Goal: Task Accomplishment & Management: Manage account settings

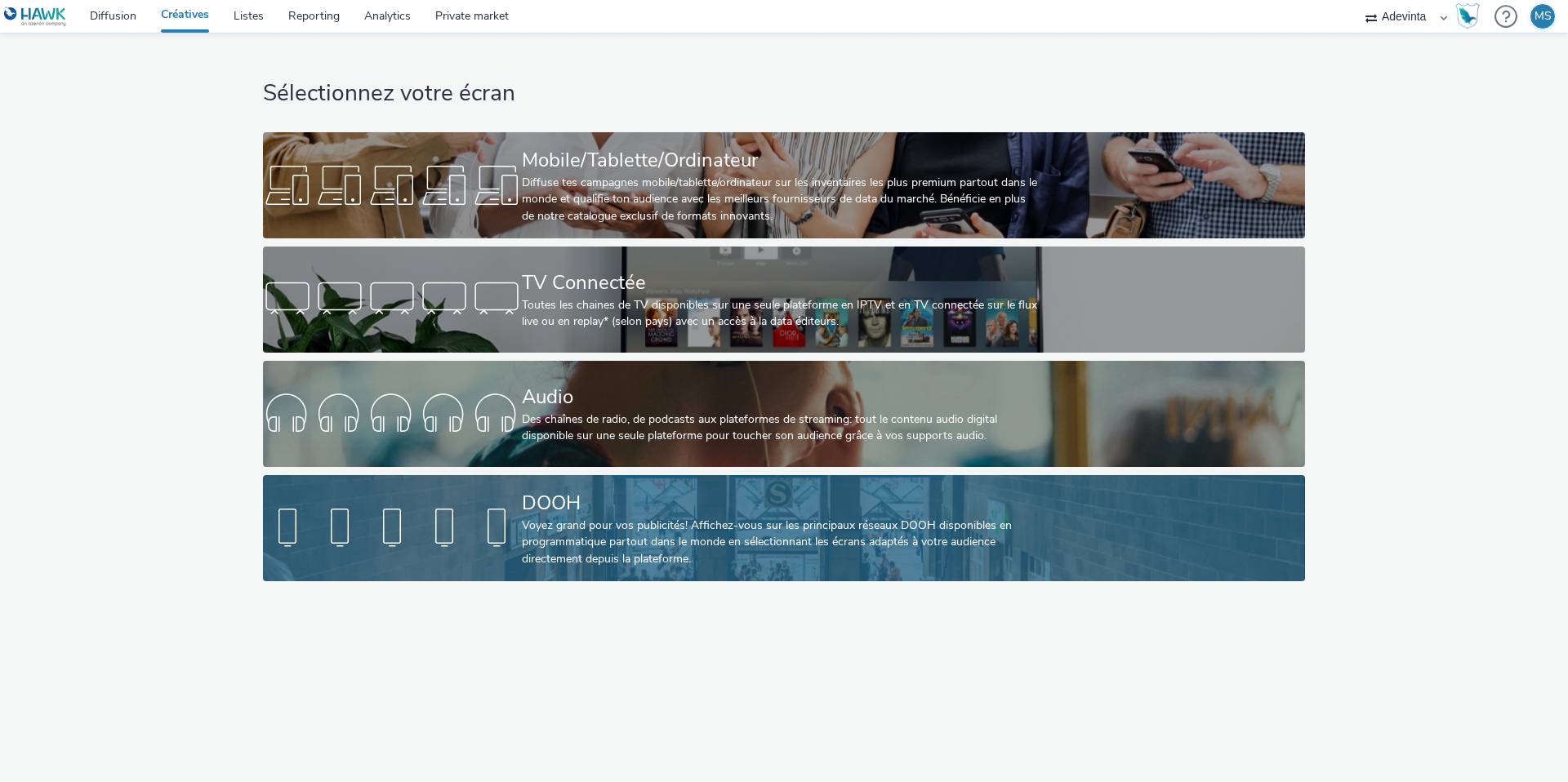
click at [516, 525] on div at bounding box center [392, 529] width 259 height 52
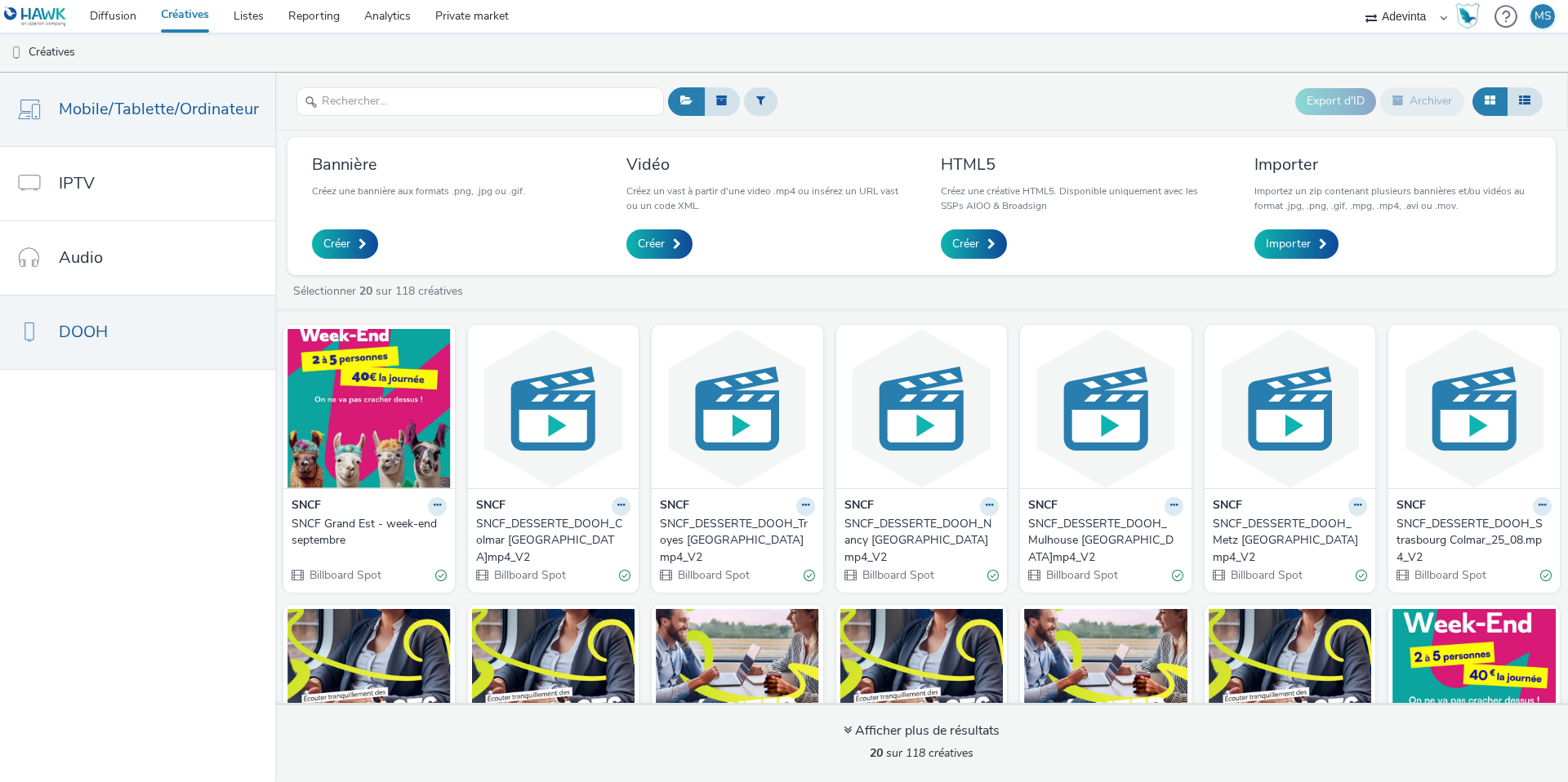
click at [87, 82] on link "Mobile/Tablette/Ordinateur" at bounding box center [137, 109] width 275 height 74
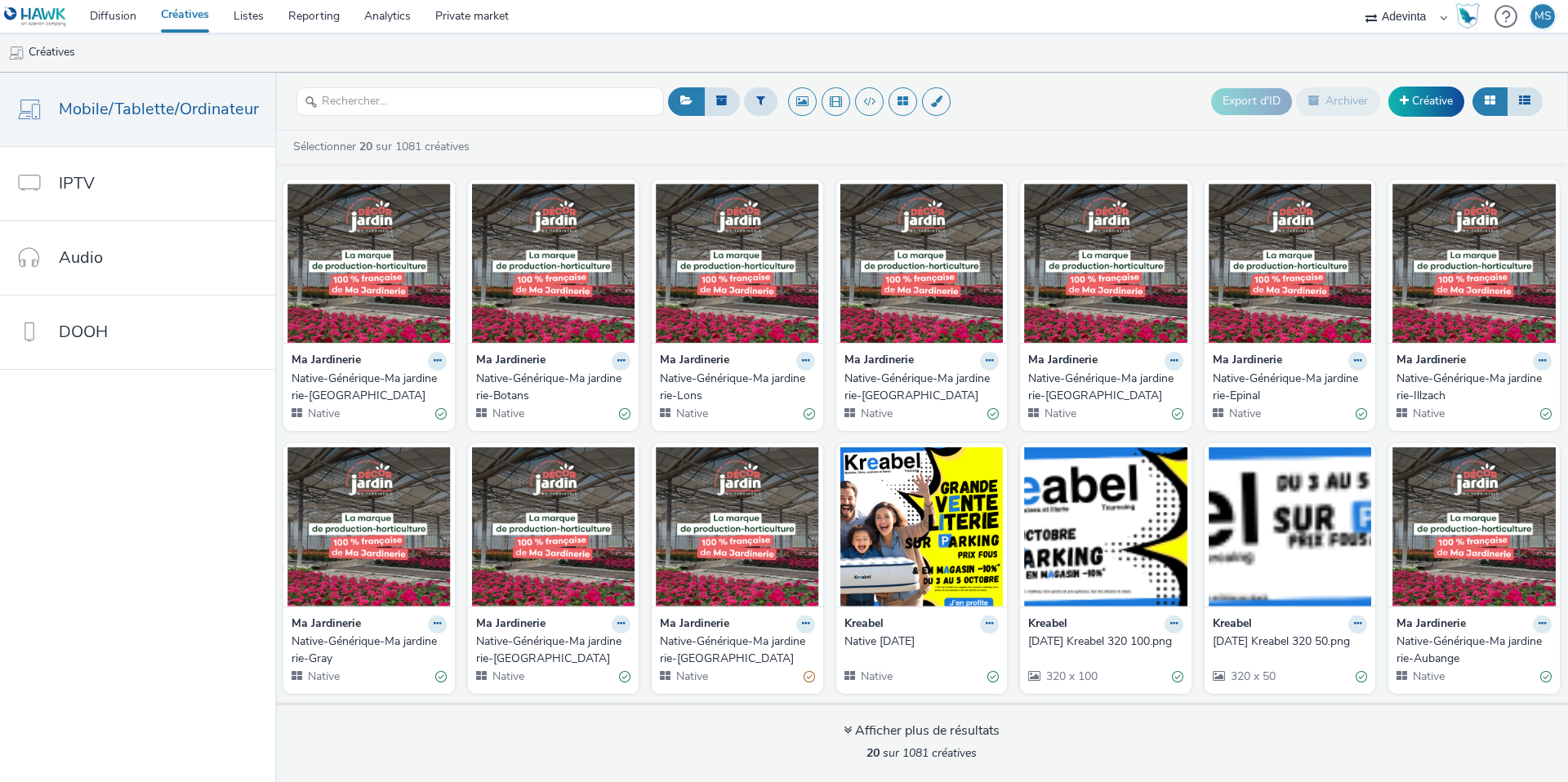
click at [375, 388] on div "Native-Générique-Ma jardinerie-[GEOGRAPHIC_DATA]" at bounding box center [365, 387] width 148 height 34
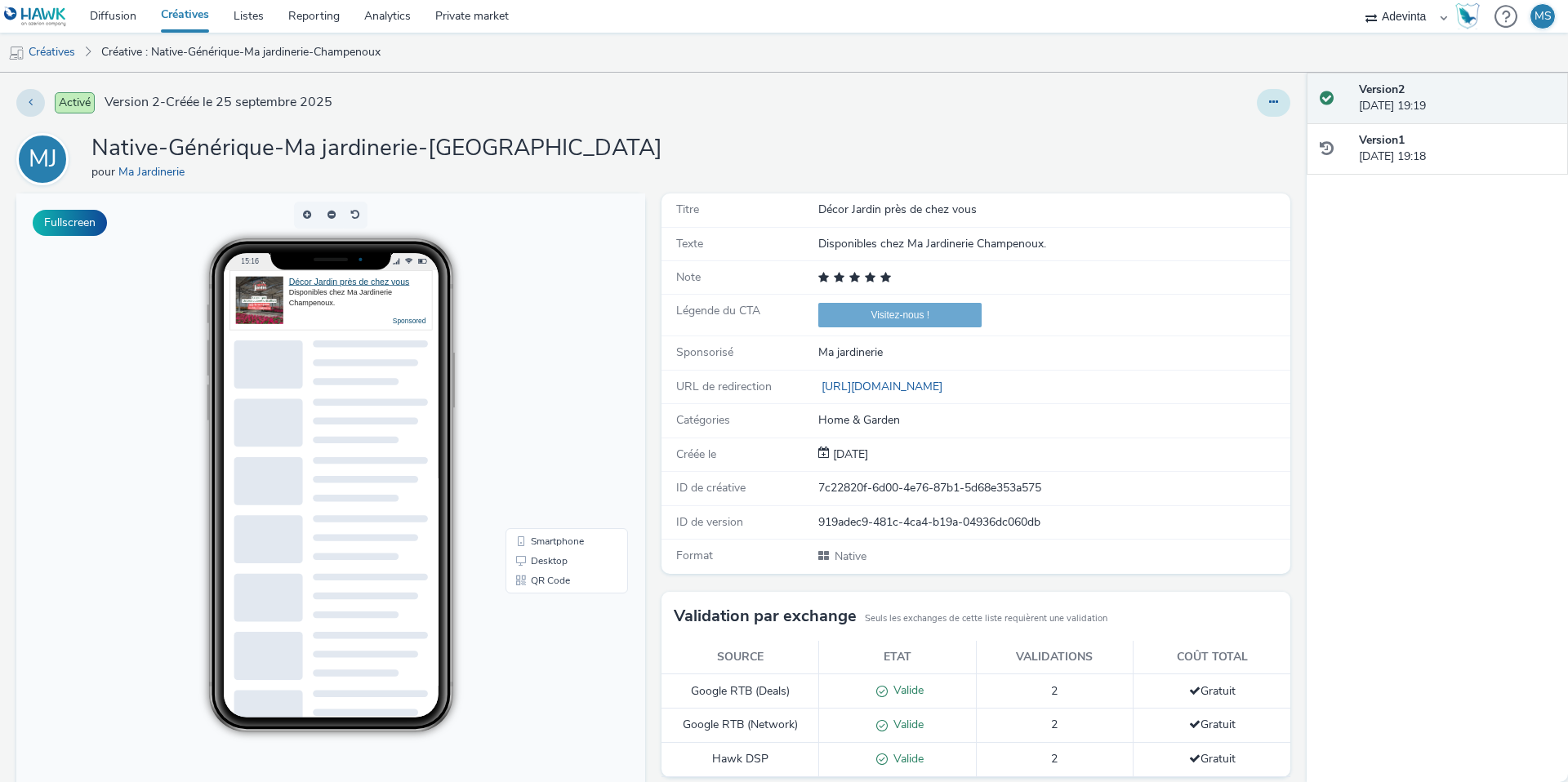
click at [1273, 99] on icon at bounding box center [1273, 102] width 9 height 11
click at [1219, 139] on link "Modifier" at bounding box center [1229, 135] width 122 height 33
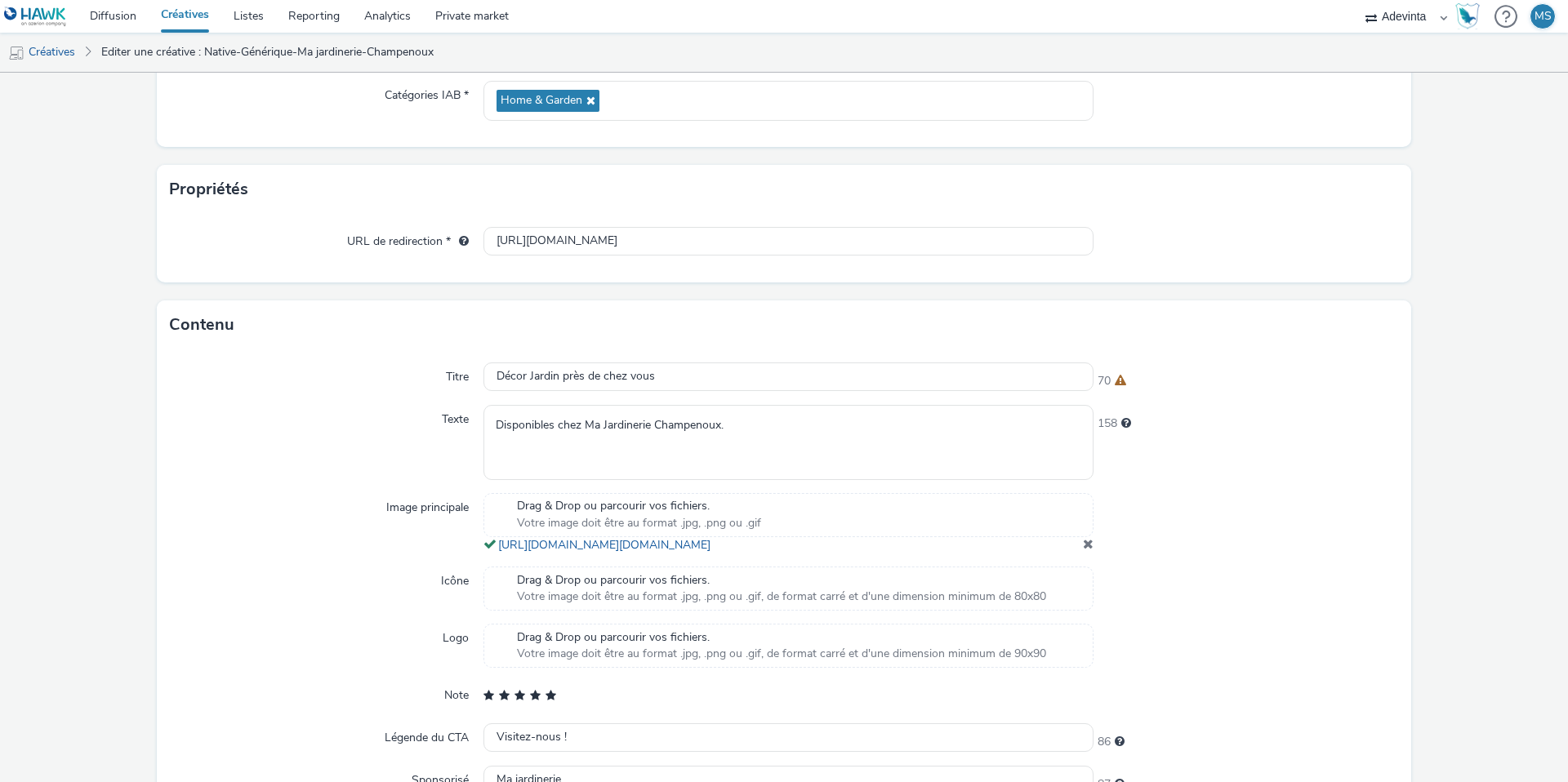
scroll to position [241, 0]
click at [566, 375] on input "Décor Jardin près de chez vous" at bounding box center [788, 376] width 610 height 29
paste input "Nos produits Décor Jardin"
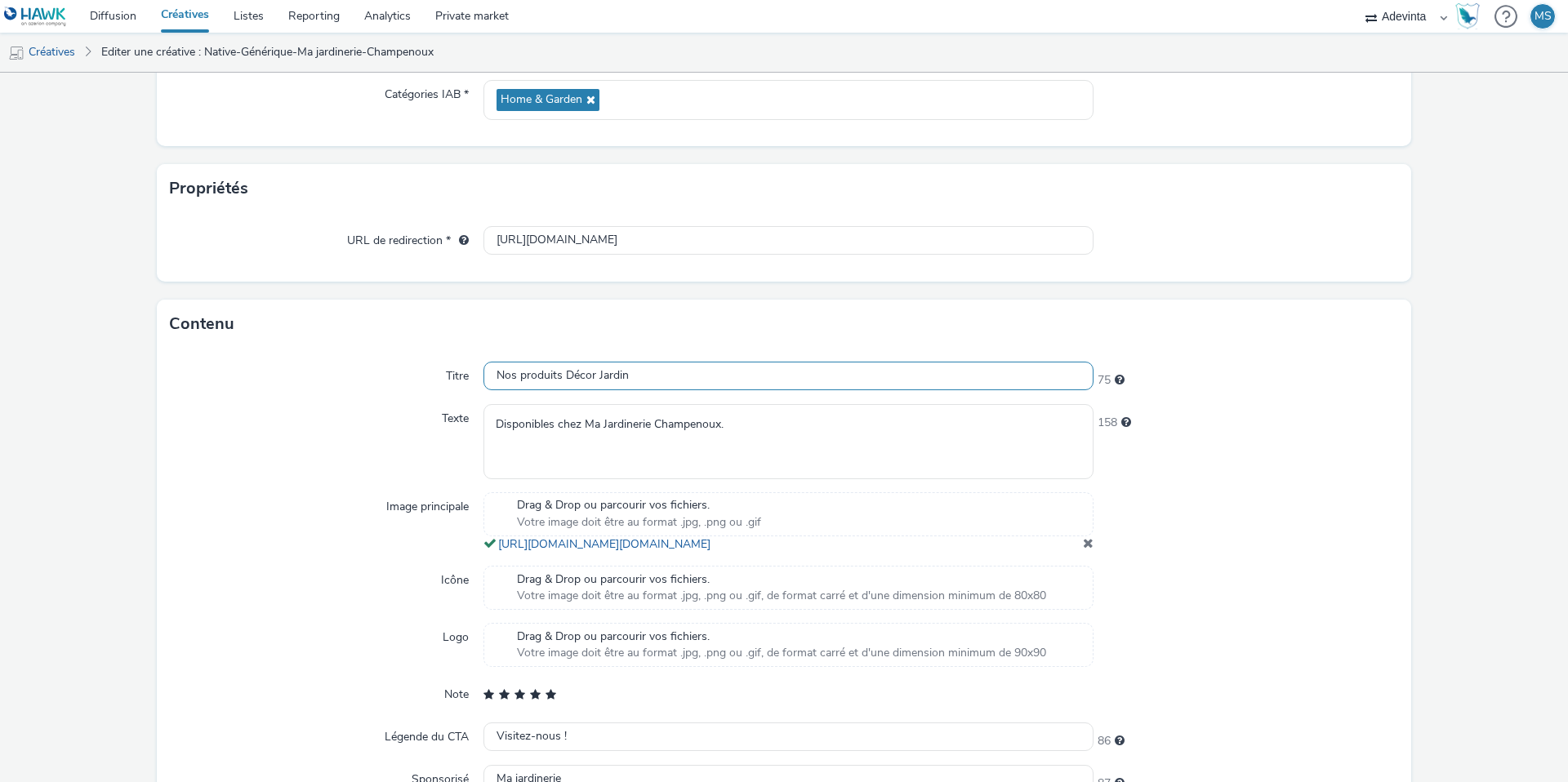
type input "Nos produits Décor Jardin"
click at [386, 391] on div "Titre Nos produits Décor Jardin 75 Texte Disponibles chez Ma Jardinerie Champen…" at bounding box center [784, 585] width 1254 height 472
click at [620, 418] on textarea "Disponibles chez Ma Jardinerie Champenoux." at bounding box center [788, 442] width 610 height 75
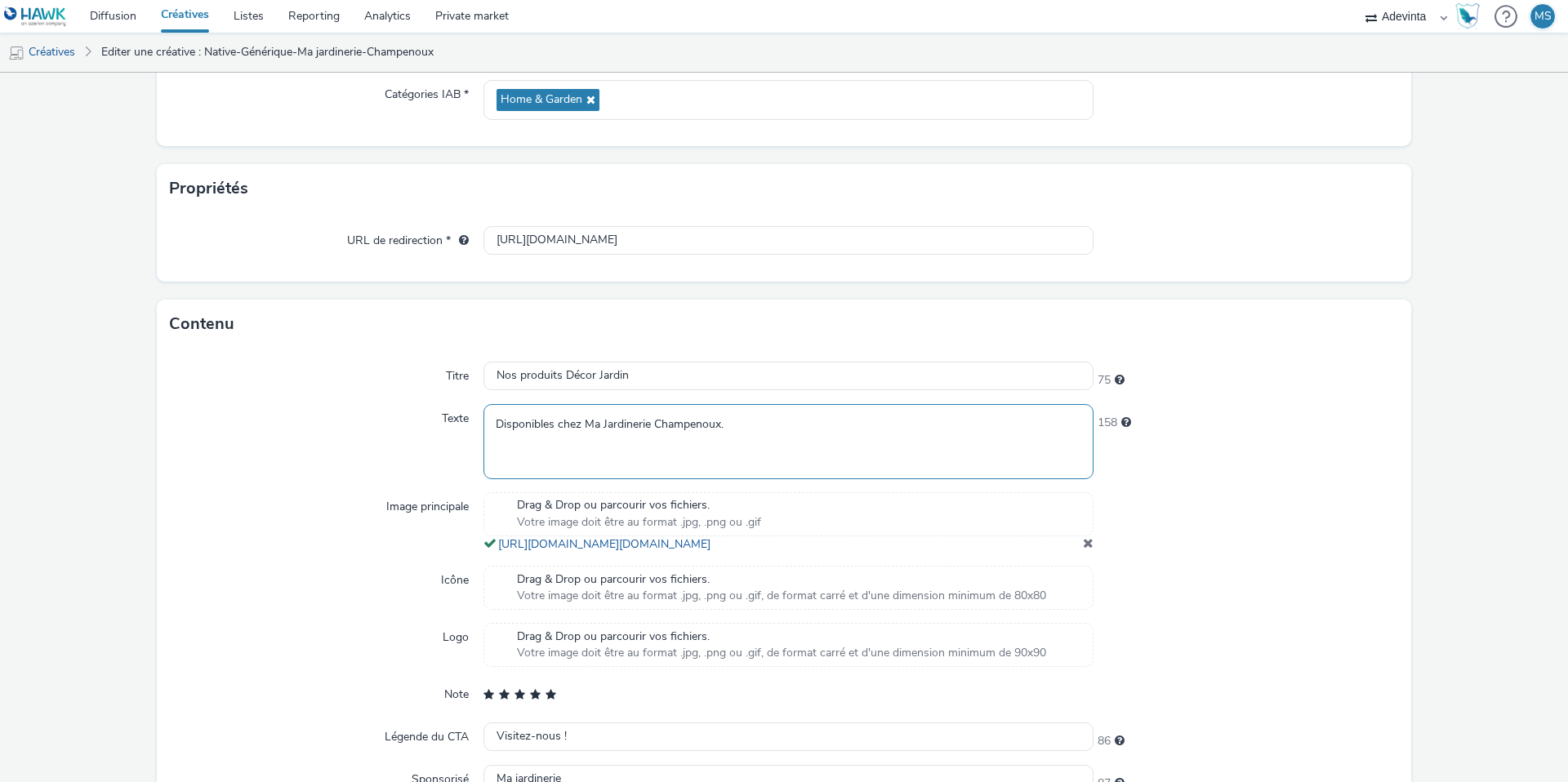
paste textarea "Décor Jardin Champenoux"
type textarea "Disponibles chez Décor Jardin Champenoux"
click at [328, 430] on div "Texte" at bounding box center [326, 442] width 313 height 75
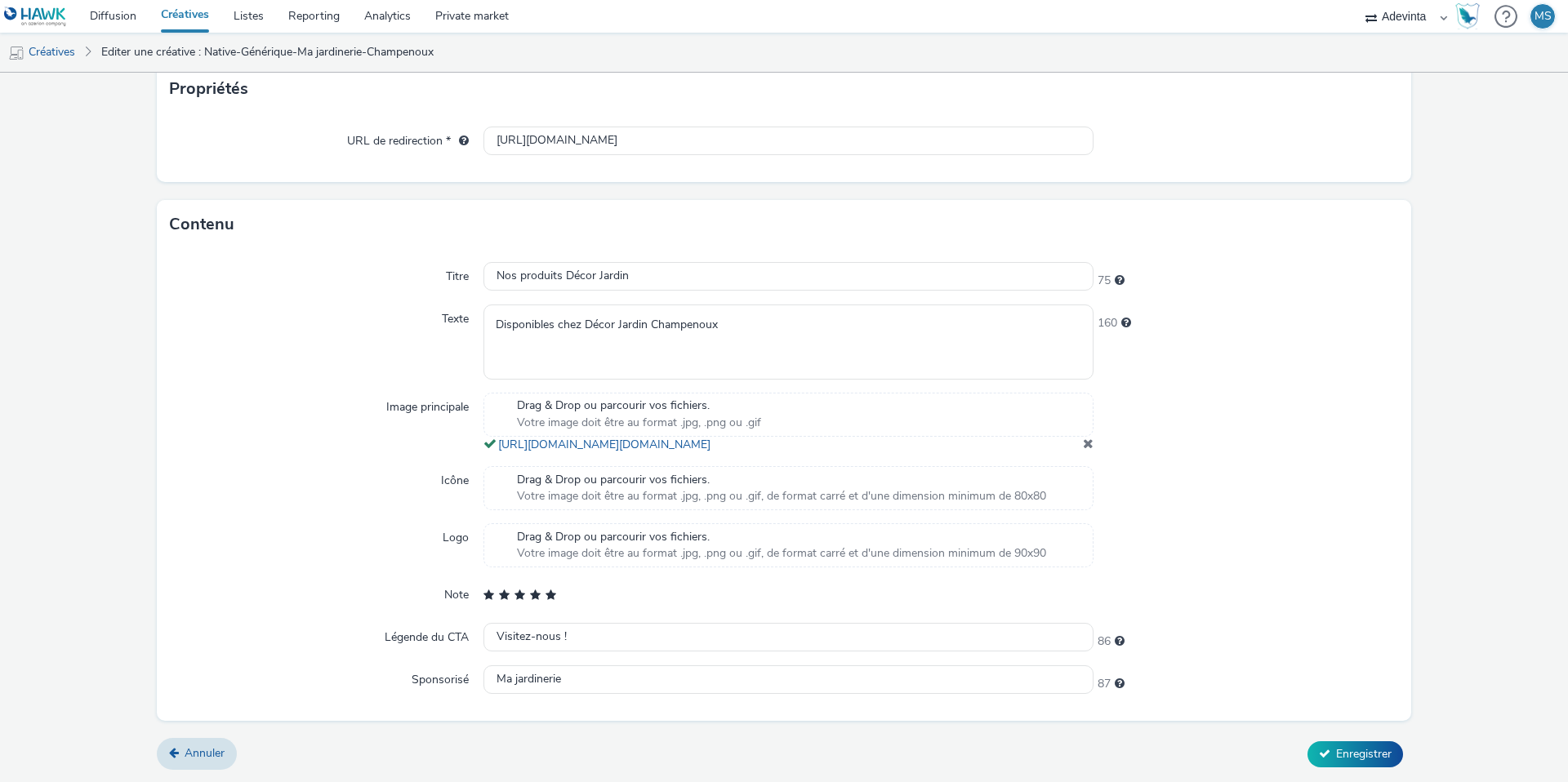
scroll to position [357, 0]
click at [1348, 758] on span "Enregistrer" at bounding box center [1363, 754] width 56 height 16
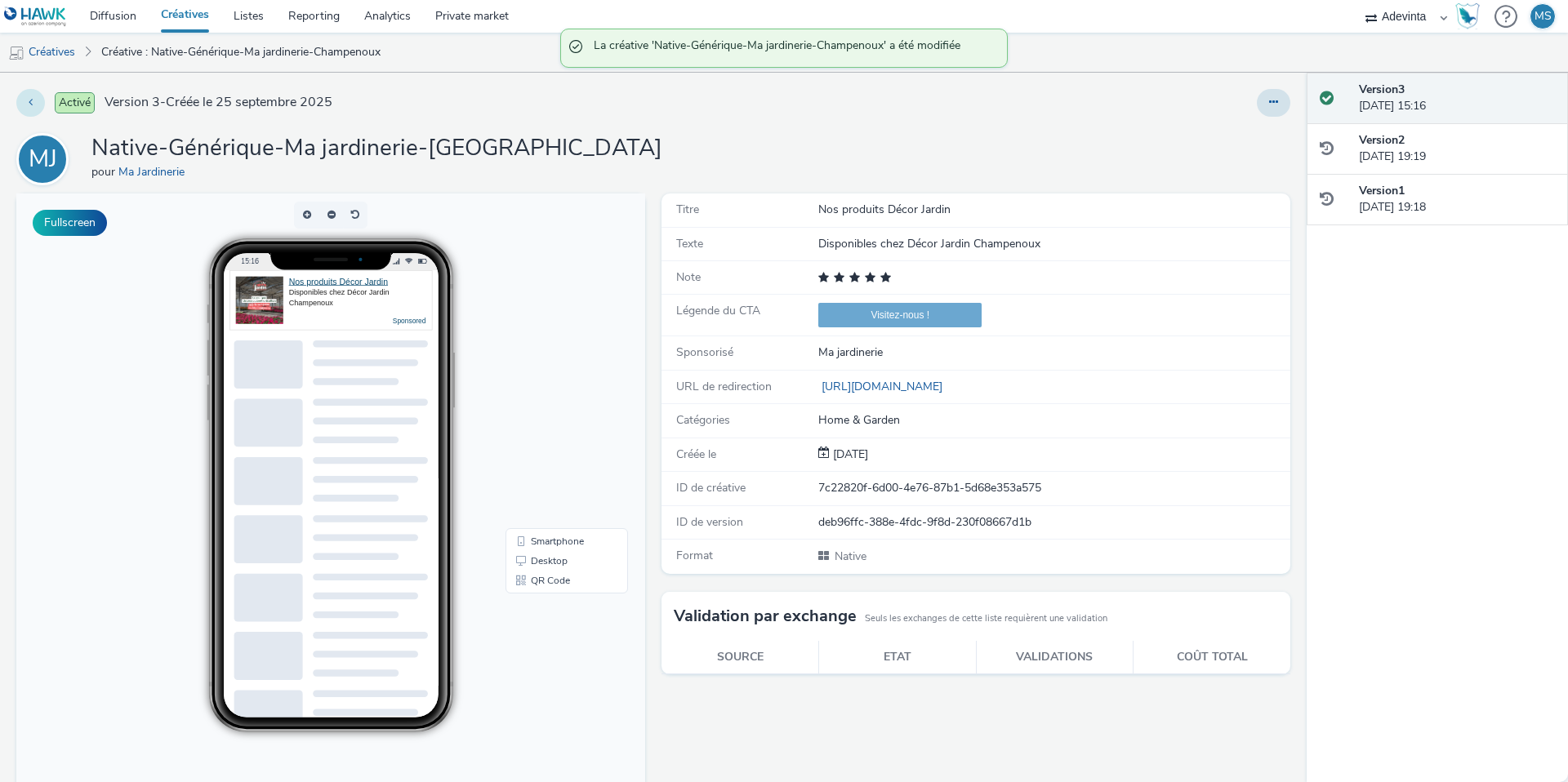
click at [33, 109] on button at bounding box center [30, 103] width 29 height 28
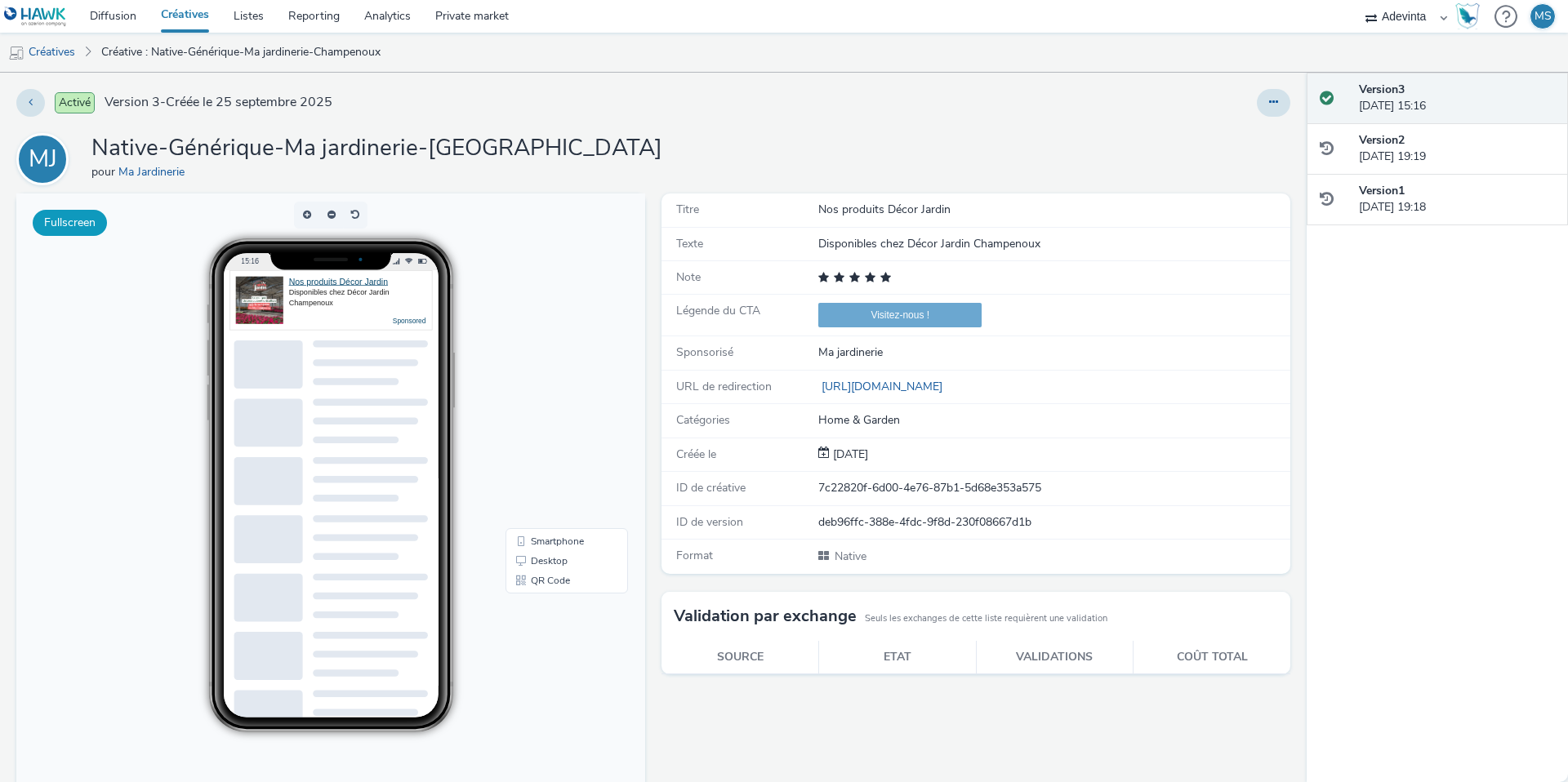
click at [64, 222] on button "Fullscreen" at bounding box center [70, 223] width 75 height 26
click at [907, 212] on div "Nos produits Décor Jardin" at bounding box center [1053, 209] width 470 height 16
copy div "Nos produits Décor Jardin"
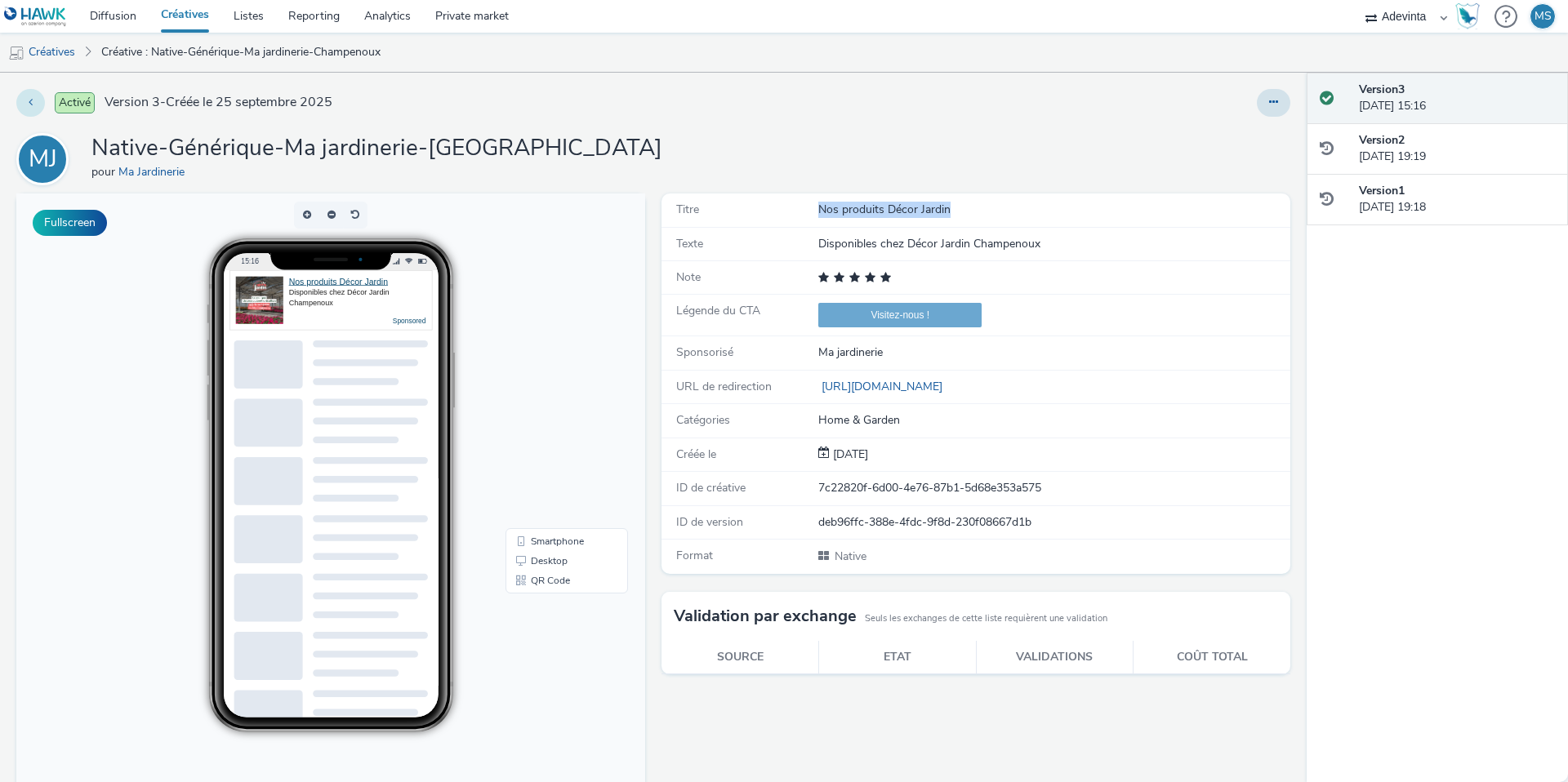
click at [40, 106] on button at bounding box center [30, 103] width 29 height 28
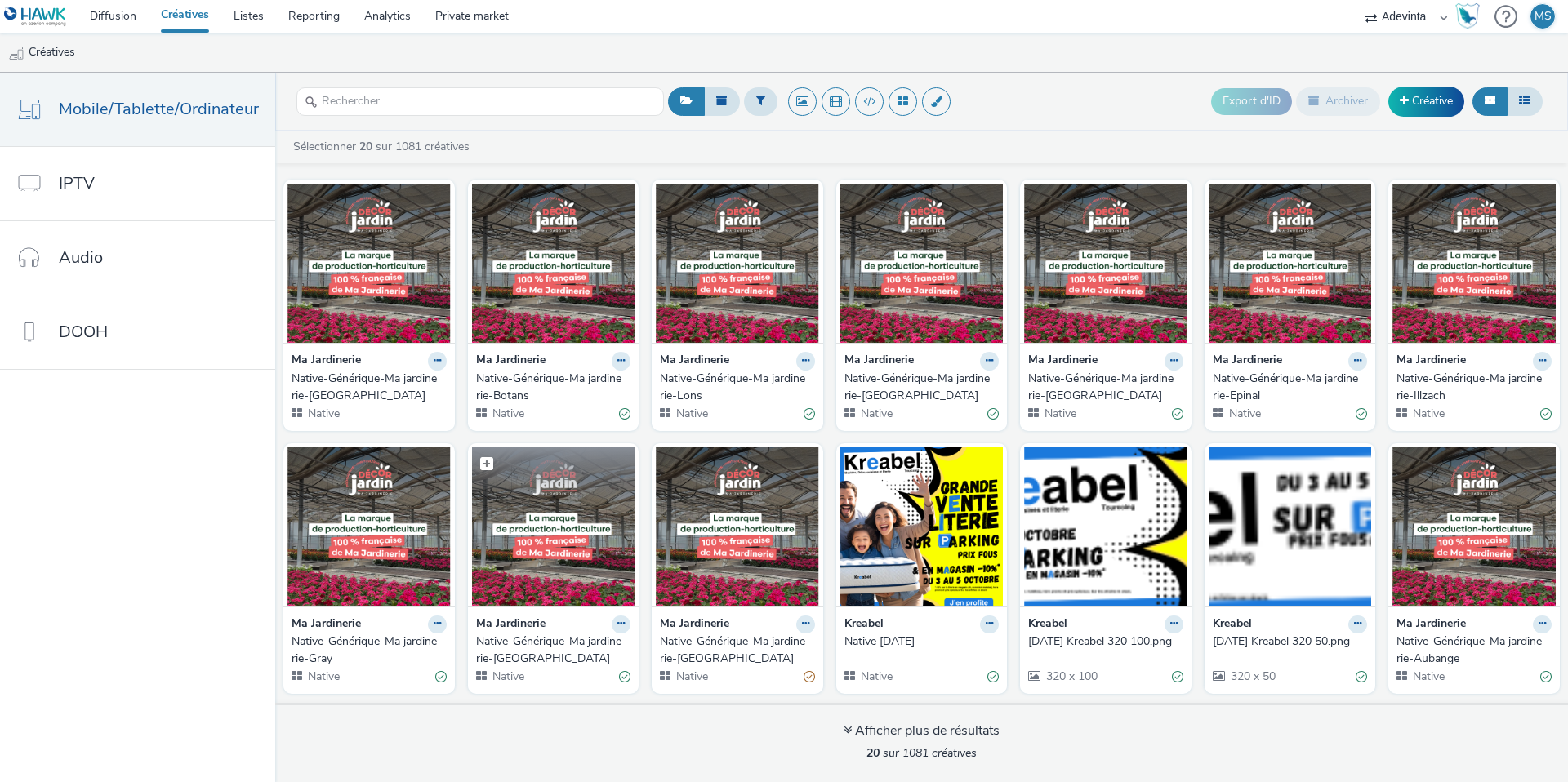
scroll to position [31, 0]
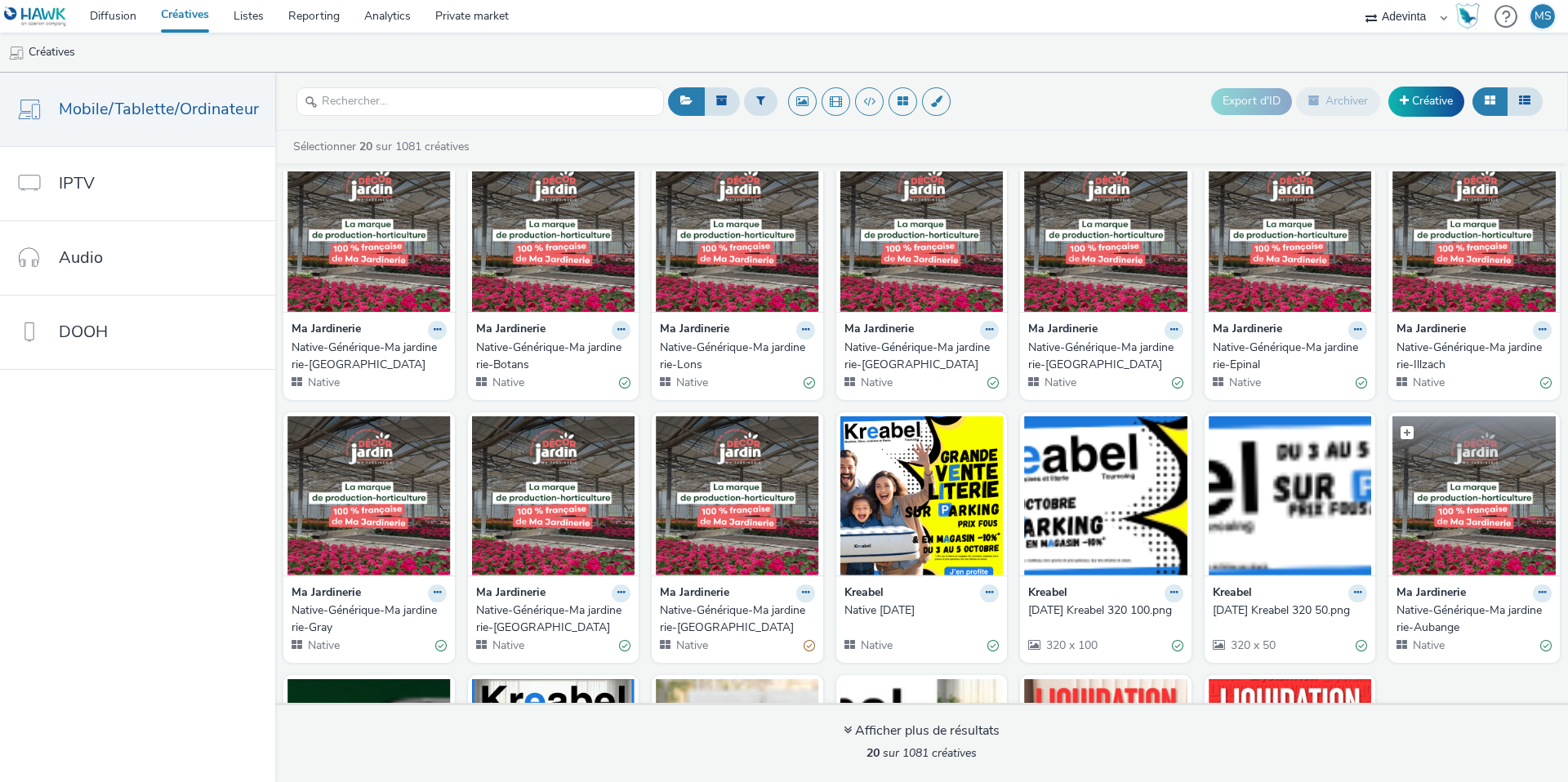
click at [1500, 567] on img at bounding box center [1473, 496] width 163 height 159
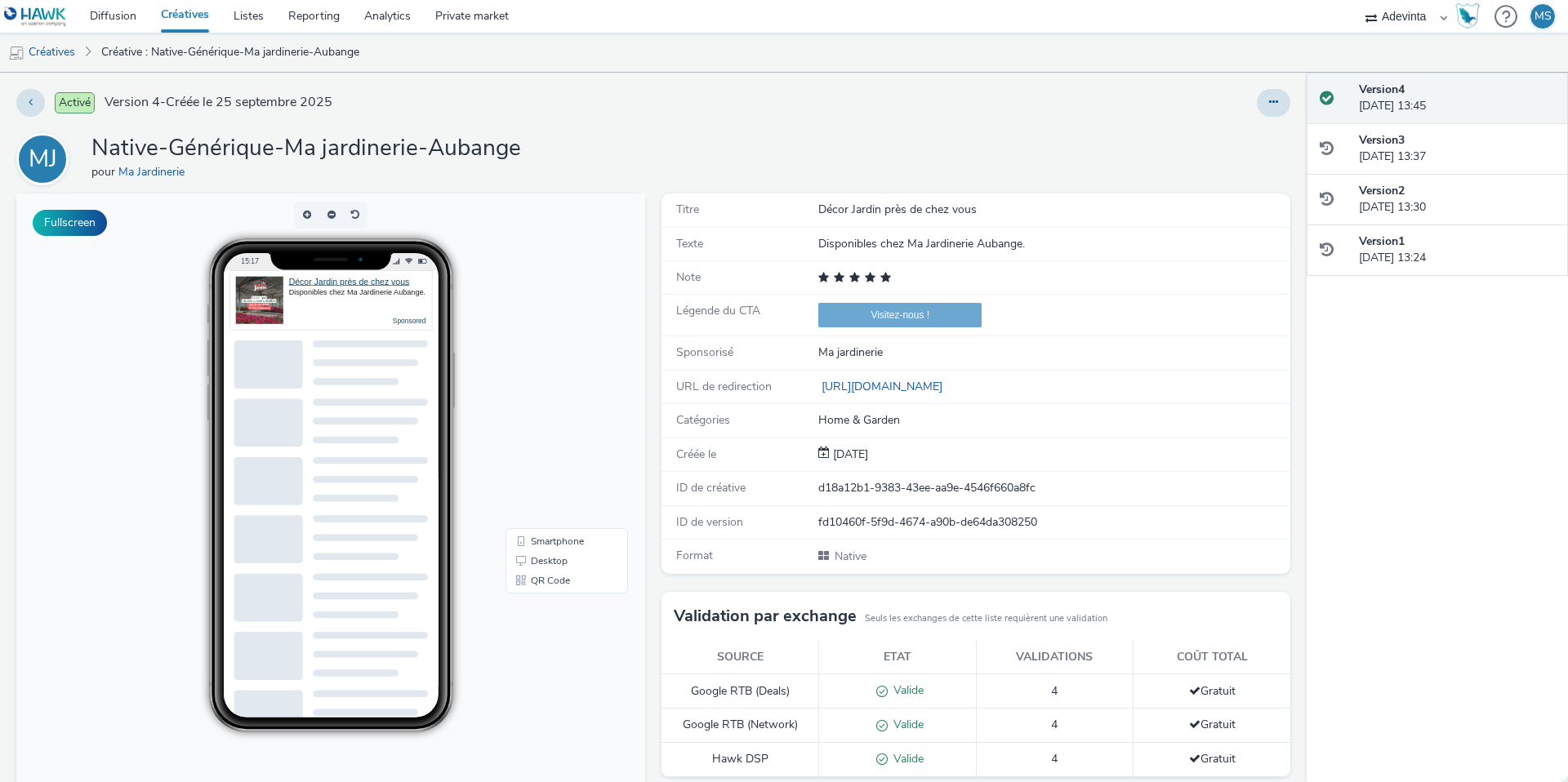
click at [1303, 102] on div "Activé Version 4 - Créée le [DATE] MJ Native-Générique-Ma jardinerie-Aubange po…" at bounding box center [653, 428] width 1307 height 710
click at [1279, 102] on button at bounding box center [1273, 103] width 34 height 28
click at [1223, 135] on link "Modifier" at bounding box center [1229, 135] width 122 height 33
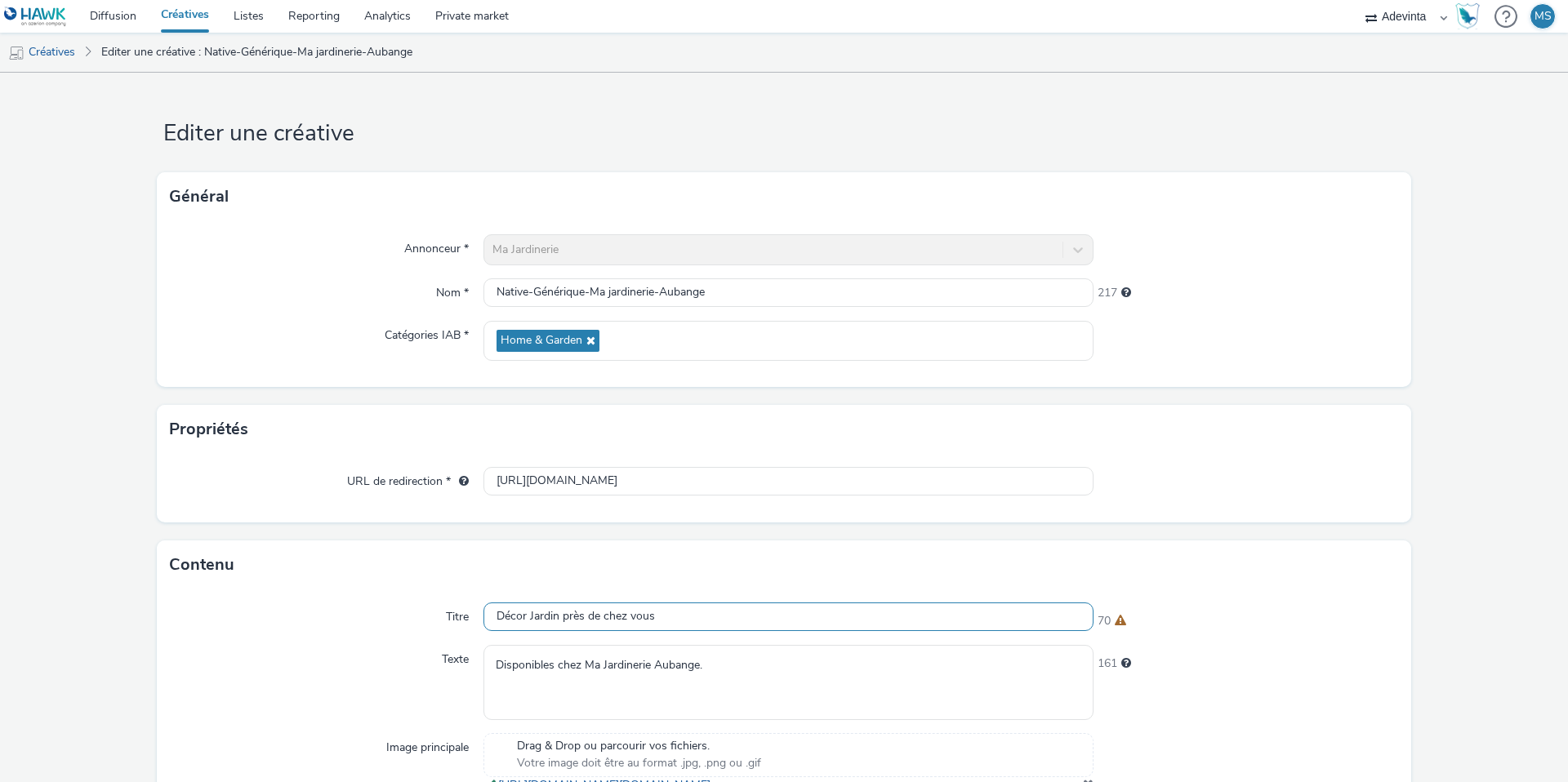
click at [535, 610] on input "Décor Jardin près de chez vous" at bounding box center [788, 616] width 610 height 29
paste input "Nos produits Décor Jardin"
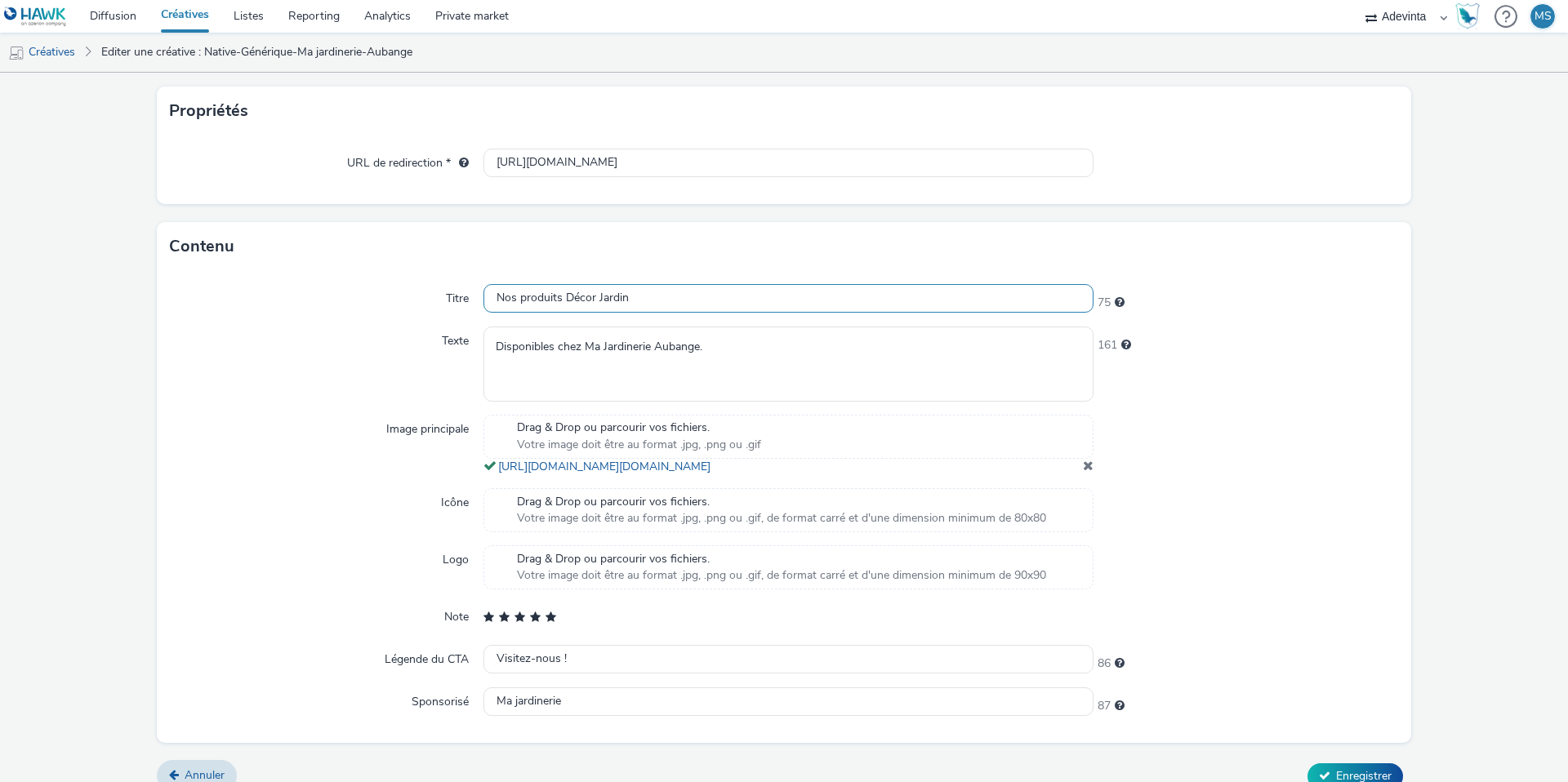
scroll to position [357, 0]
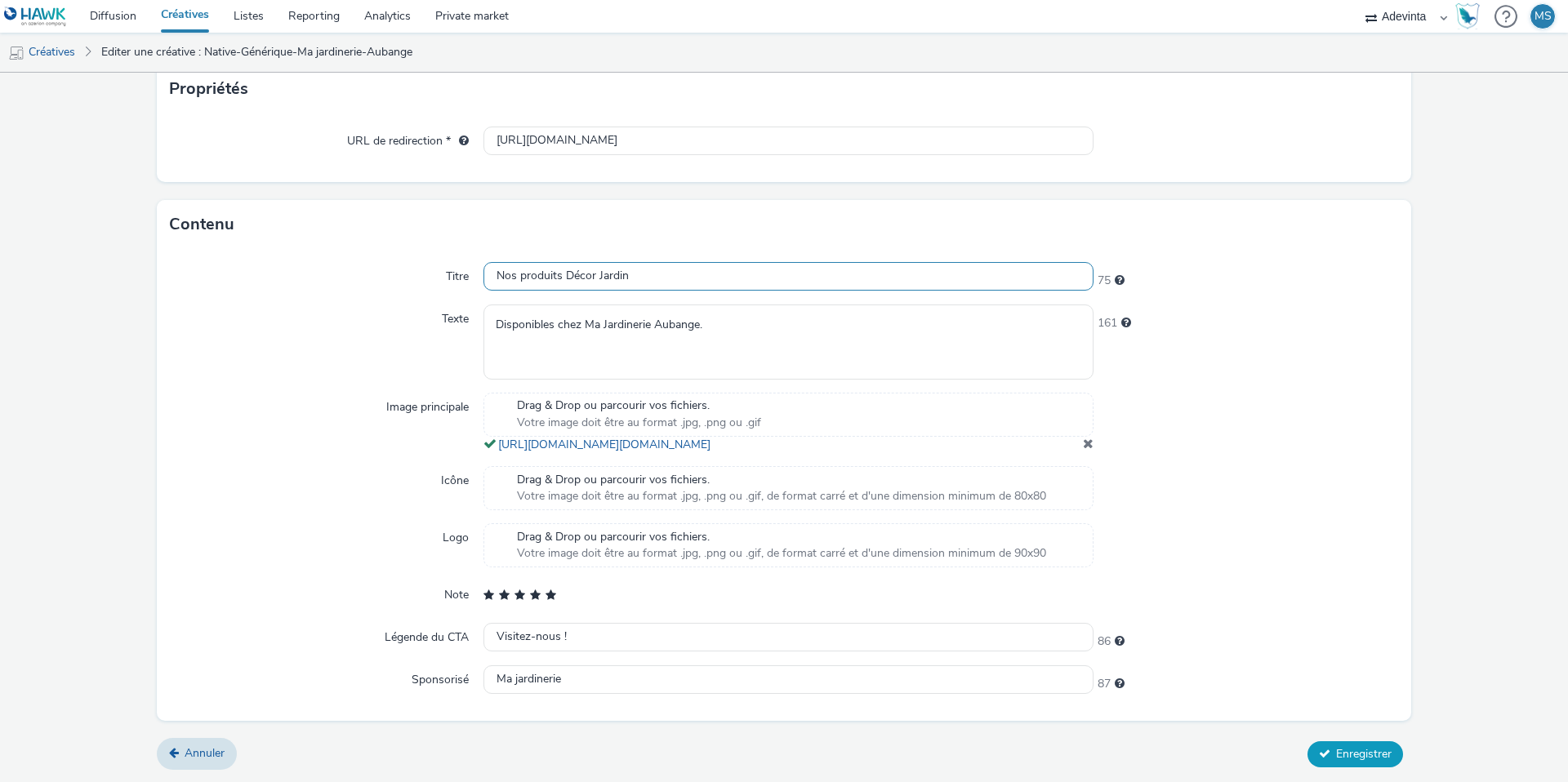
type input "Nos produits Décor Jardin"
click at [1327, 763] on button "Enregistrer" at bounding box center [1355, 754] width 95 height 26
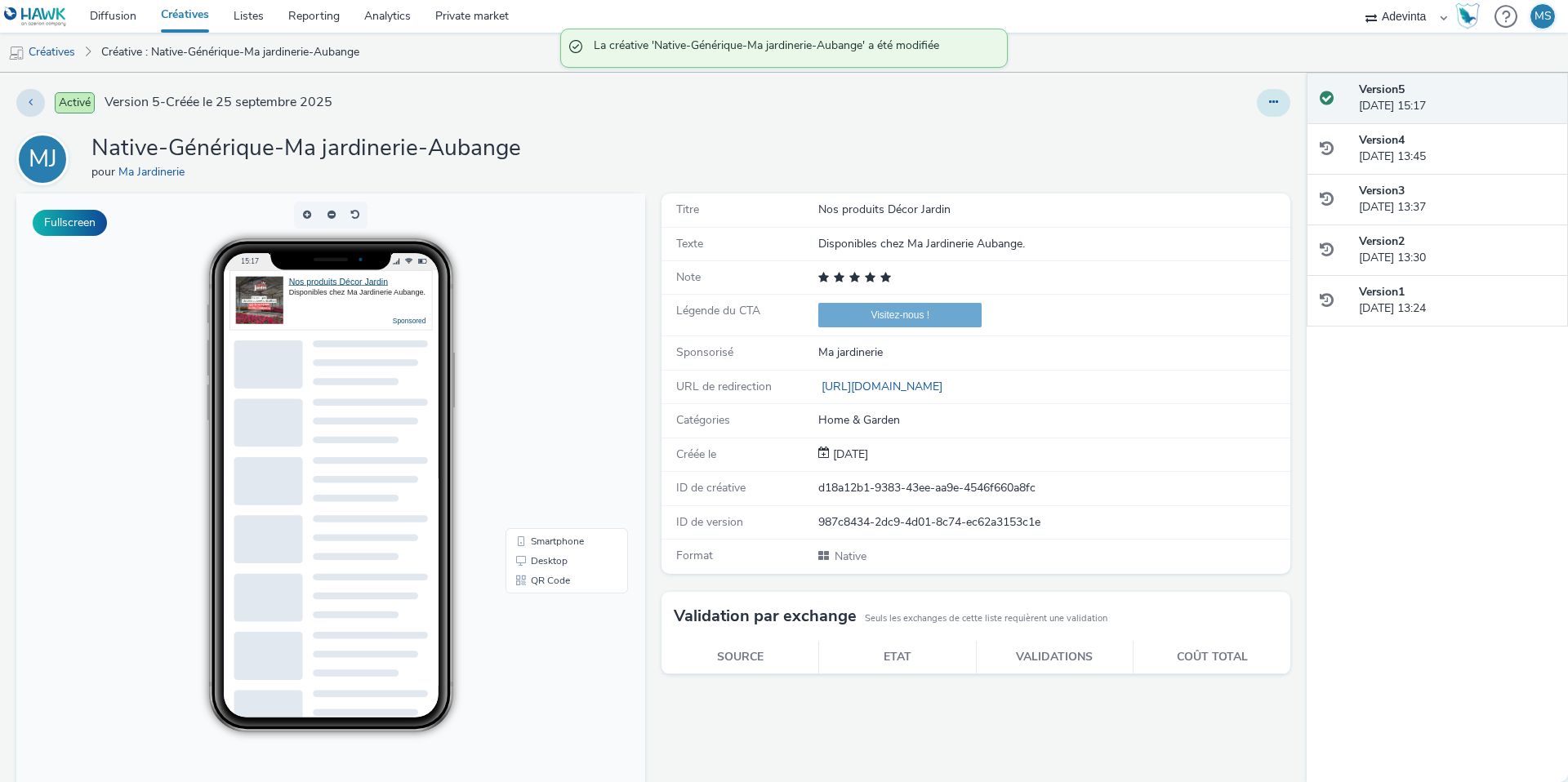
click at [1280, 94] on button at bounding box center [1273, 103] width 34 height 28
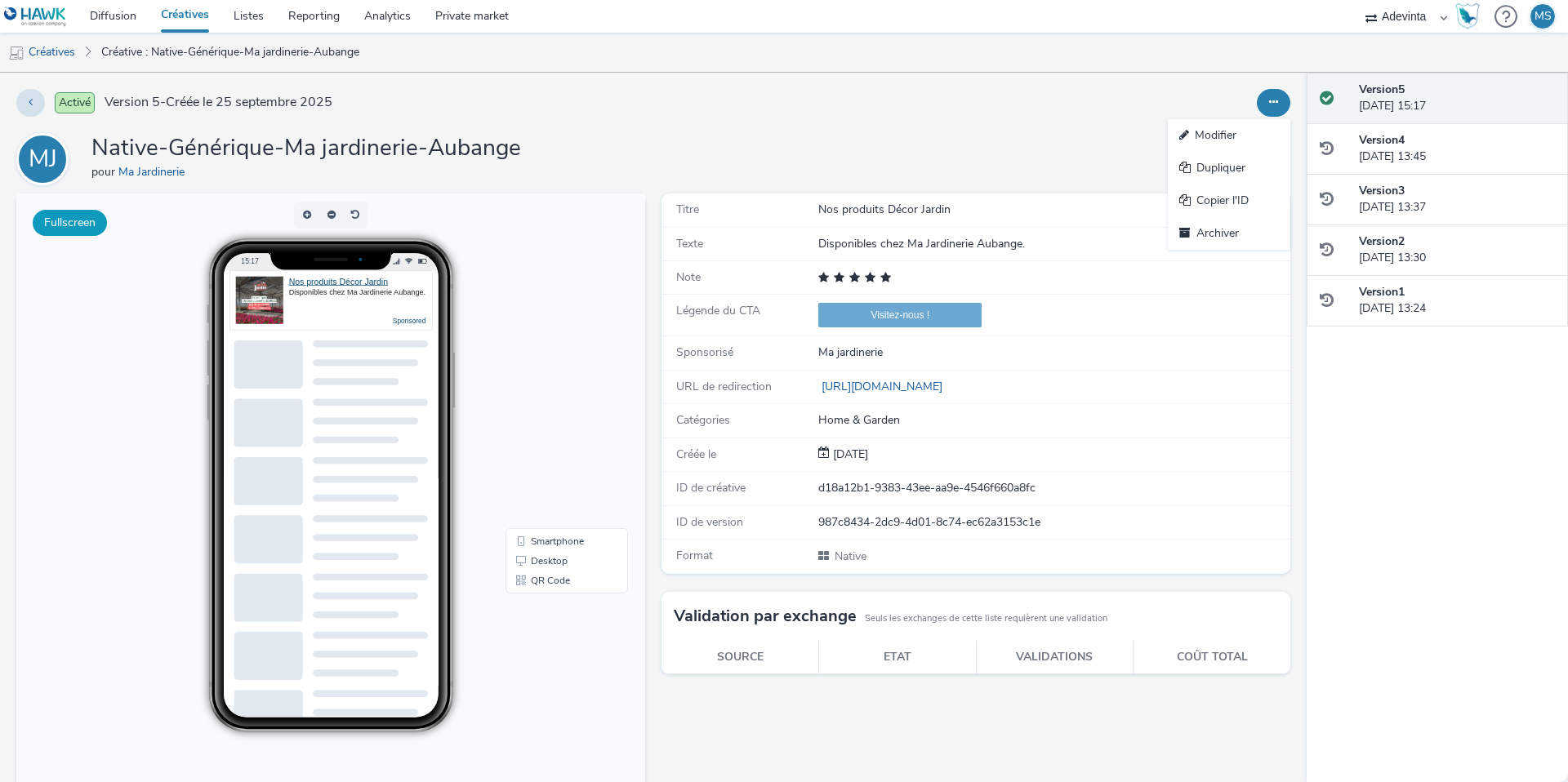
click at [49, 228] on button "Fullscreen" at bounding box center [70, 223] width 75 height 26
click at [26, 104] on button at bounding box center [30, 103] width 29 height 28
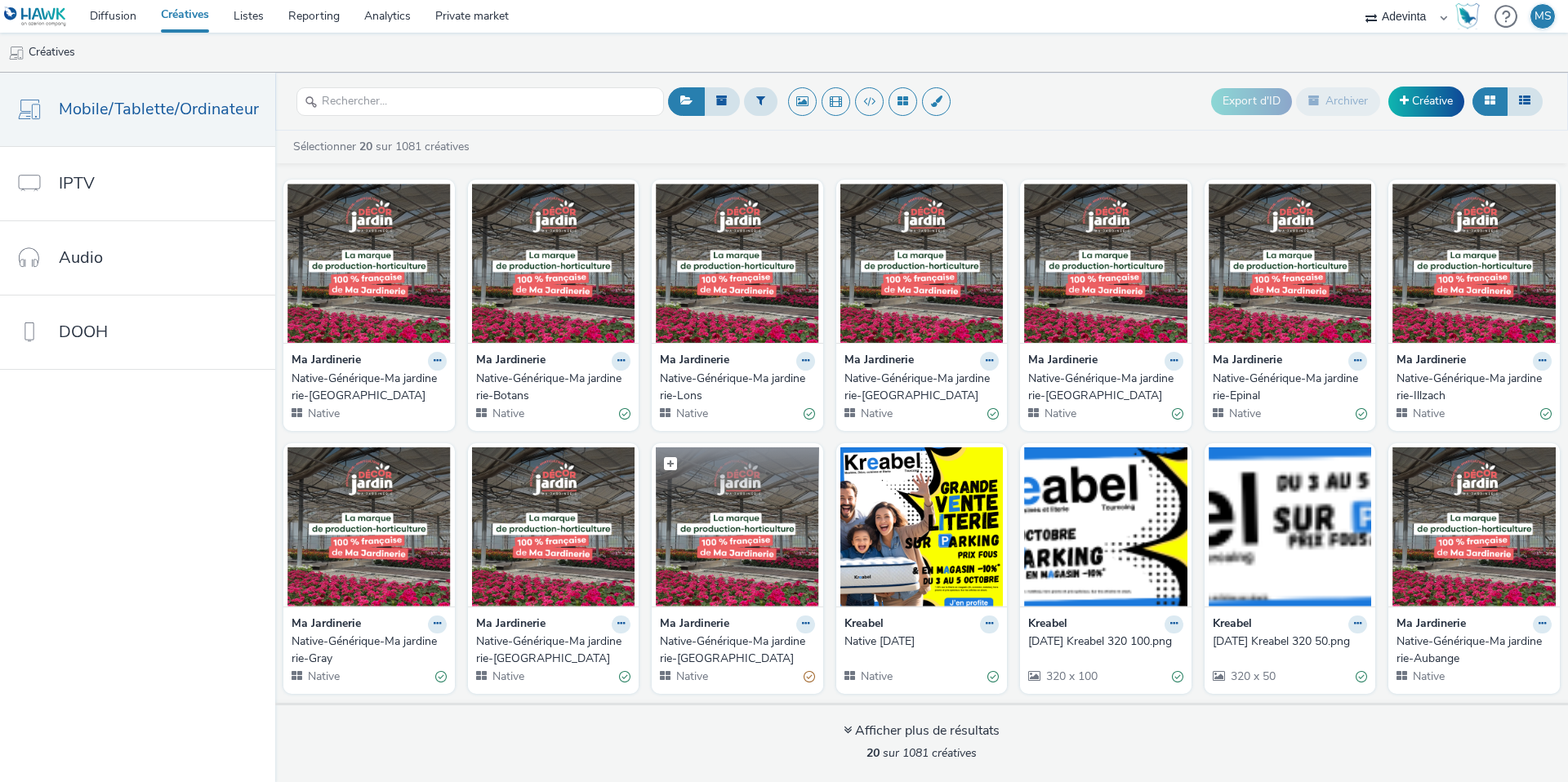
click at [741, 562] on img at bounding box center [738, 527] width 163 height 159
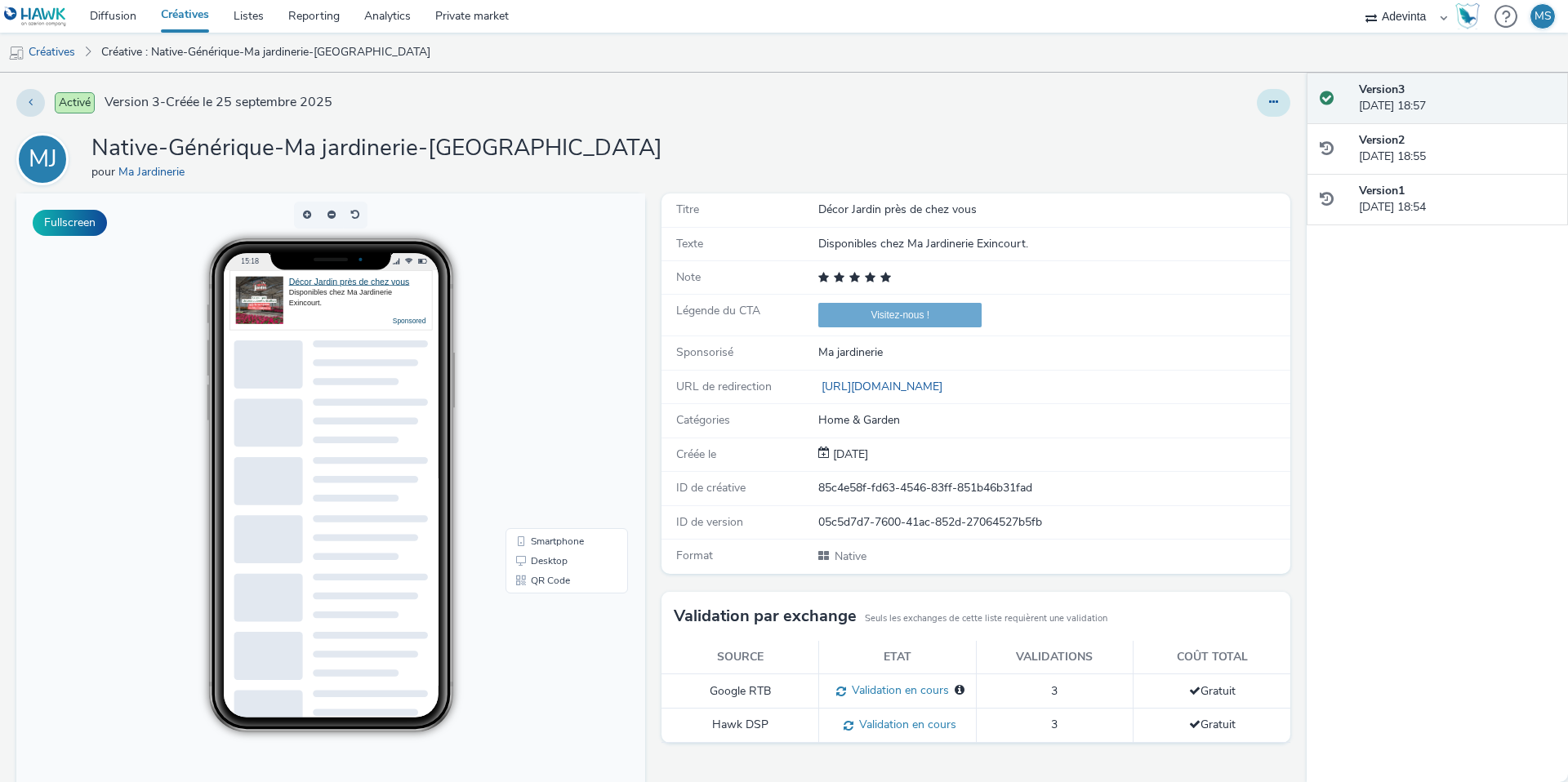
click at [1276, 97] on icon at bounding box center [1273, 102] width 9 height 11
click at [1209, 135] on link "Modifier" at bounding box center [1229, 135] width 122 height 33
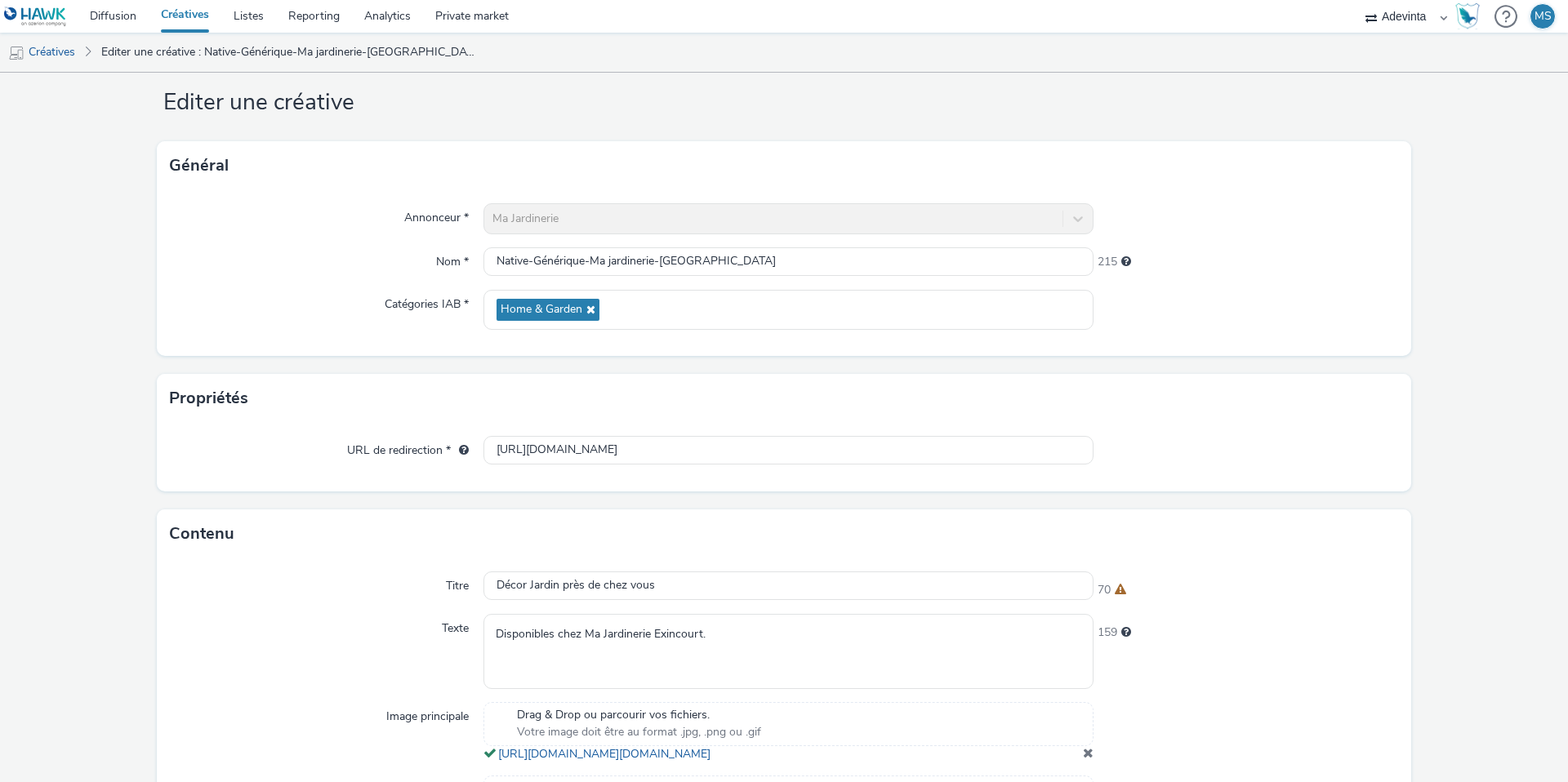
scroll to position [39, 0]
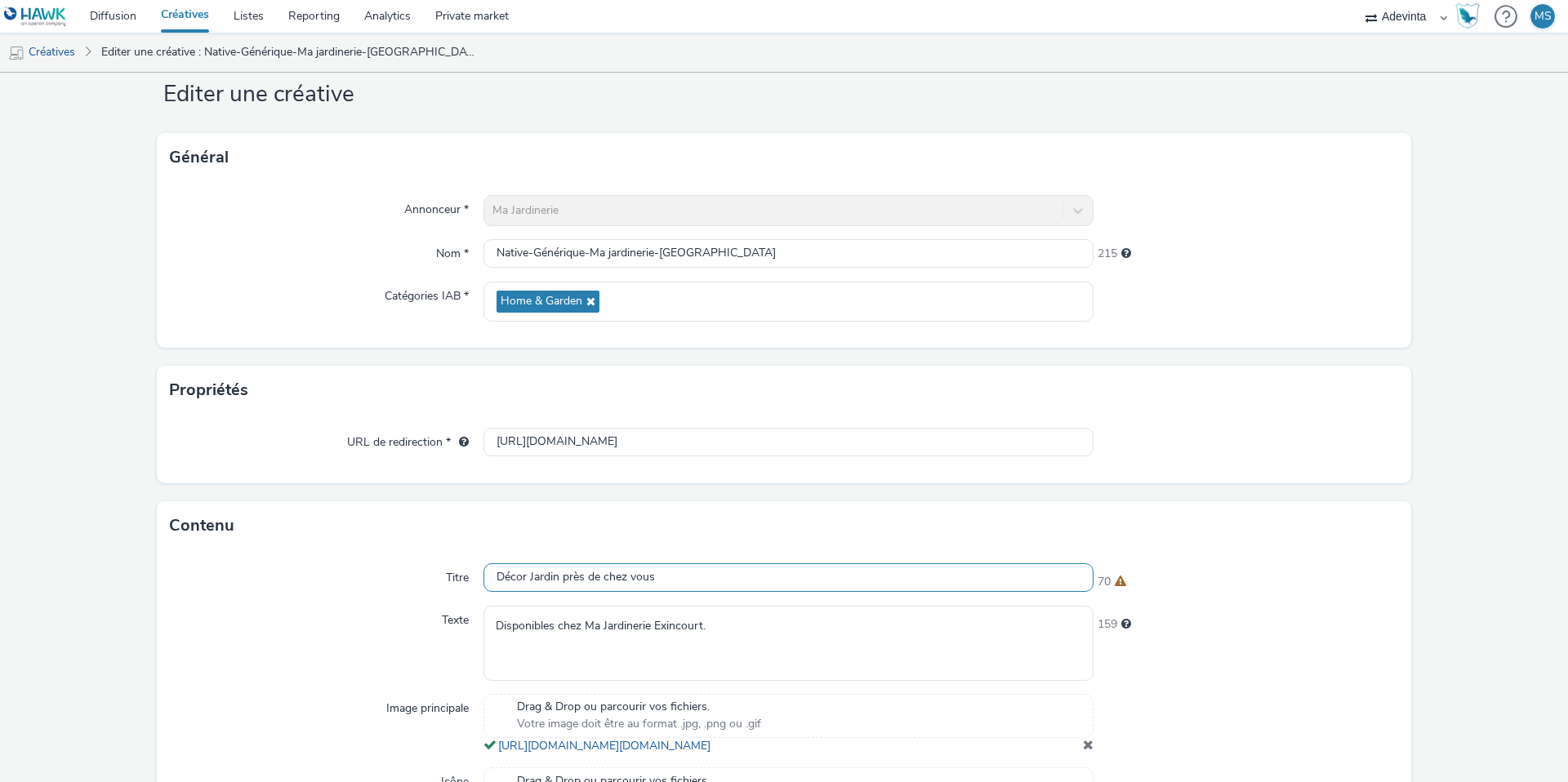
click at [587, 585] on input "Décor Jardin près de chez vous" at bounding box center [788, 577] width 610 height 29
paste input "Nos produits Décor Jardin"
type input "Nos produits Décor Jardin"
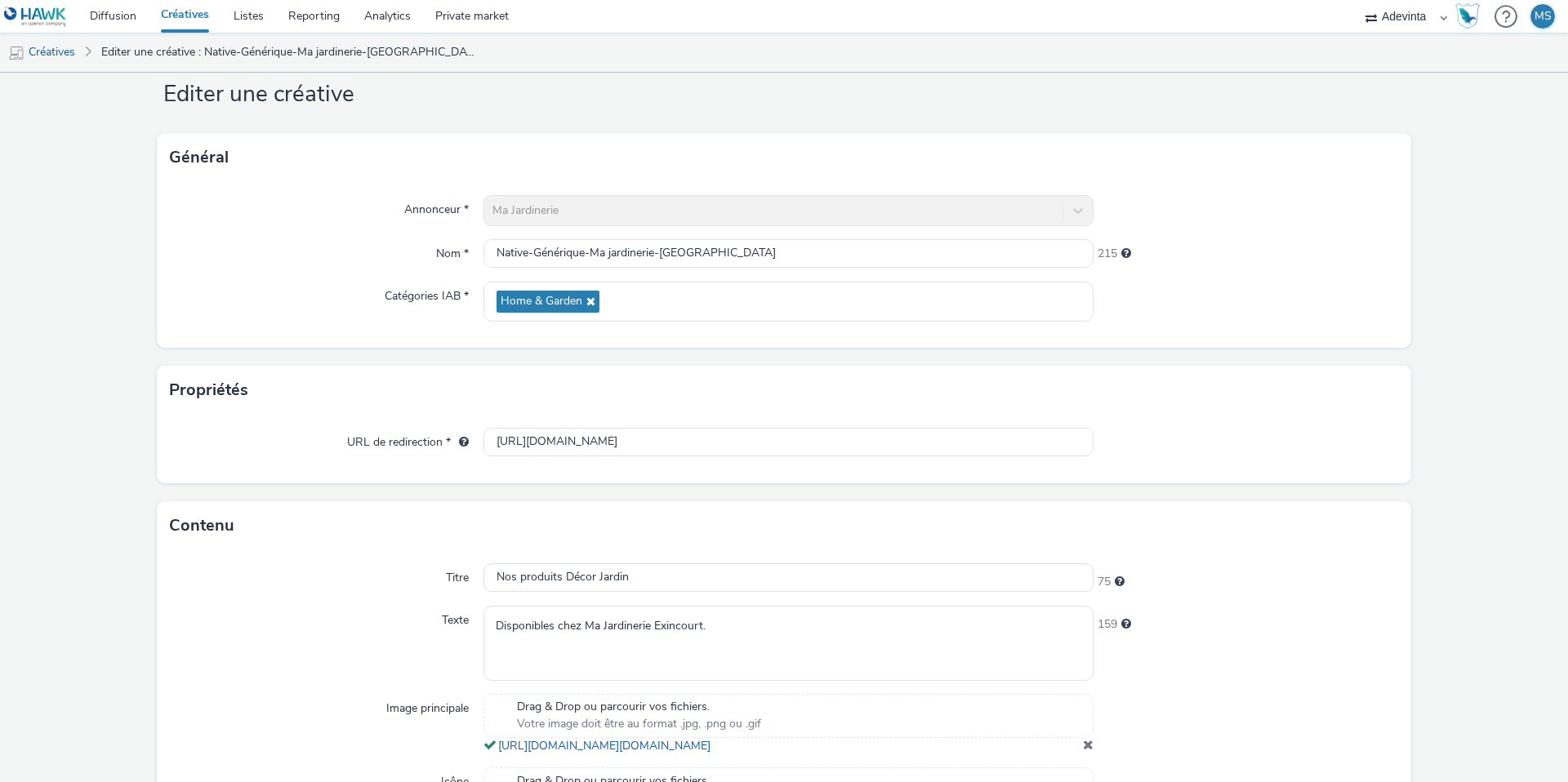
click at [408, 633] on div "Texte" at bounding box center [326, 643] width 313 height 75
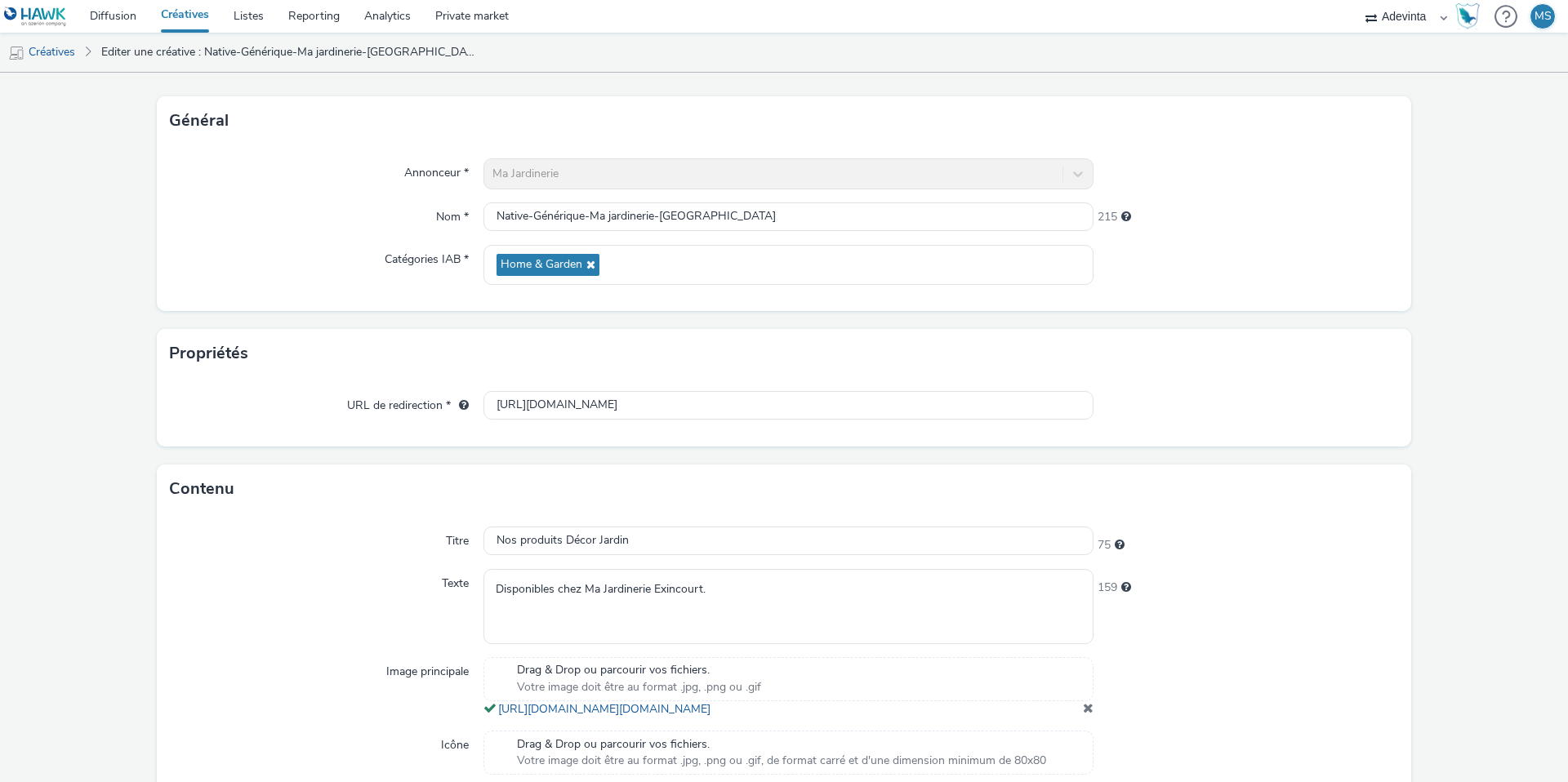
scroll to position [357, 0]
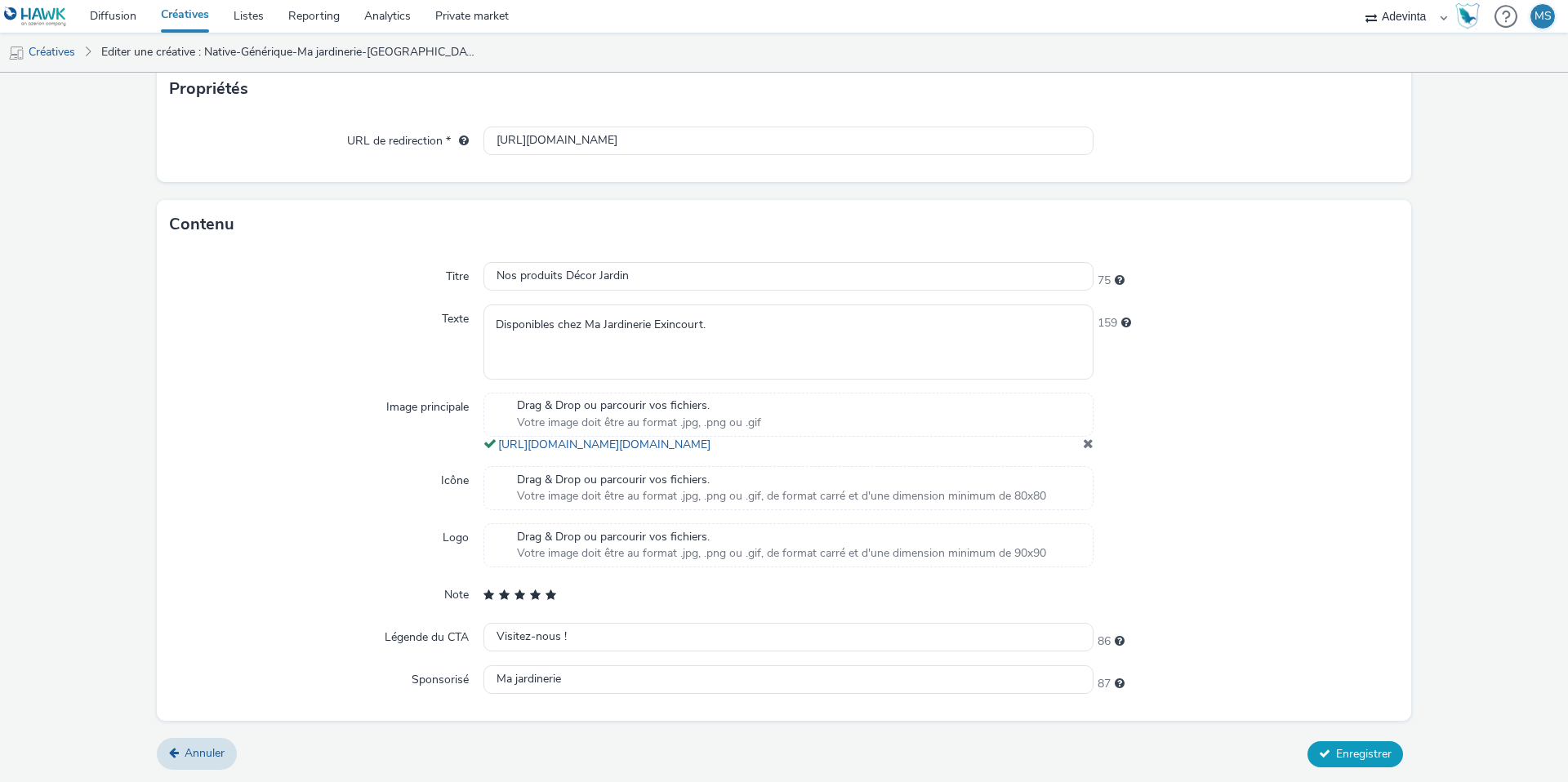
click at [1339, 750] on span "Enregistrer" at bounding box center [1363, 754] width 56 height 16
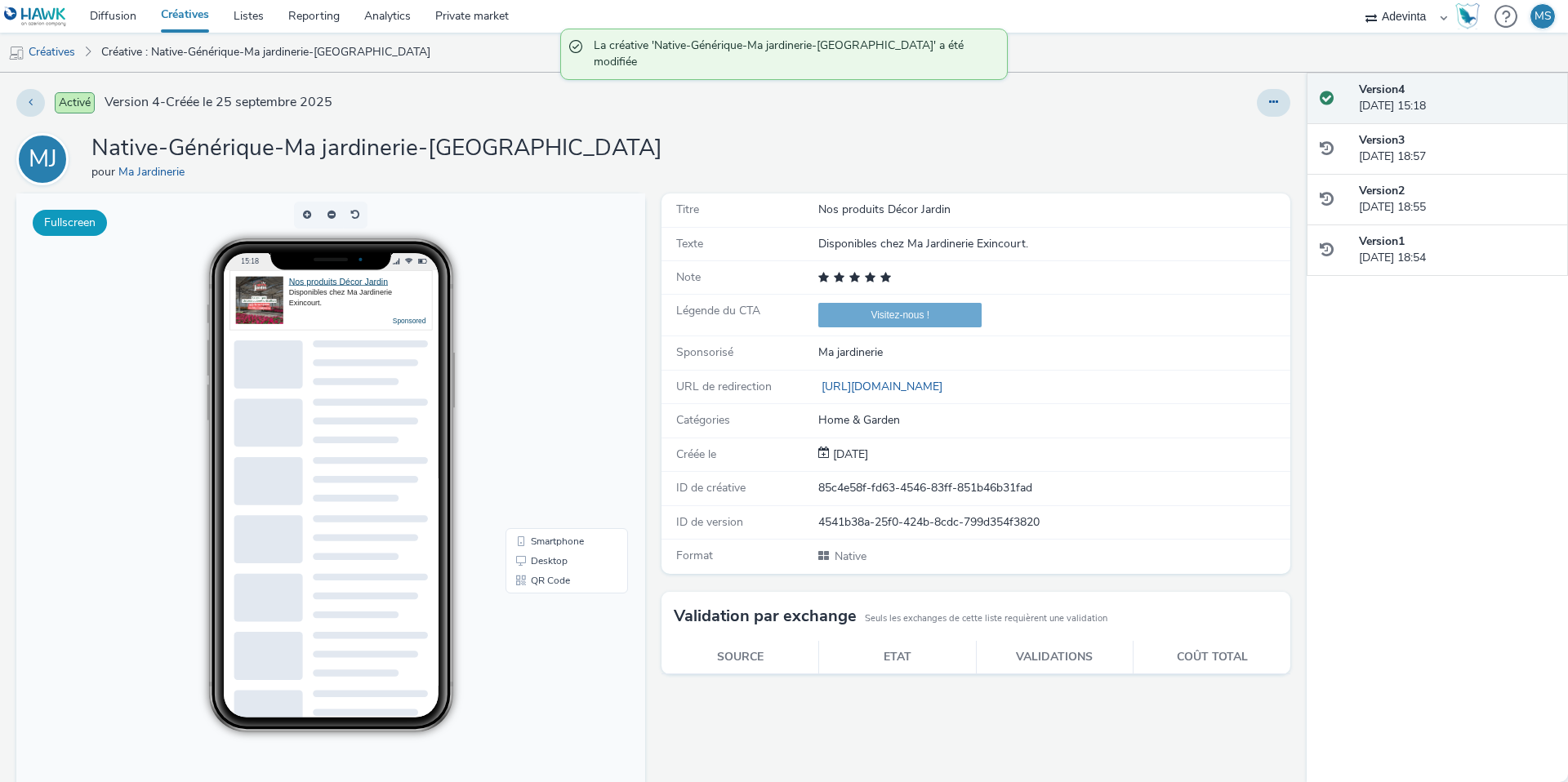
click at [87, 221] on button "Fullscreen" at bounding box center [70, 223] width 75 height 26
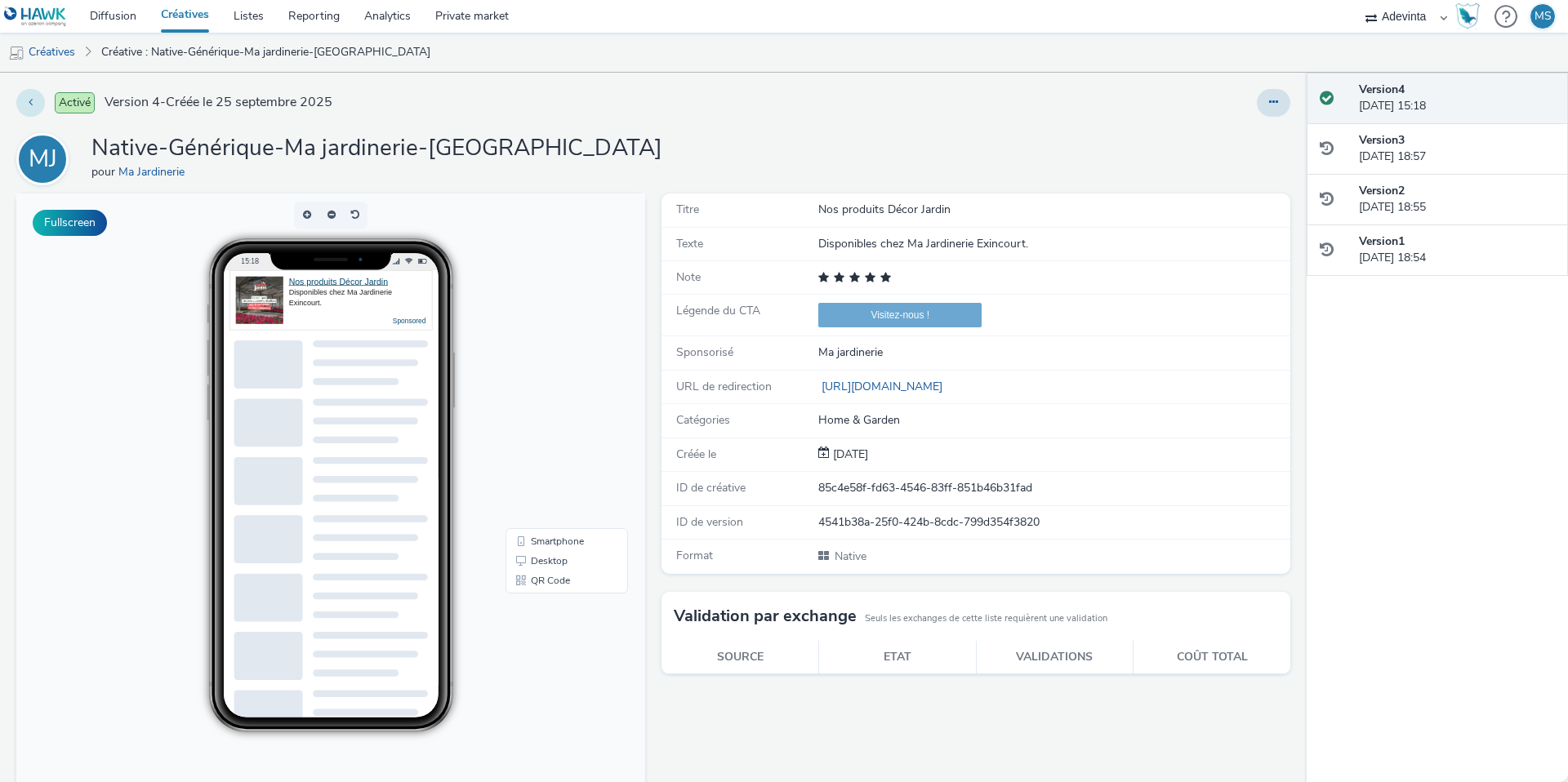
click at [30, 112] on button at bounding box center [30, 103] width 29 height 28
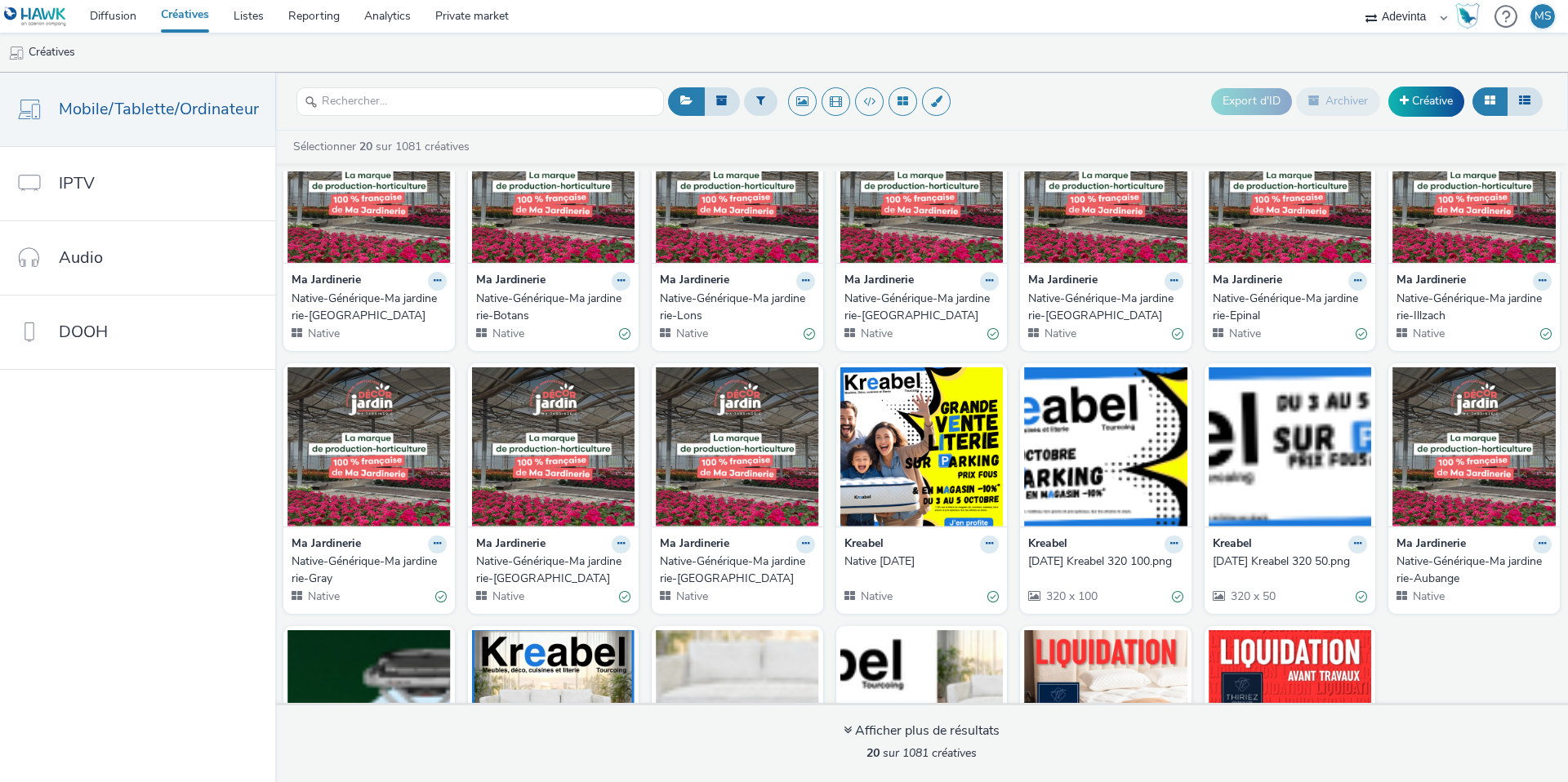
scroll to position [116, 0]
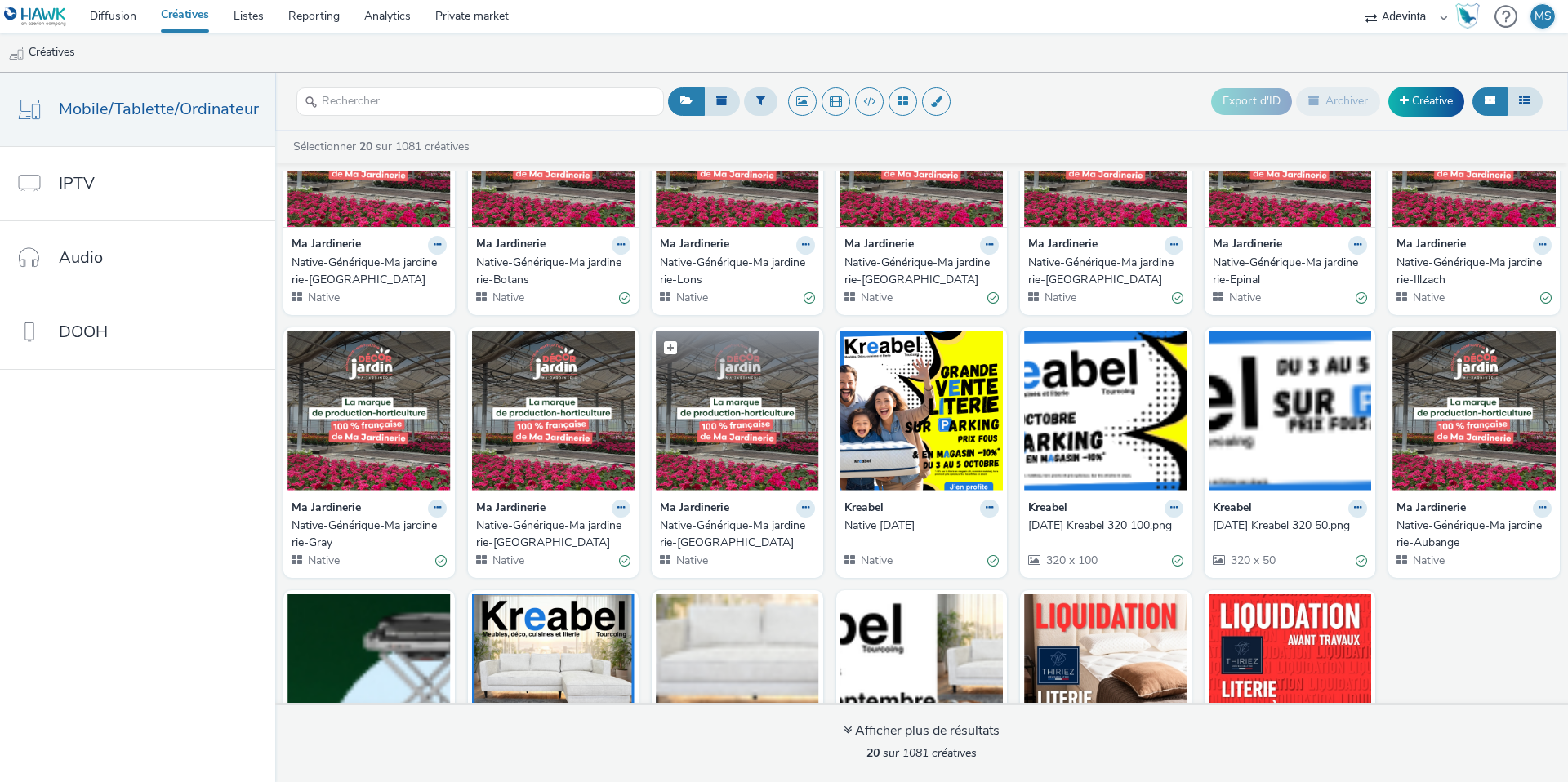
click at [767, 468] on img at bounding box center [738, 411] width 163 height 159
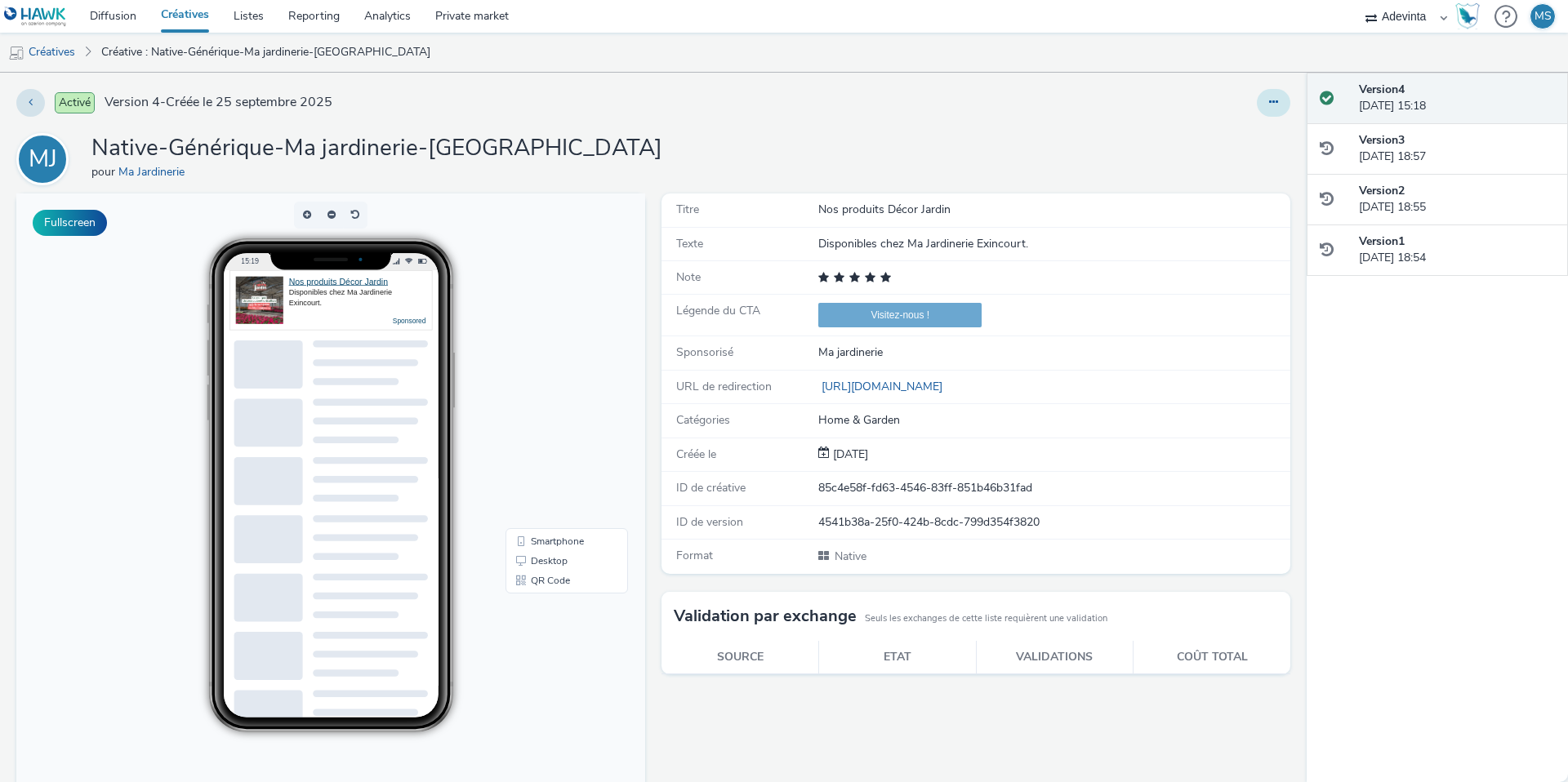
click at [1274, 108] on button at bounding box center [1273, 103] width 34 height 28
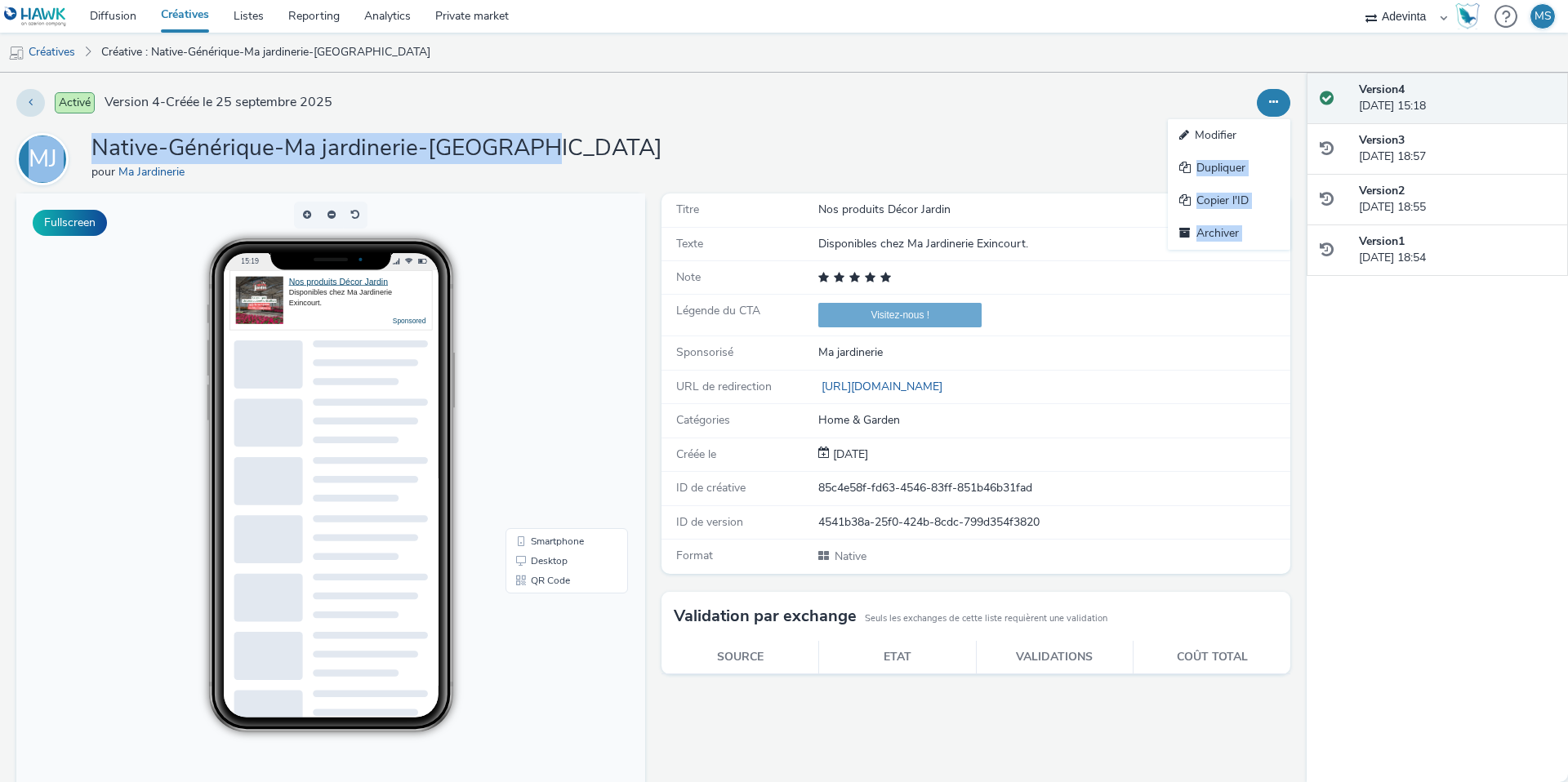
drag, startPoint x: 1236, startPoint y: 133, endPoint x: 1059, endPoint y: 158, distance: 178.8
click at [1059, 158] on div "Activé Version 4 - Créée le [DATE] Modifier Dupliquer Copier l'ID Archiver MJ N…" at bounding box center [653, 428] width 1307 height 710
click at [26, 105] on button at bounding box center [30, 103] width 29 height 28
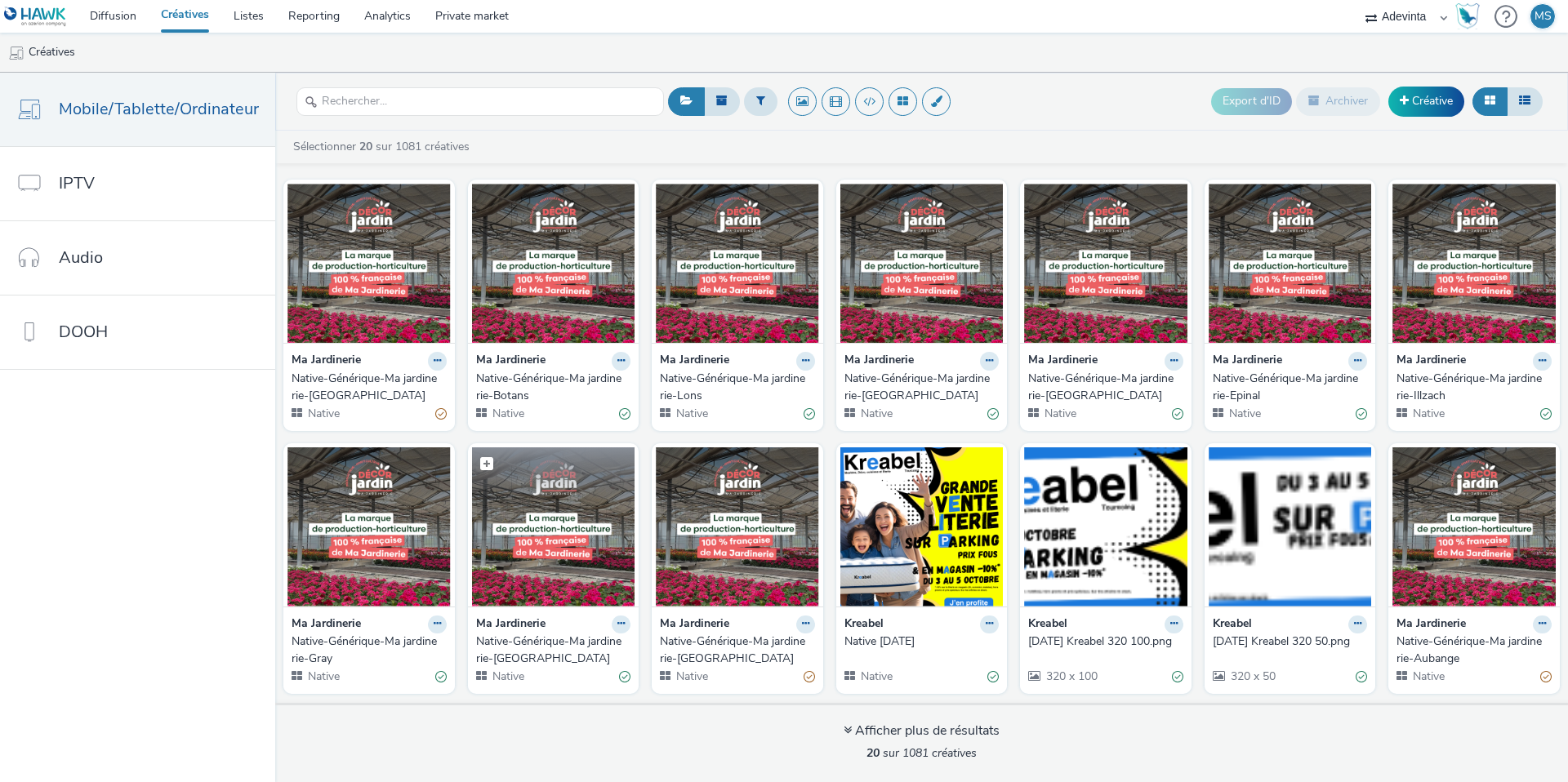
click at [559, 561] on img at bounding box center [554, 527] width 163 height 159
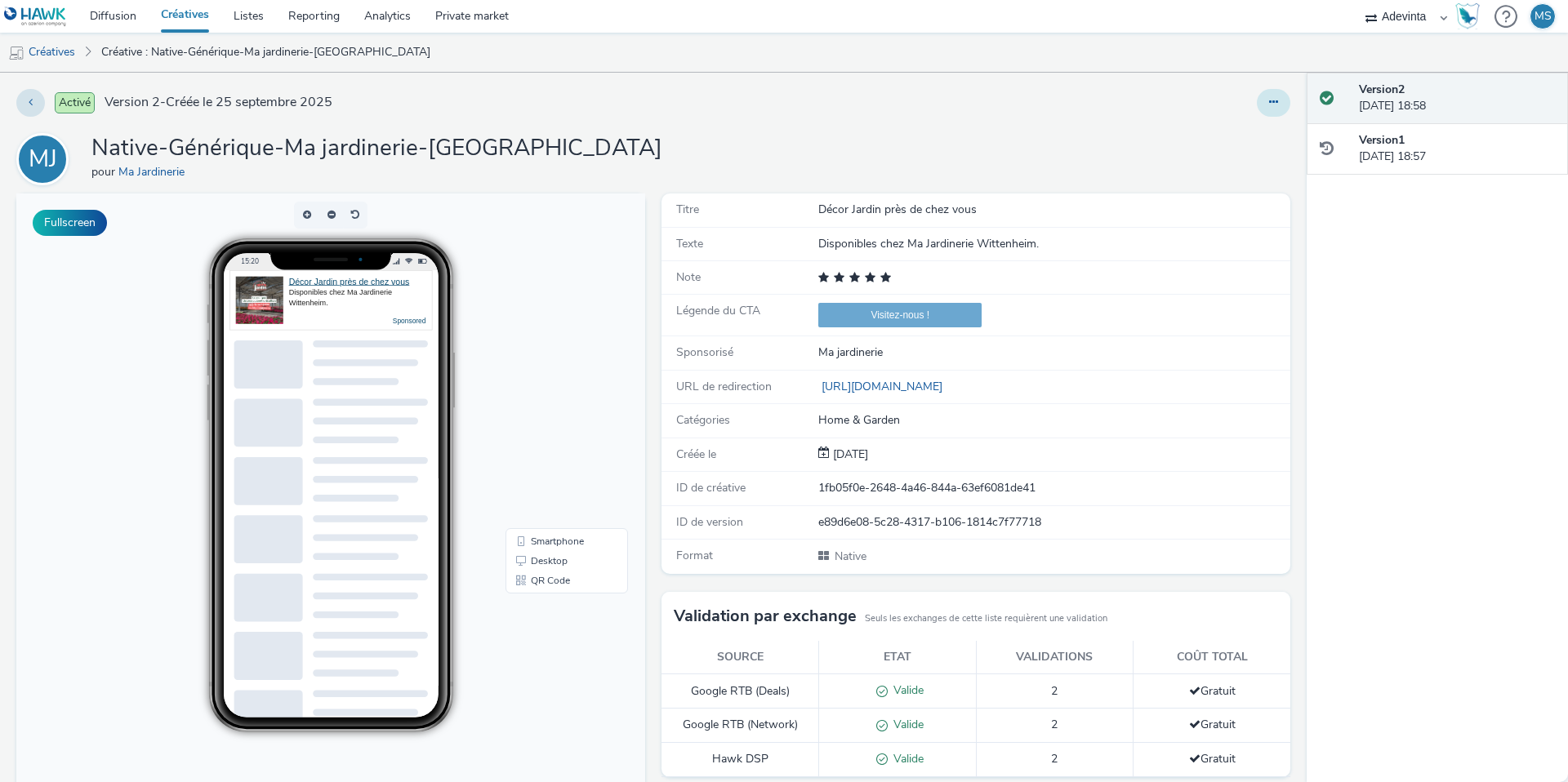
click at [1279, 107] on button at bounding box center [1273, 103] width 34 height 28
click at [1225, 137] on link "Modifier" at bounding box center [1229, 135] width 122 height 33
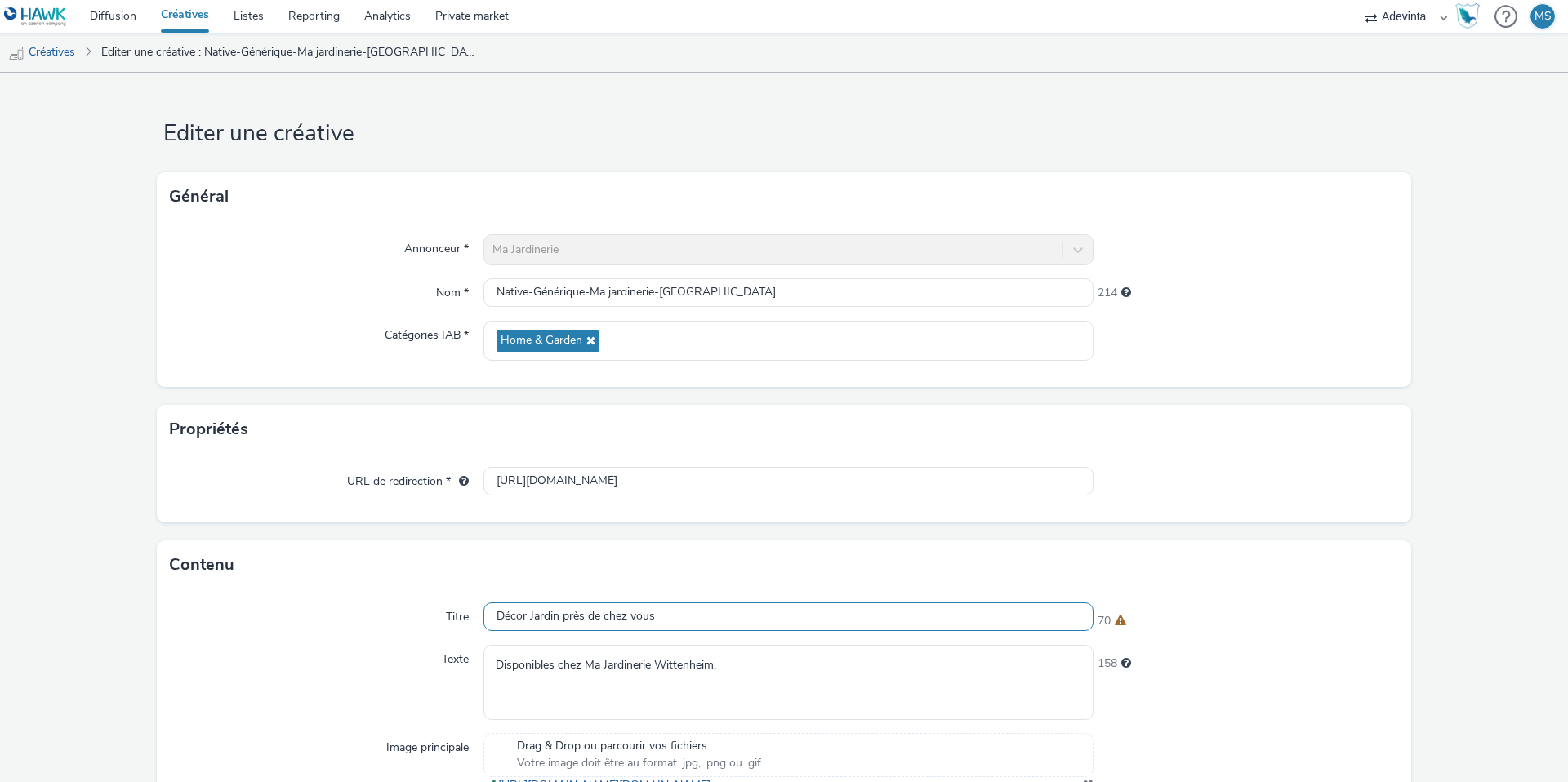
click at [586, 614] on input "Décor Jardin près de chez vous" at bounding box center [788, 616] width 610 height 29
paste input "Nos produits Décor Jardin"
type input "Nos produits Décor Jardin"
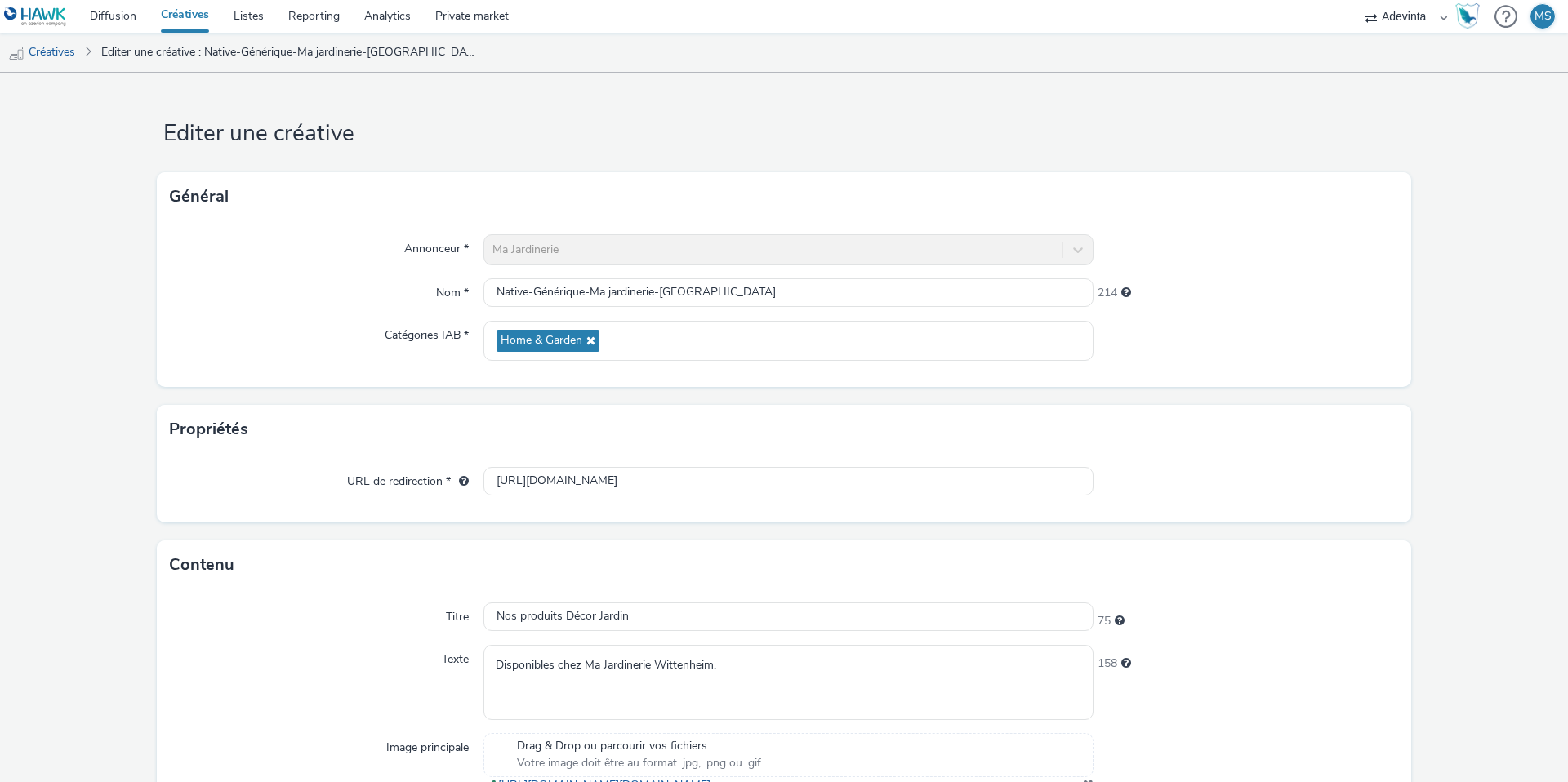
click at [422, 615] on div "Titre" at bounding box center [326, 617] width 313 height 30
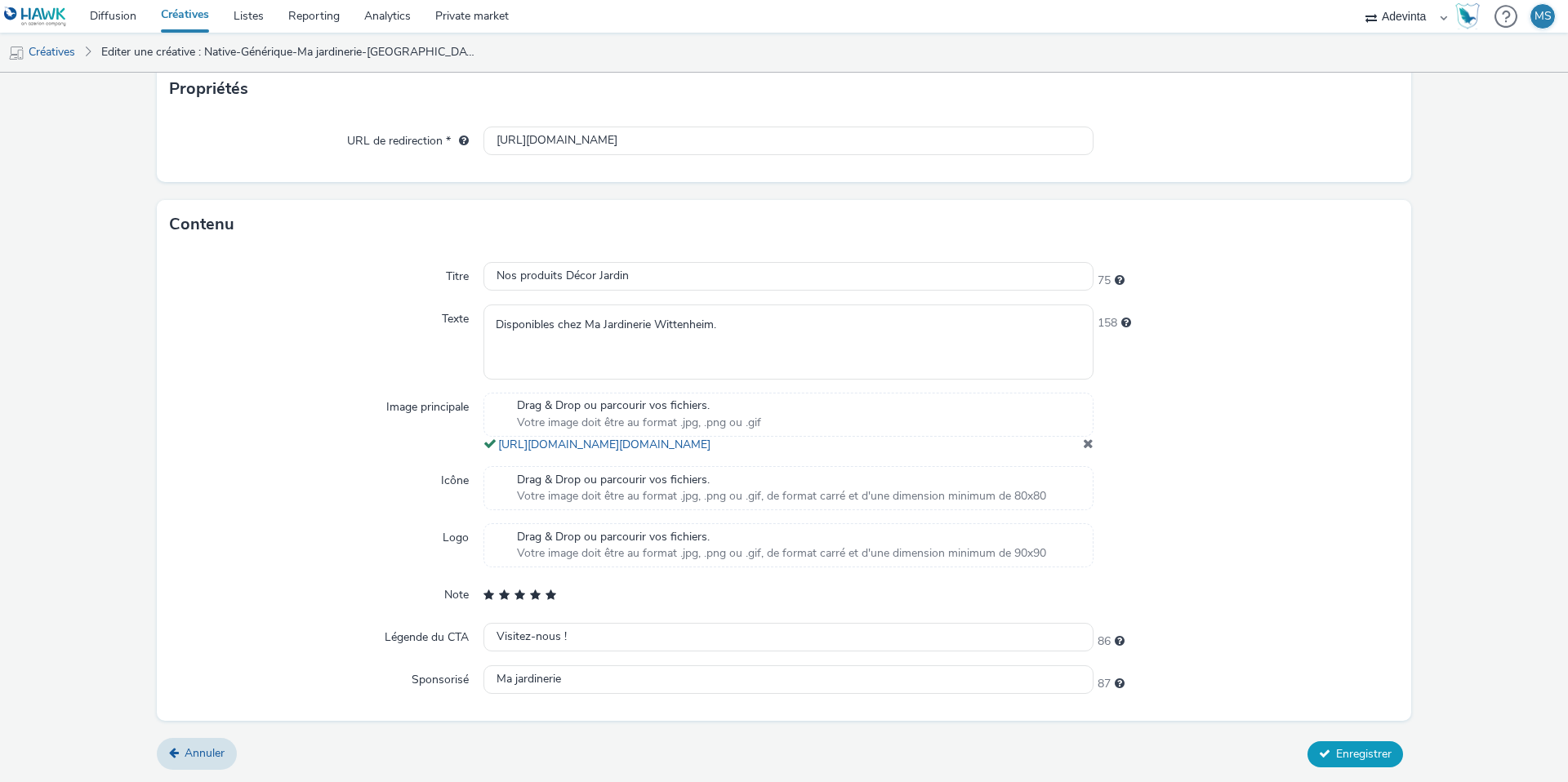
click at [1378, 754] on span "Enregistrer" at bounding box center [1363, 754] width 56 height 16
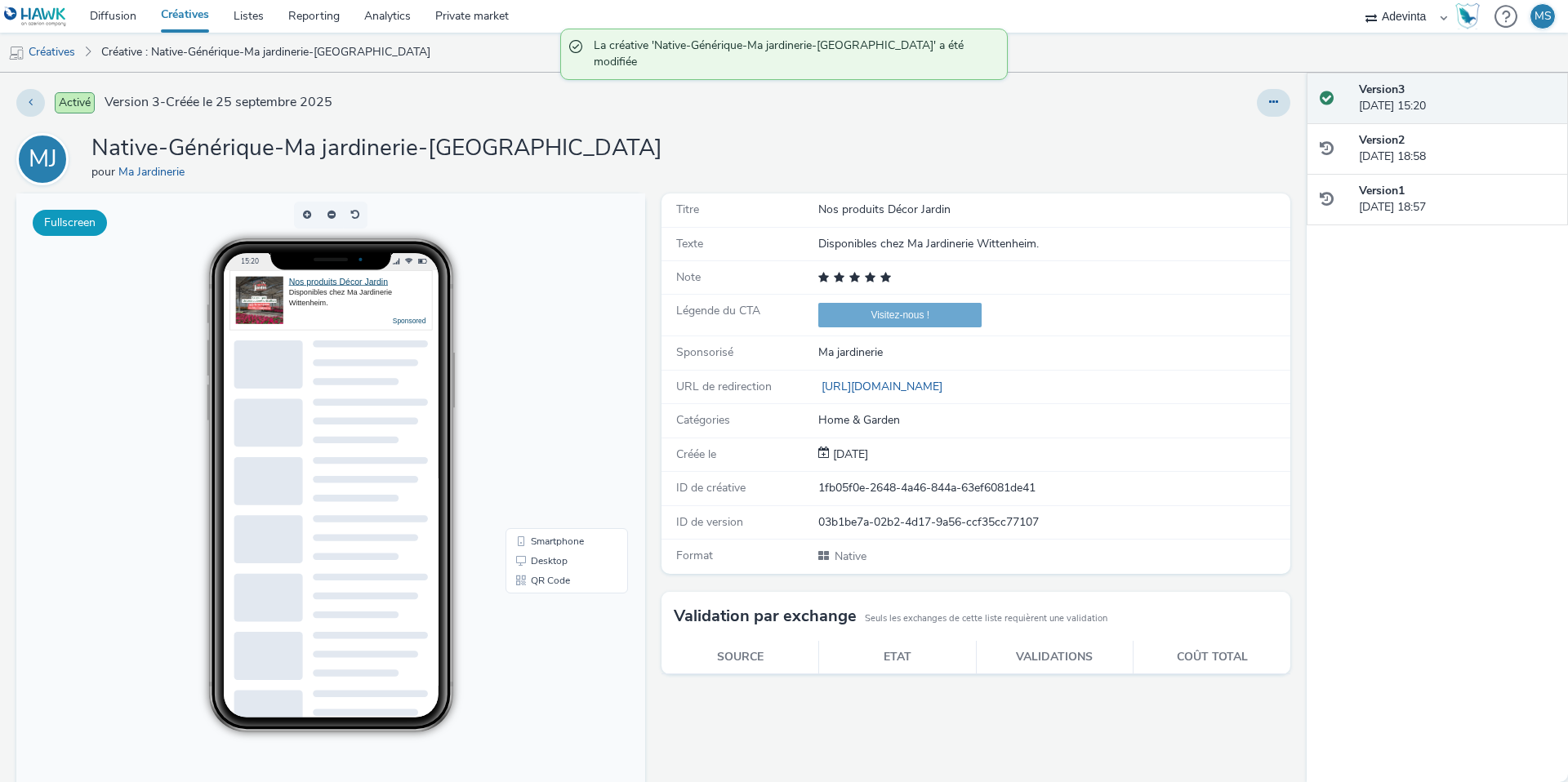
click at [74, 220] on button "Fullscreen" at bounding box center [70, 223] width 75 height 26
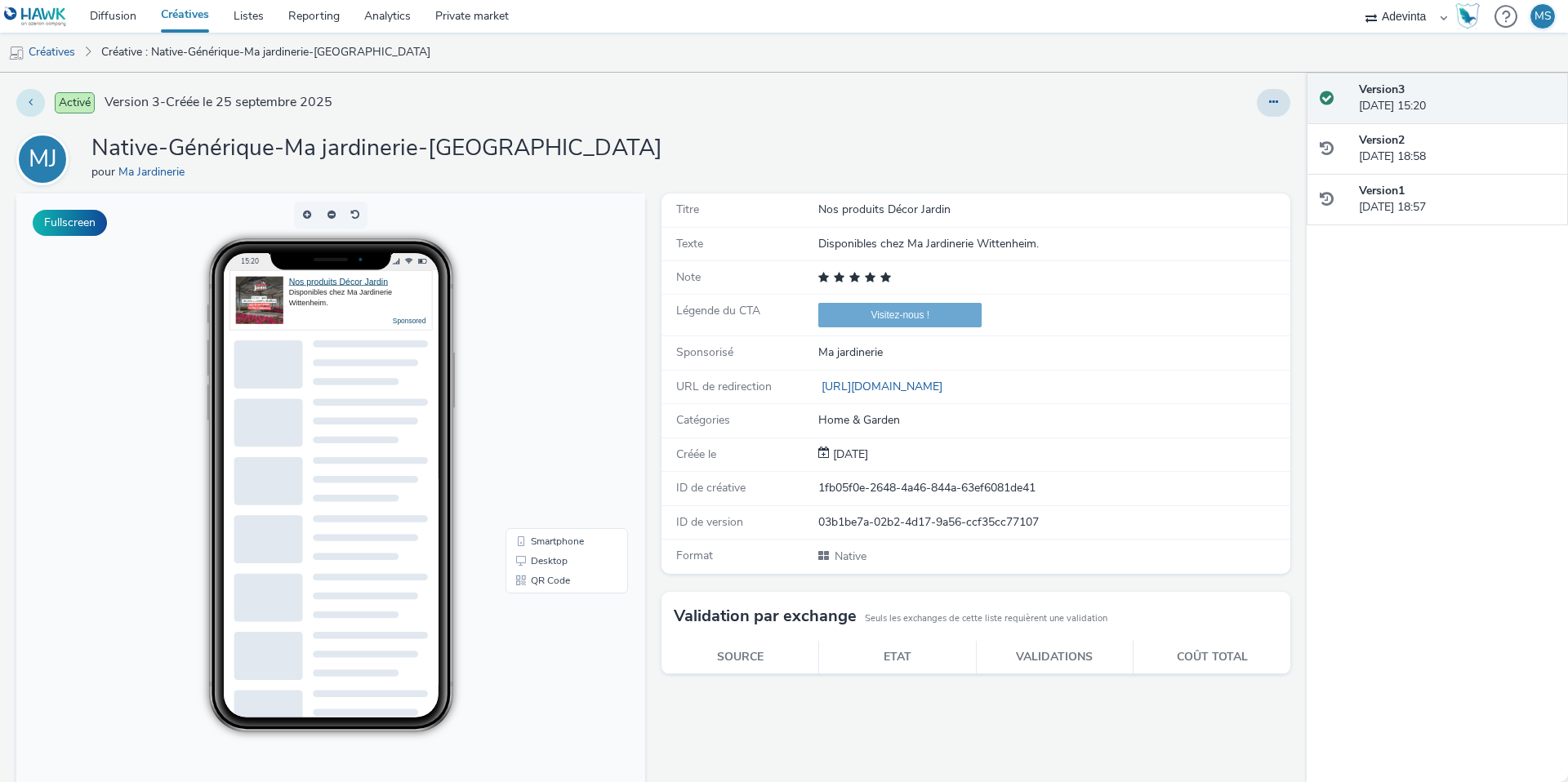
click at [24, 97] on button at bounding box center [30, 103] width 29 height 28
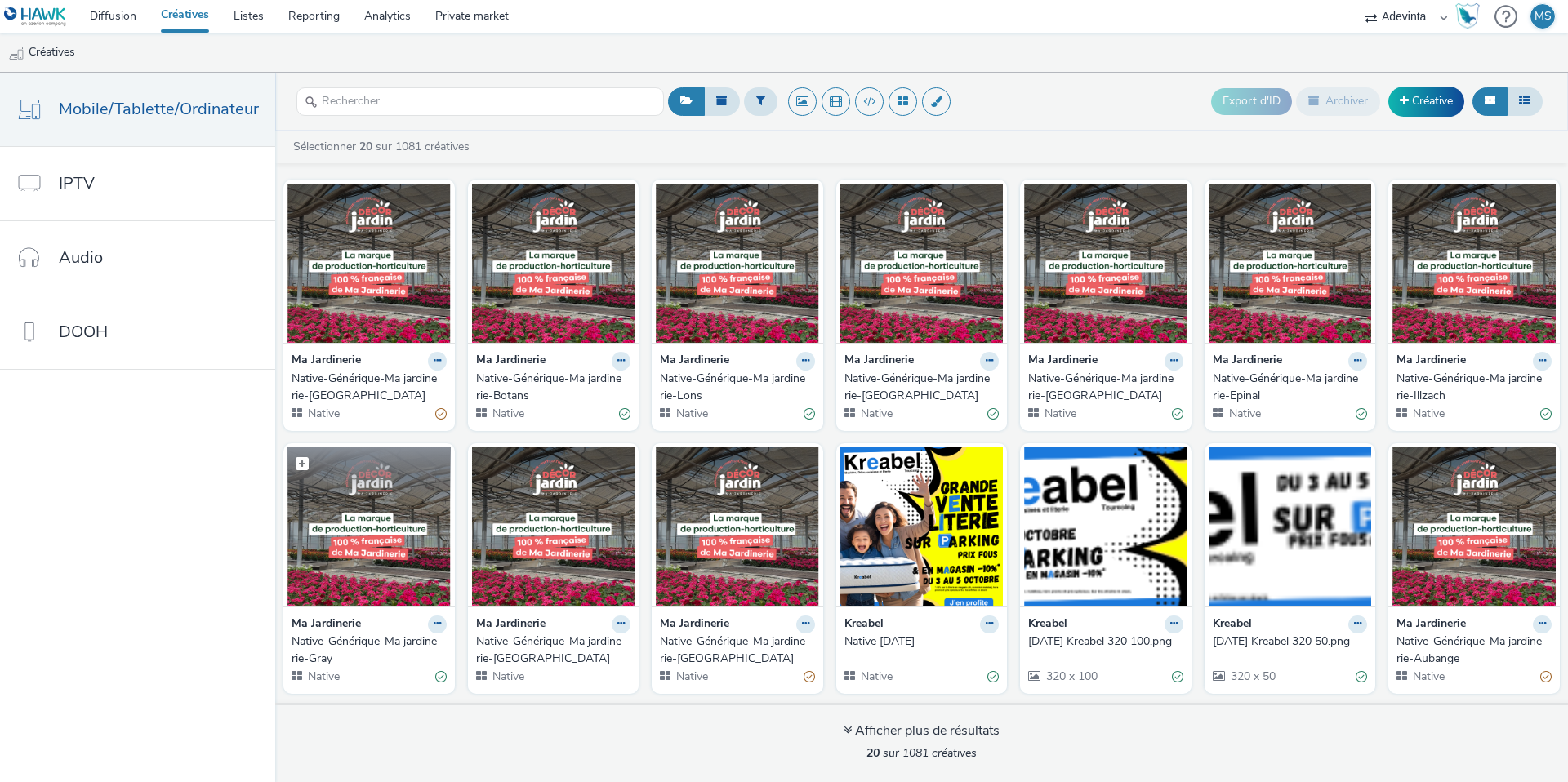
click at [410, 503] on img at bounding box center [369, 527] width 163 height 159
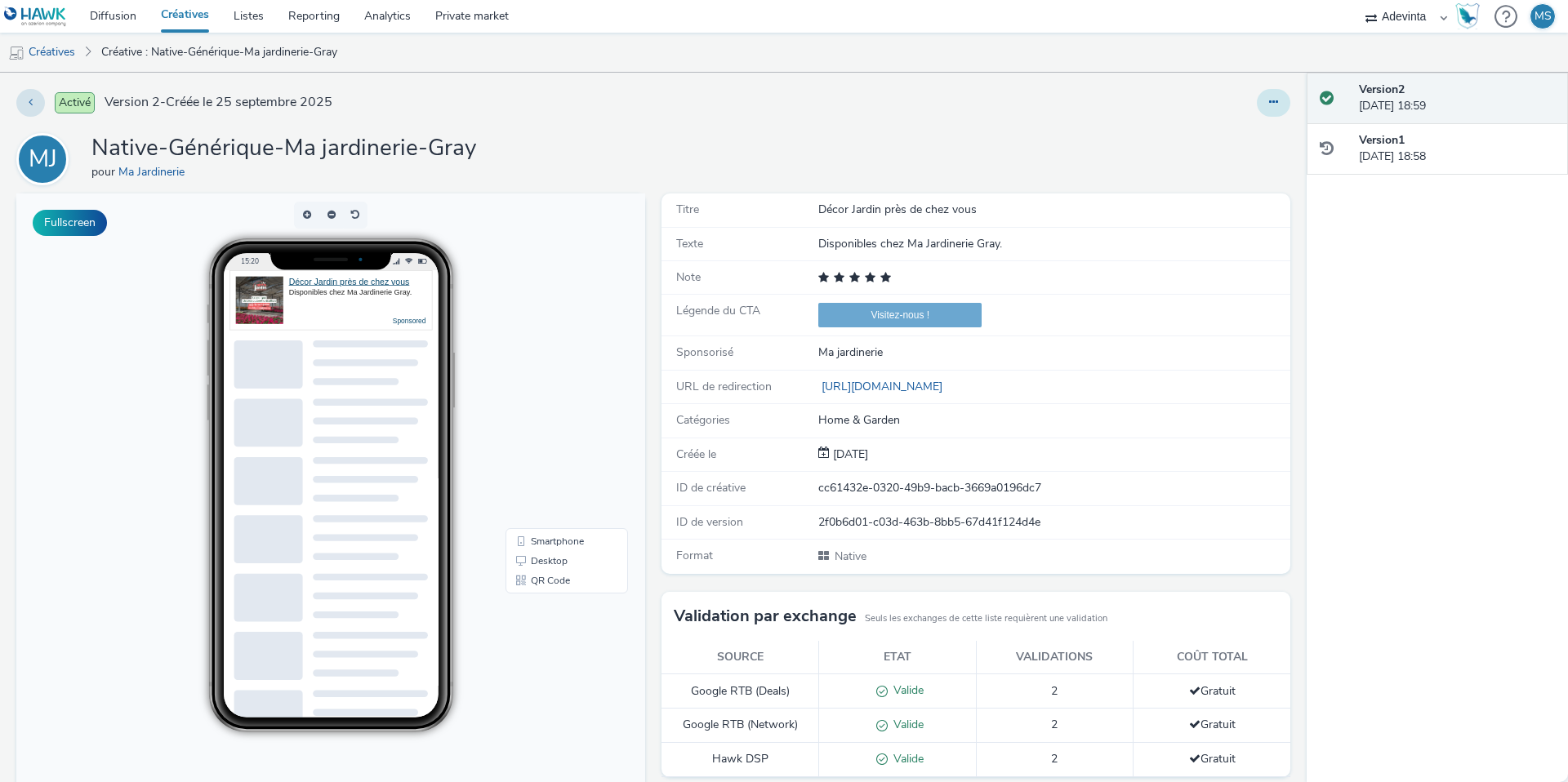
click at [1267, 108] on button at bounding box center [1273, 103] width 34 height 28
click at [1186, 141] on link "Modifier" at bounding box center [1229, 135] width 122 height 33
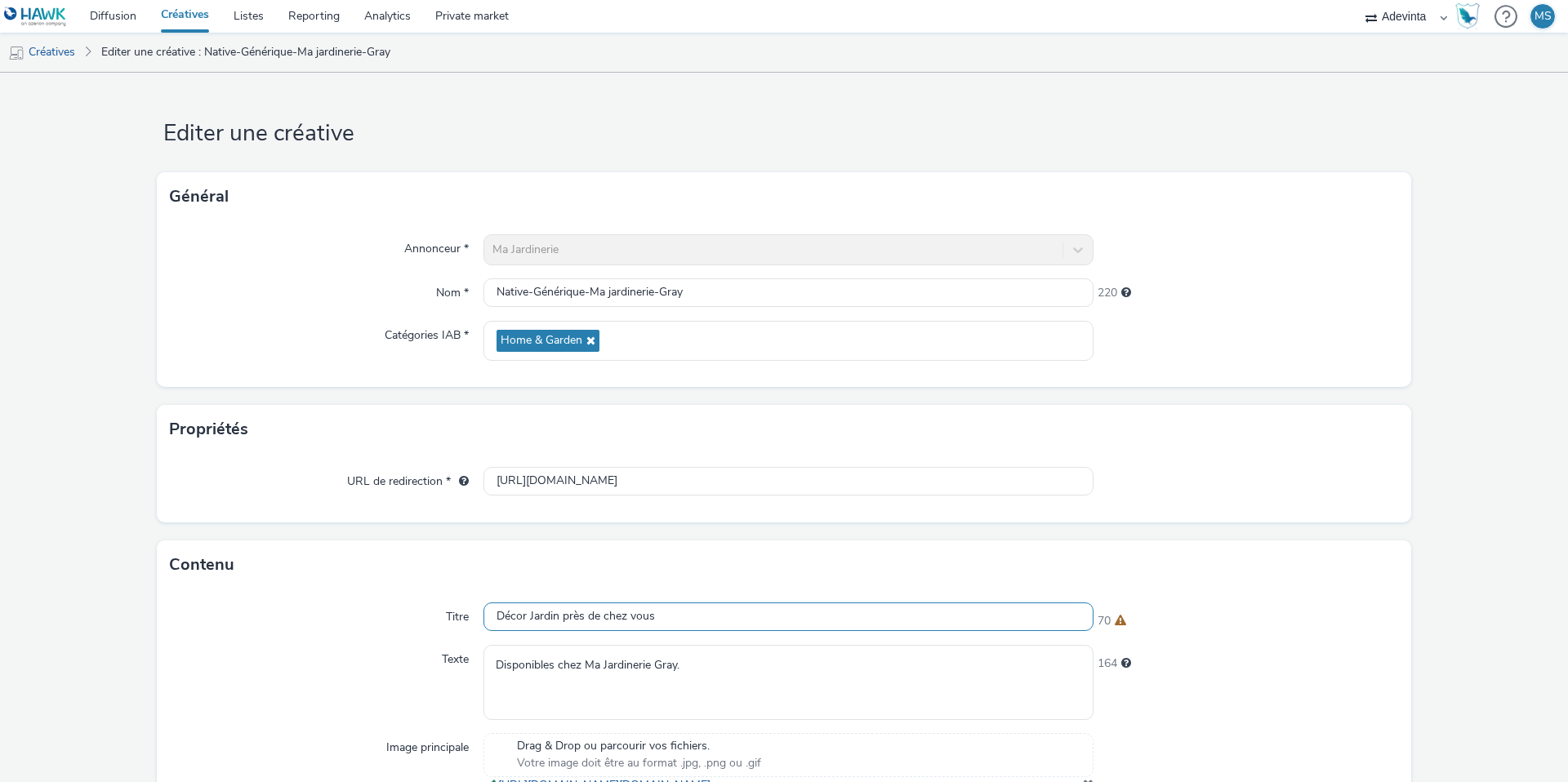
click at [532, 614] on input "Décor Jardin près de chez vous" at bounding box center [788, 616] width 610 height 29
paste input "Nos produits Décor Jardin"
type input "Nos produits Décor Jardin"
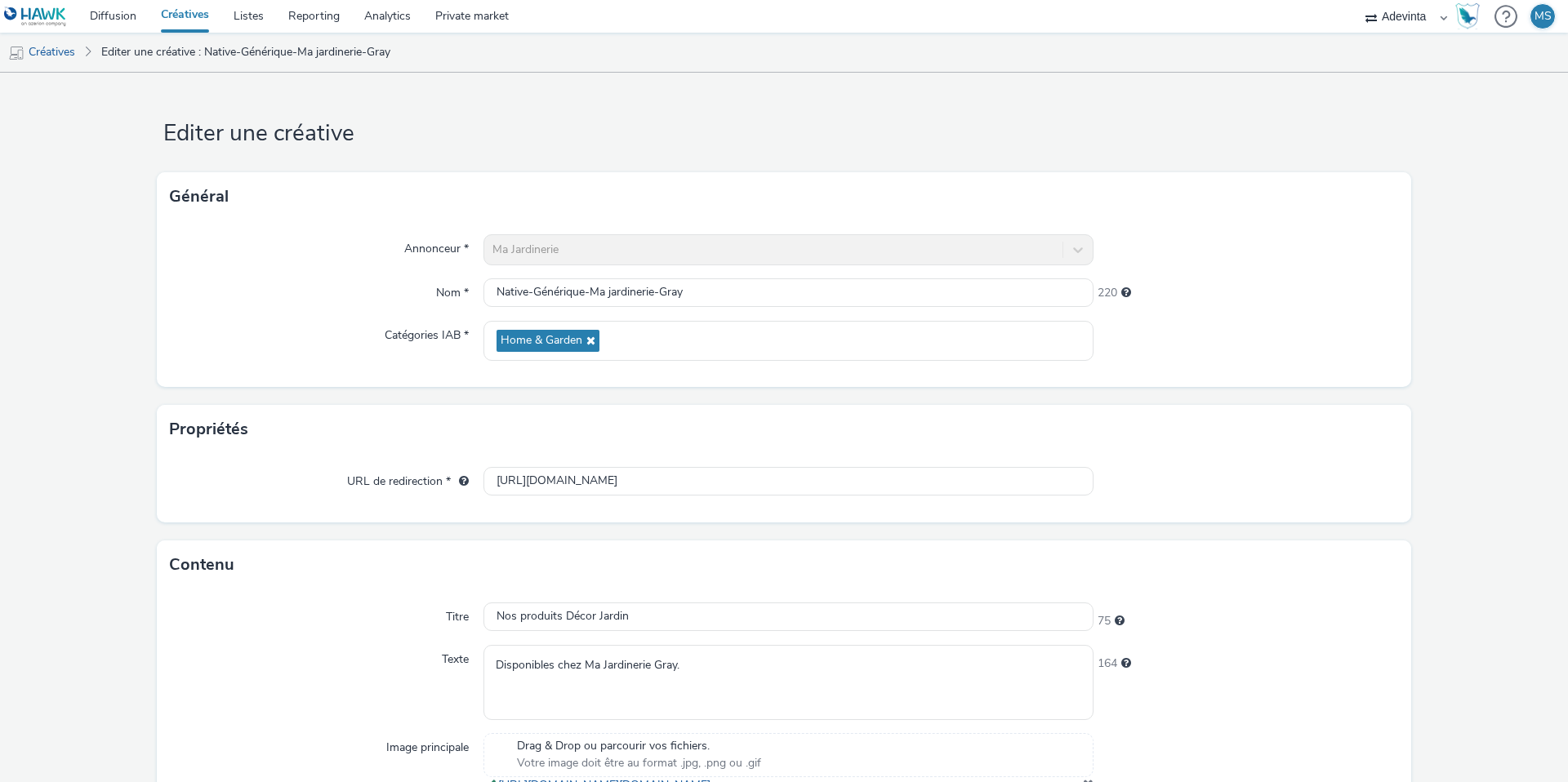
click at [373, 622] on div "Titre" at bounding box center [326, 617] width 313 height 30
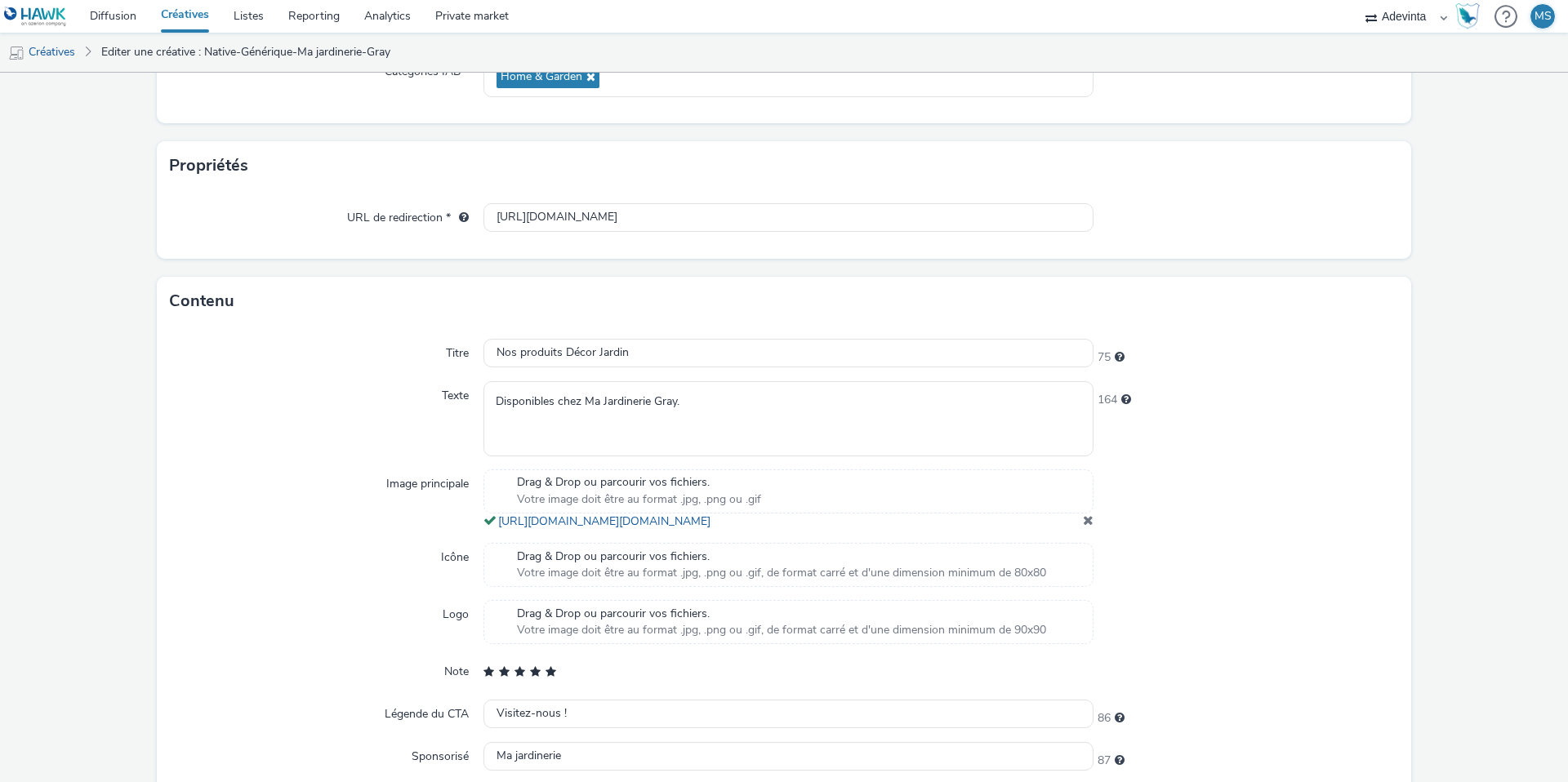
scroll to position [357, 0]
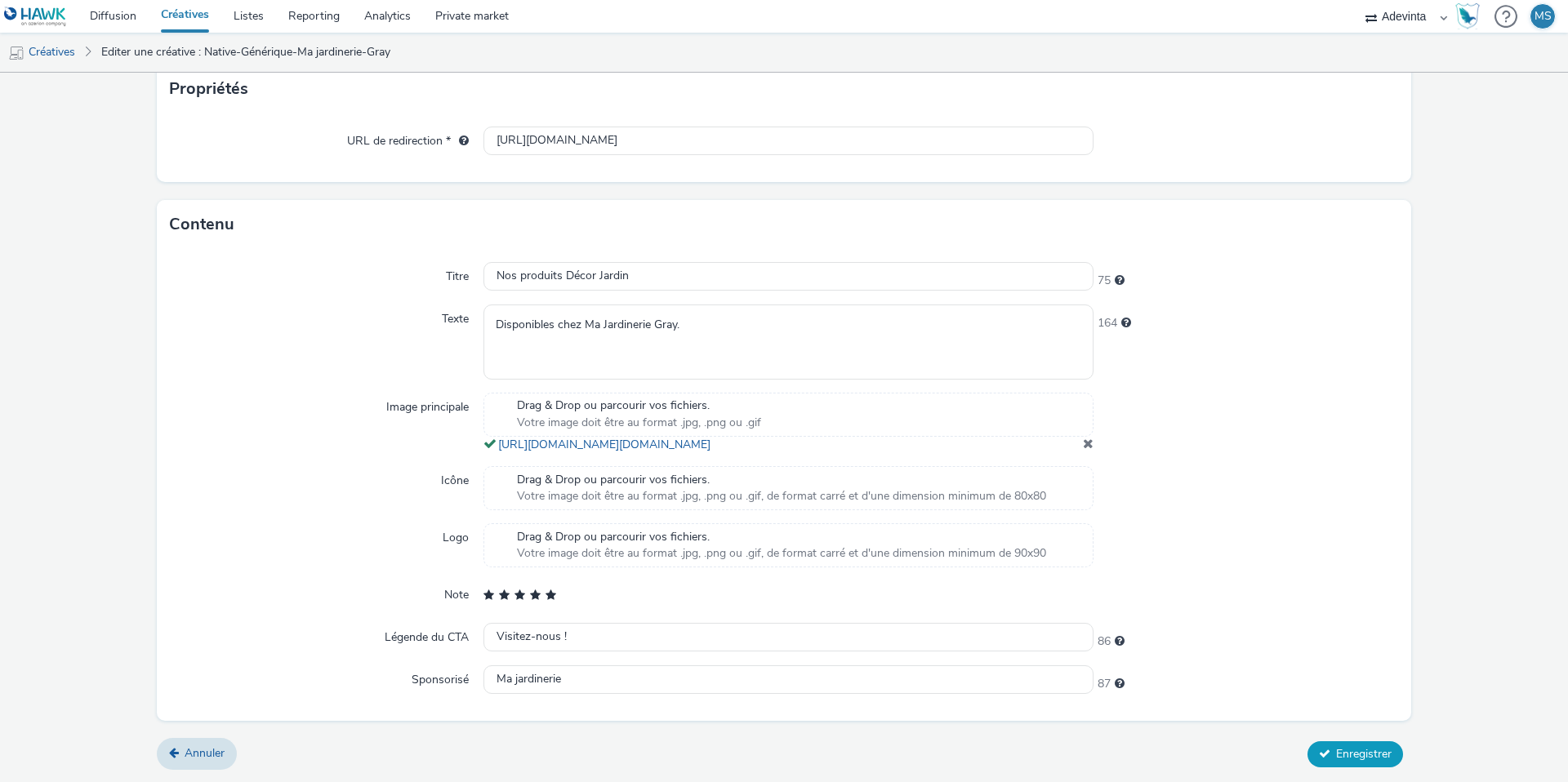
click at [1335, 761] on span "Enregistrer" at bounding box center [1363, 754] width 56 height 16
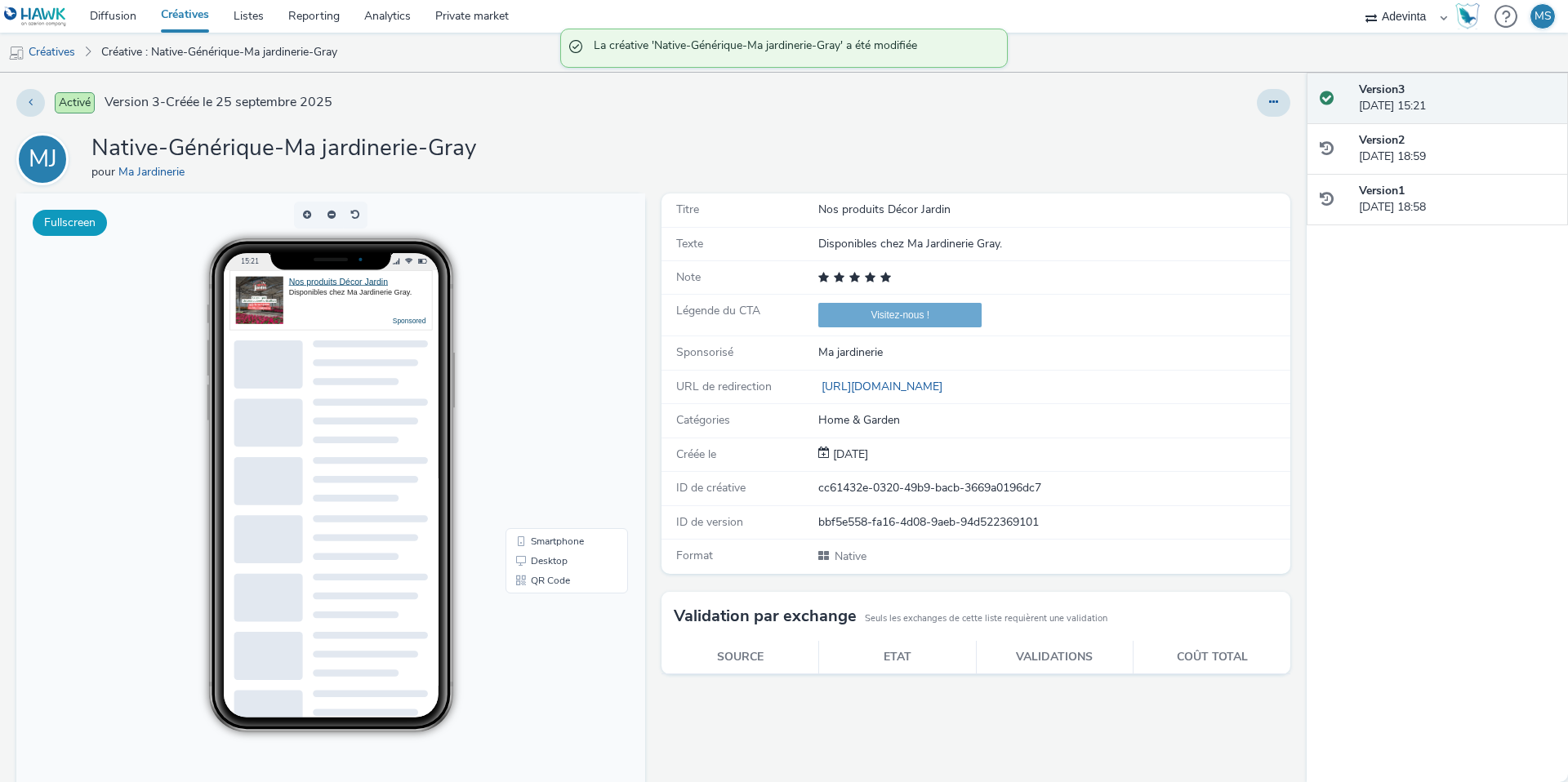
click at [79, 227] on button "Fullscreen" at bounding box center [70, 223] width 75 height 26
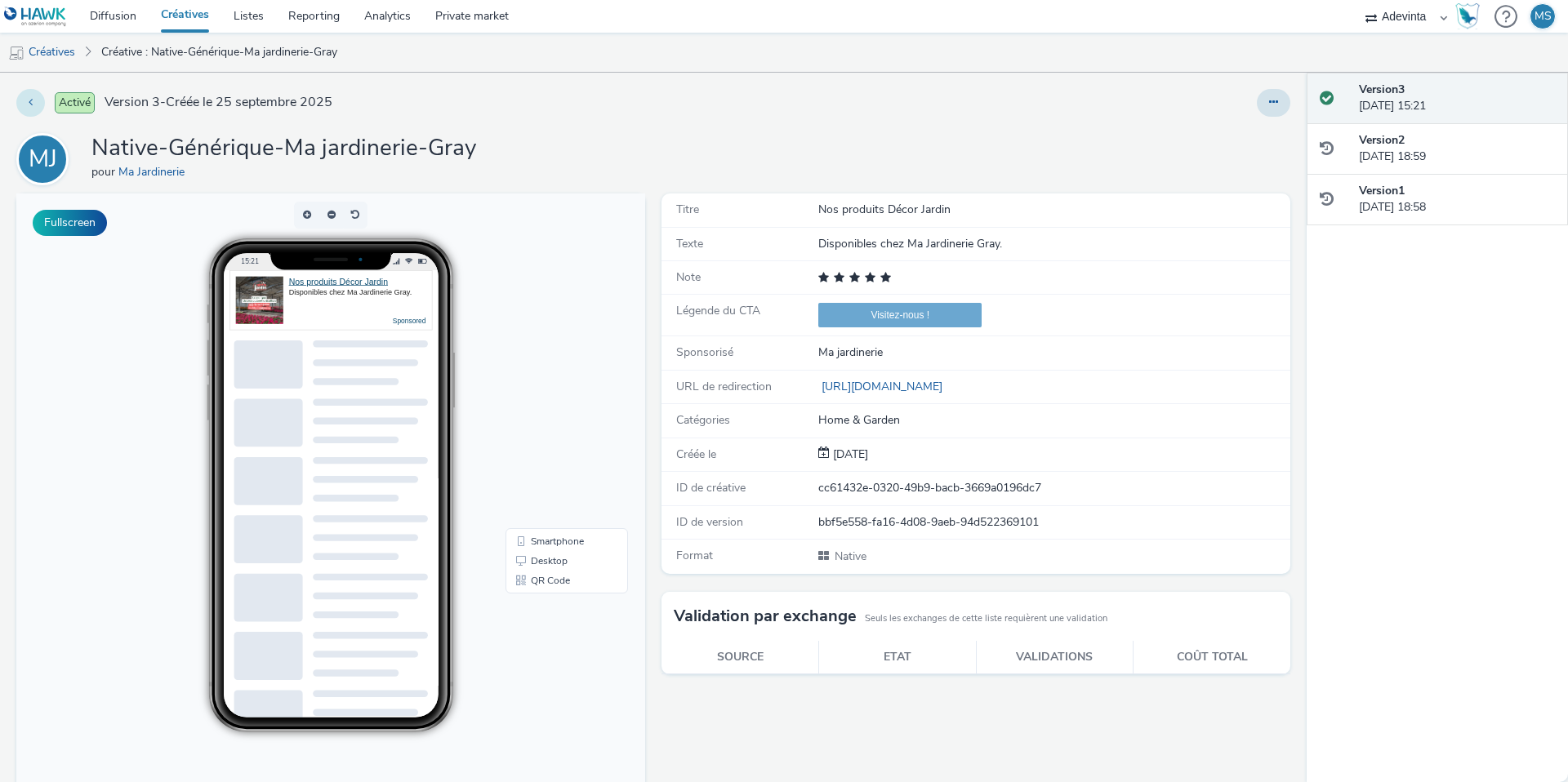
click at [20, 98] on button at bounding box center [30, 103] width 29 height 28
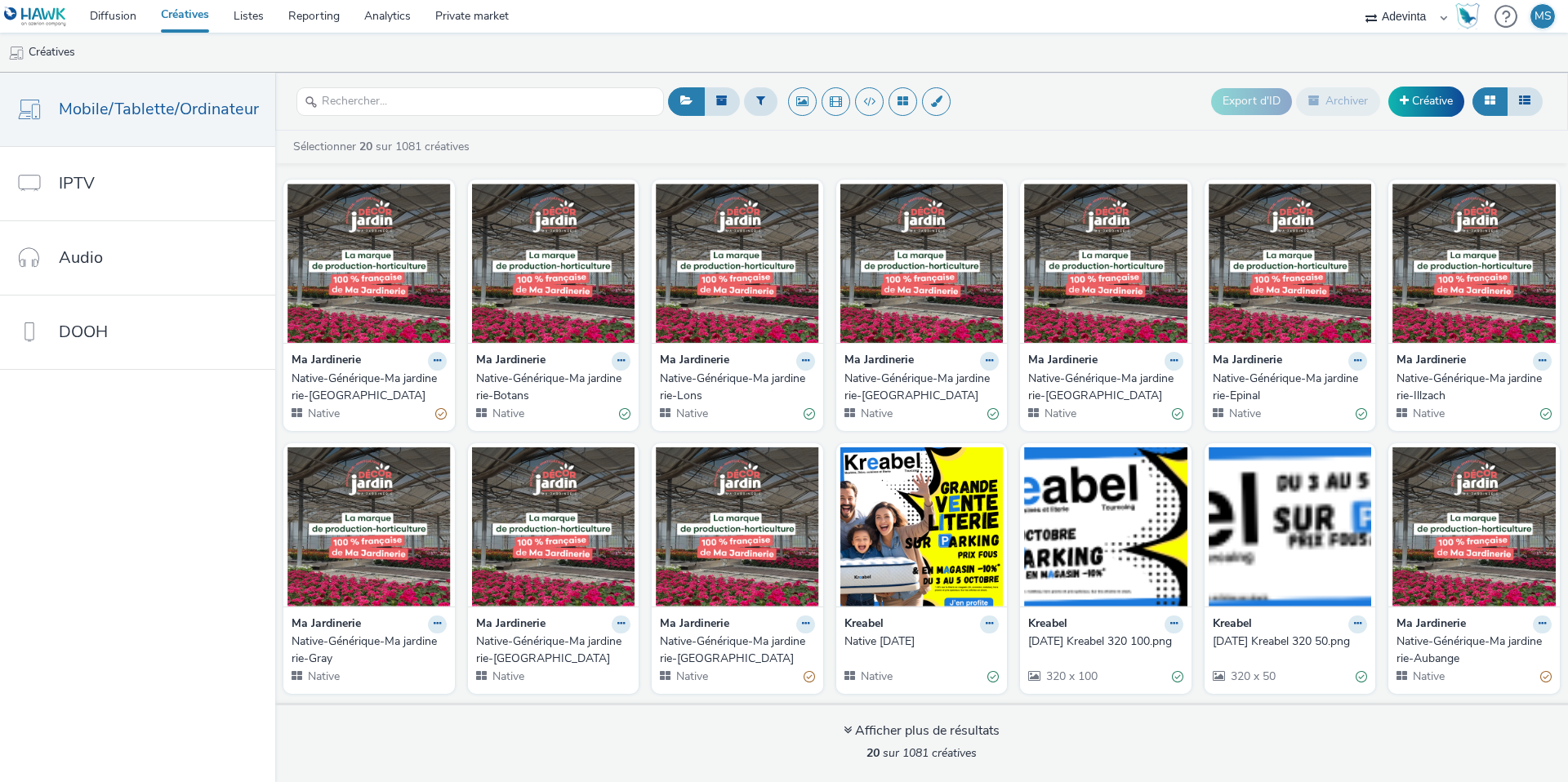
click at [1438, 353] on strong "Ma Jardinerie" at bounding box center [1431, 362] width 69 height 19
click at [1455, 319] on img at bounding box center [1473, 263] width 163 height 159
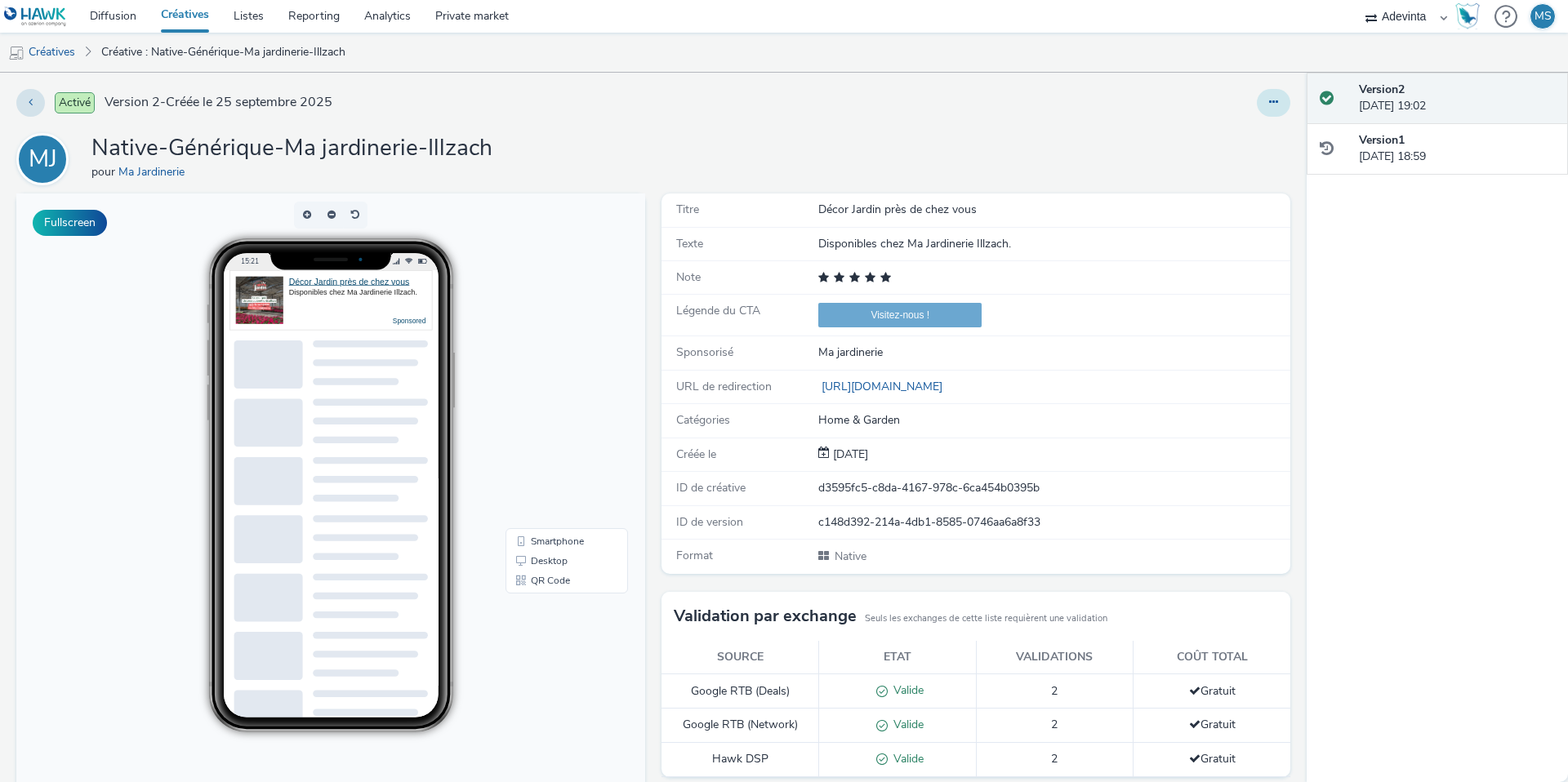
click at [1277, 91] on button at bounding box center [1273, 103] width 34 height 28
click at [1199, 141] on link "Modifier" at bounding box center [1229, 135] width 122 height 33
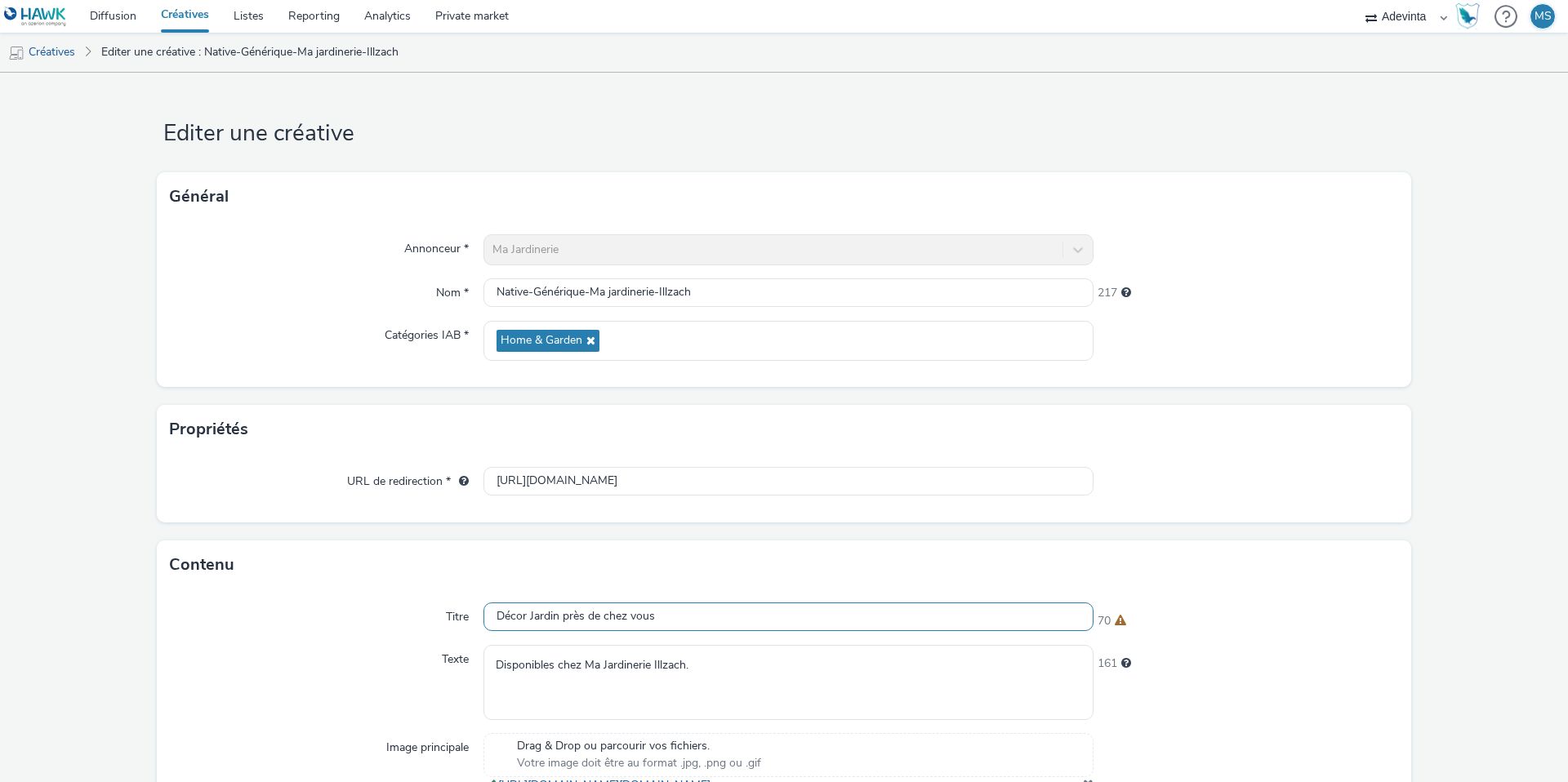
click at [541, 623] on input "Décor Jardin près de chez vous" at bounding box center [788, 616] width 610 height 29
paste input "Nos produits Décor Jardin"
type input "Nos produits Décor Jardin"
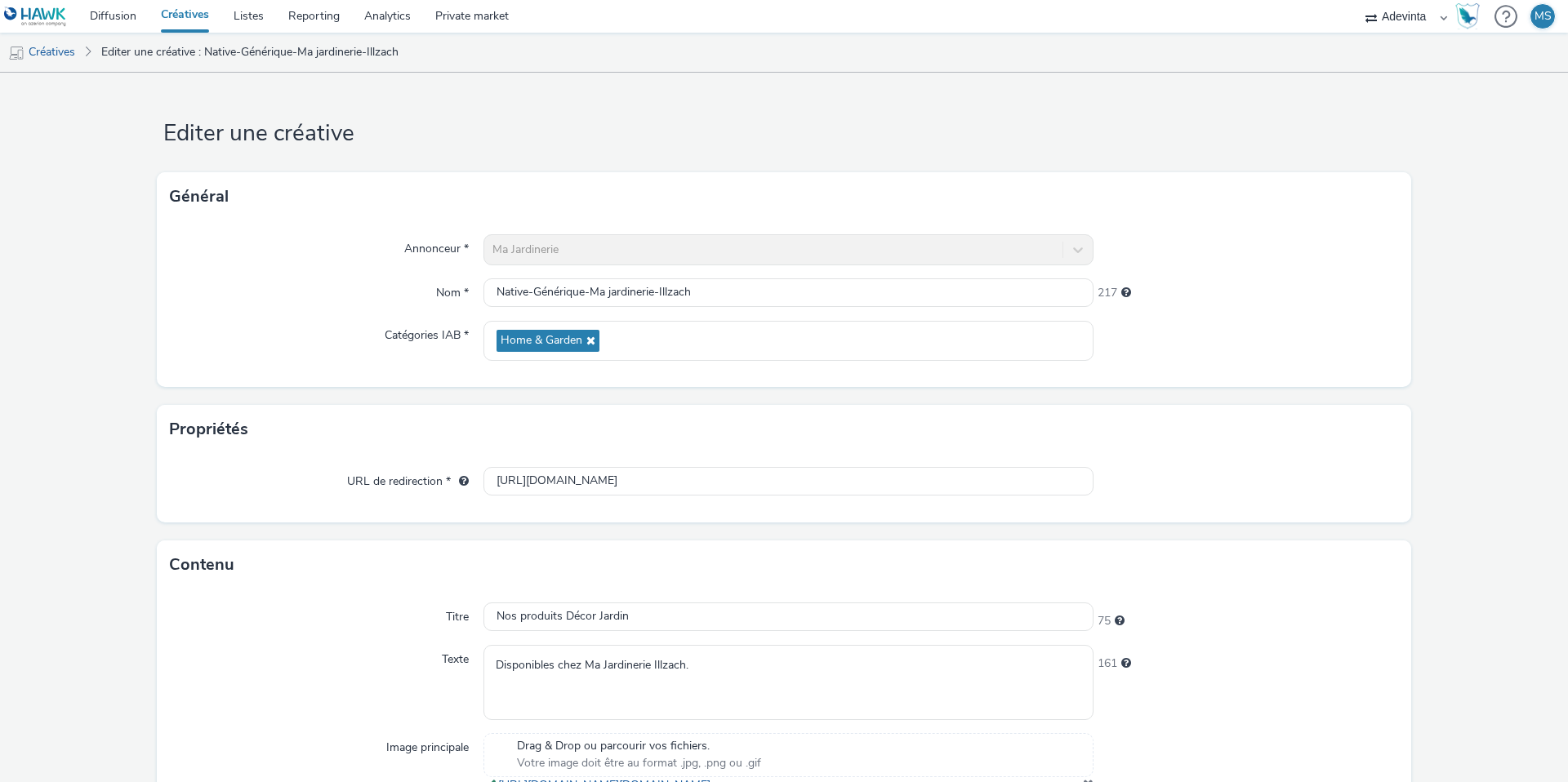
click at [397, 612] on div "Titre" at bounding box center [326, 617] width 313 height 30
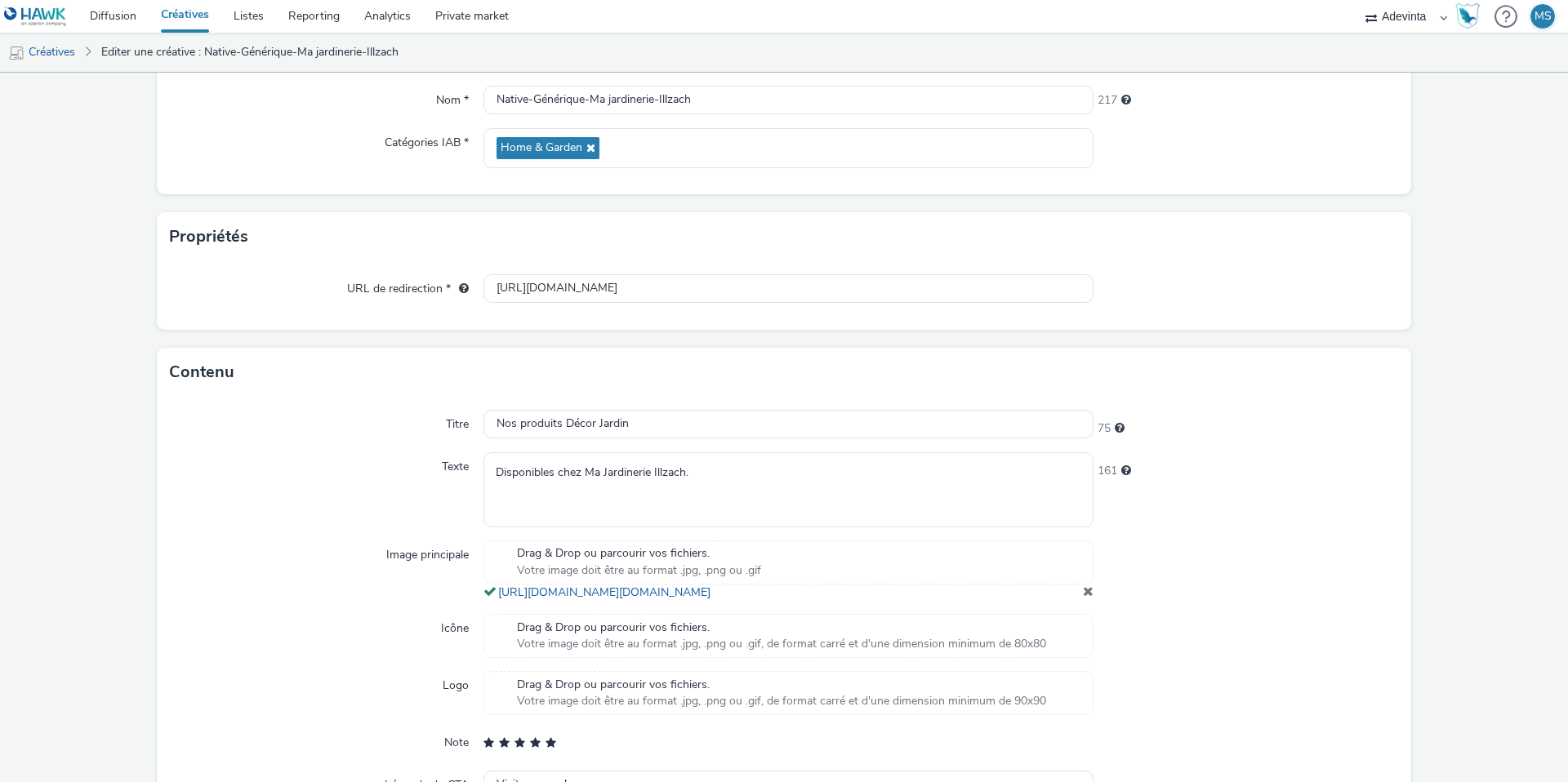
scroll to position [357, 0]
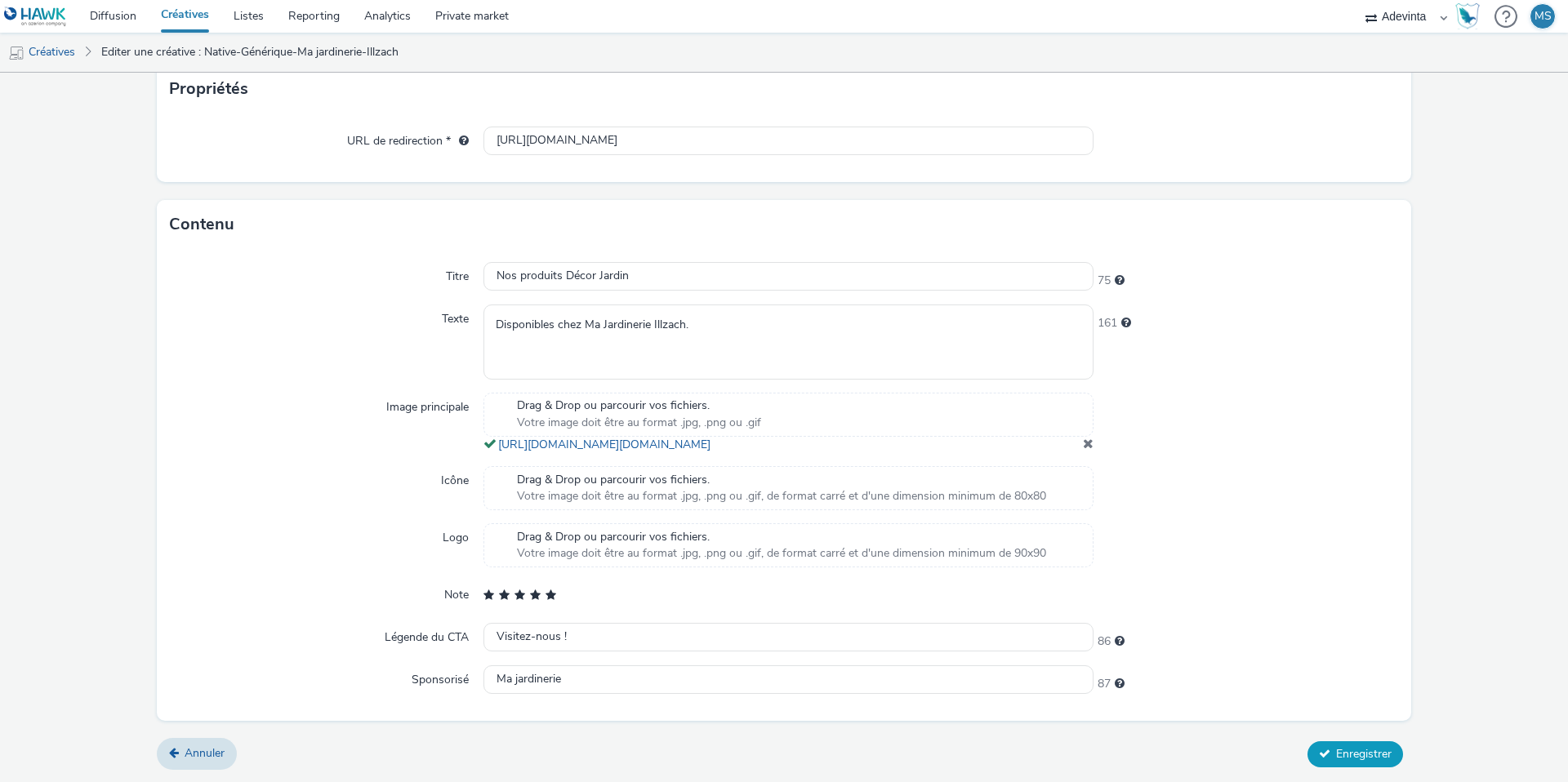
click at [1374, 749] on span "Enregistrer" at bounding box center [1363, 754] width 56 height 16
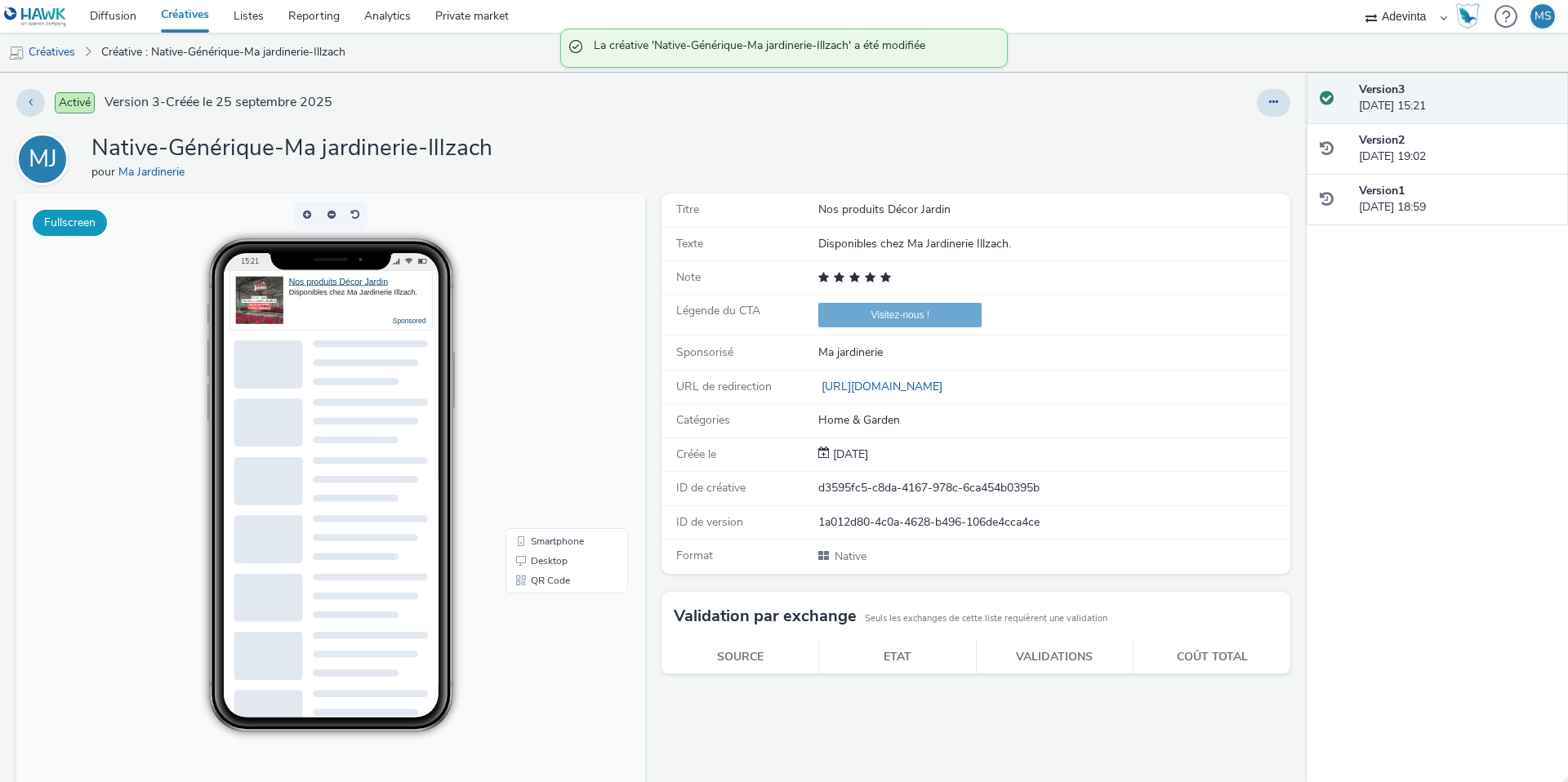
click at [62, 217] on button "Fullscreen" at bounding box center [70, 223] width 75 height 26
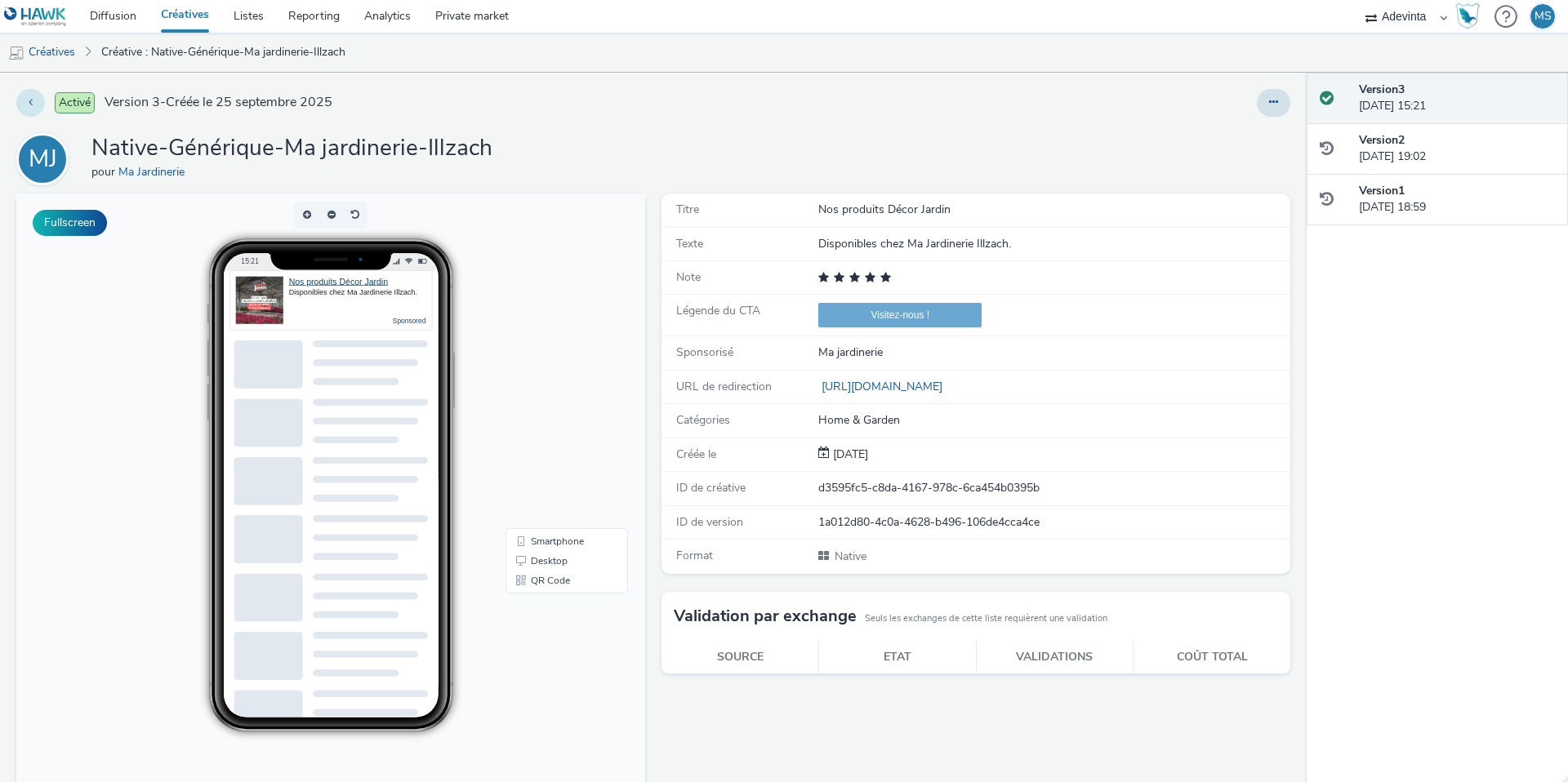
click at [26, 102] on button at bounding box center [30, 103] width 29 height 28
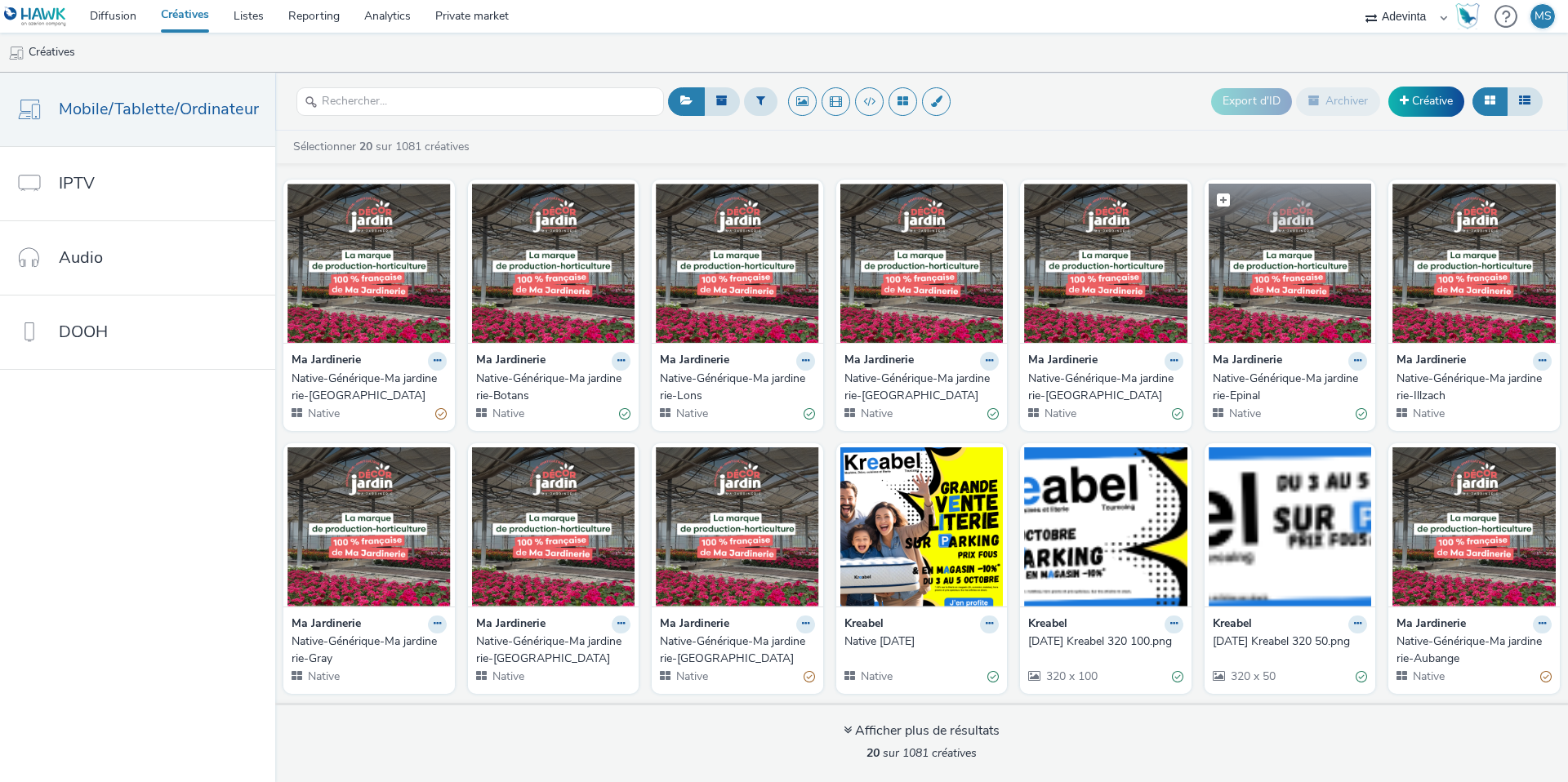
click at [1254, 334] on img at bounding box center [1290, 263] width 163 height 159
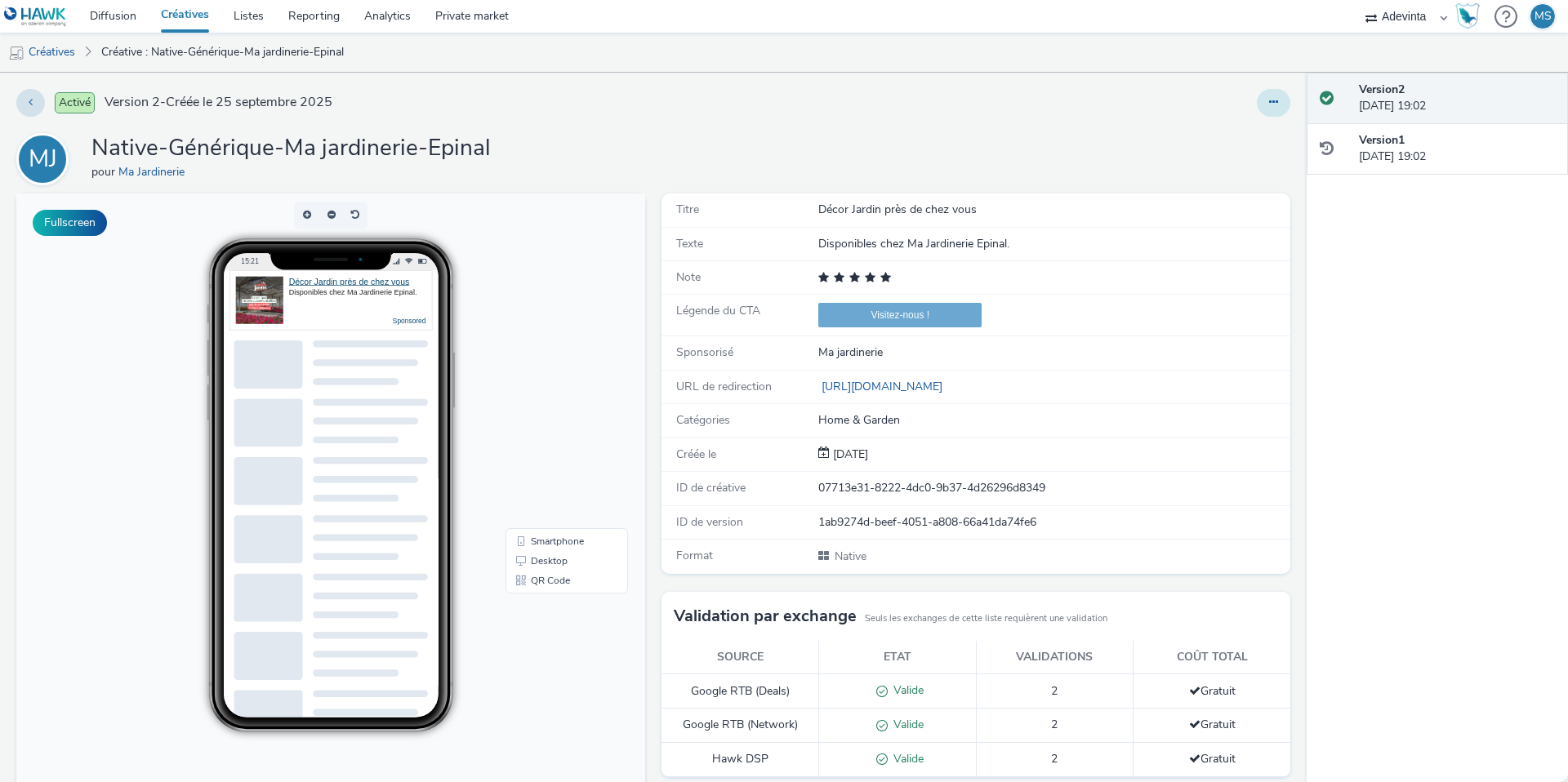
click at [1277, 110] on button at bounding box center [1273, 103] width 34 height 28
click at [1217, 144] on link "Modifier" at bounding box center [1229, 135] width 122 height 33
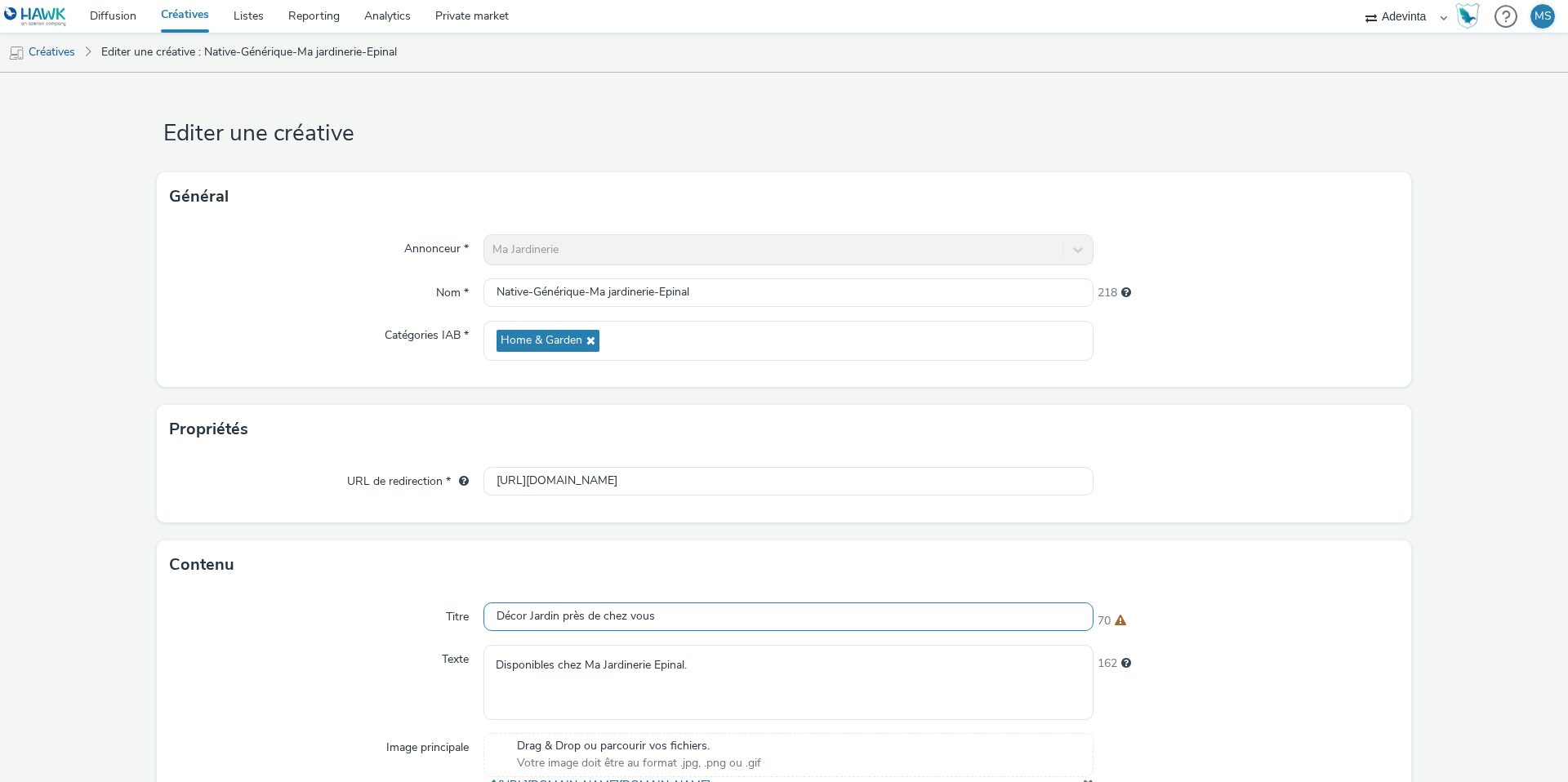
click at [555, 614] on input "Décor Jardin près de chez vous" at bounding box center [788, 616] width 610 height 29
paste input "Nos produits Décor Jardin"
type input "Nos produits Décor Jardin"
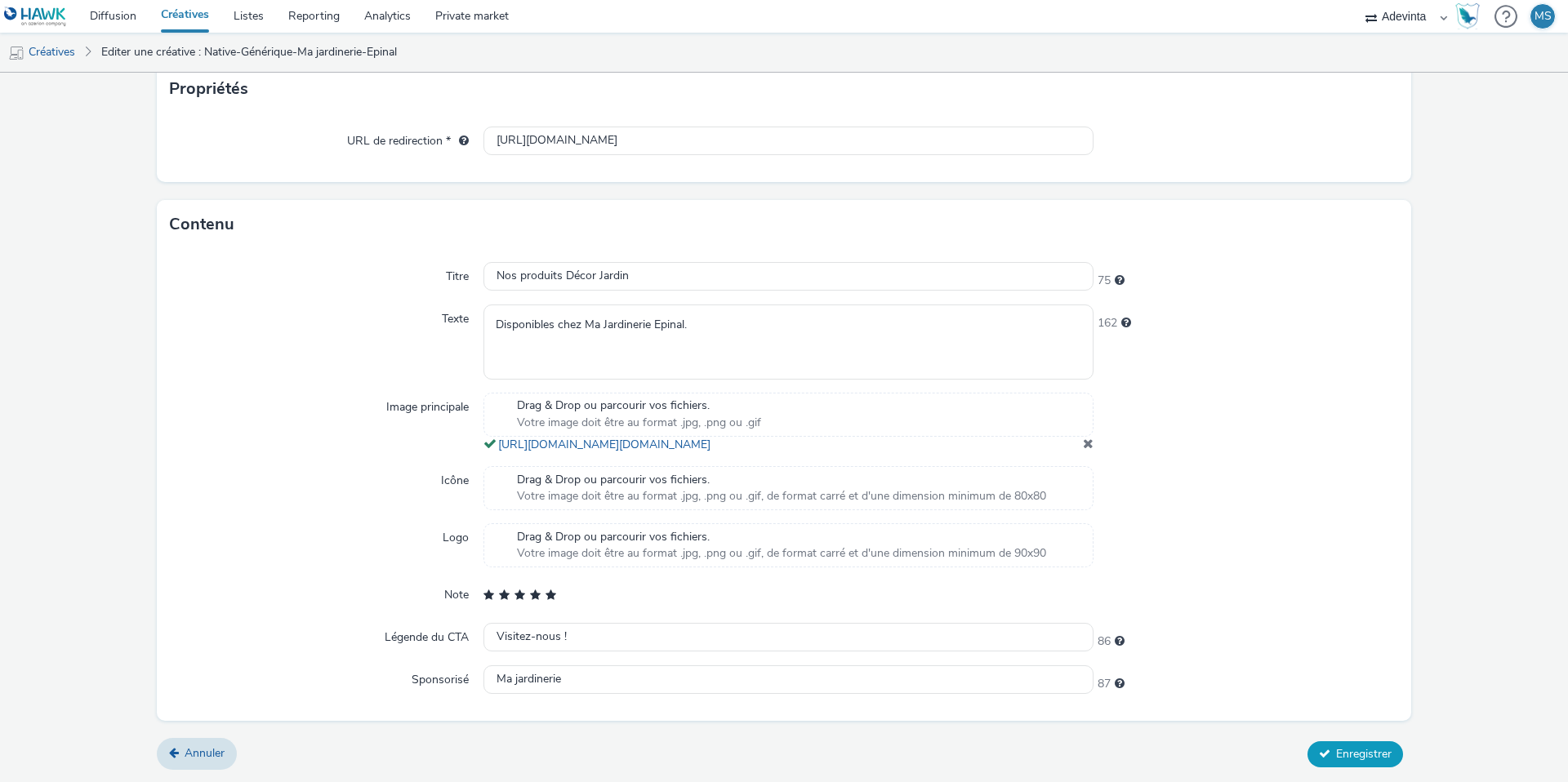
click at [1380, 746] on span "Enregistrer" at bounding box center [1363, 754] width 56 height 16
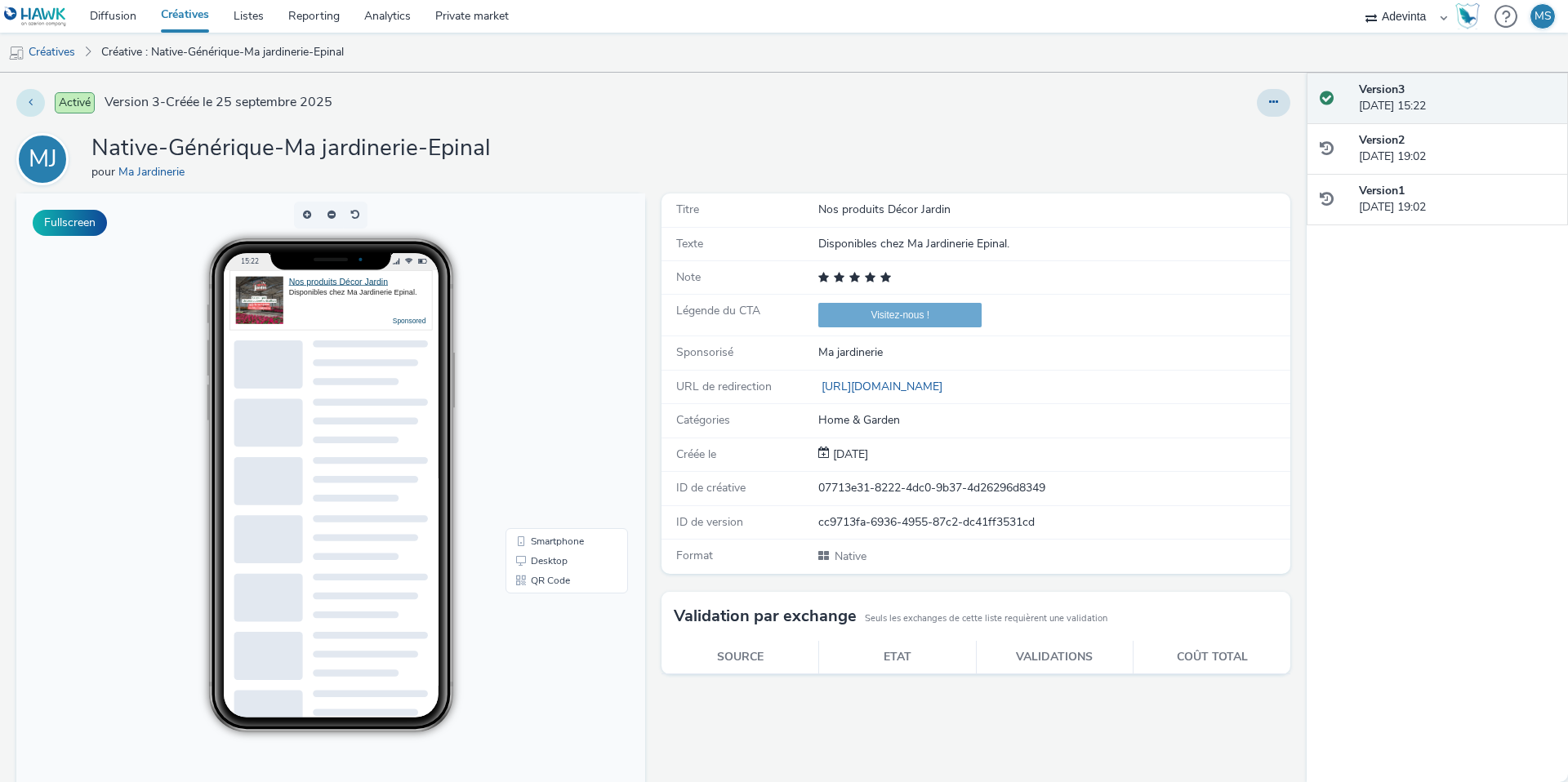
click at [36, 92] on button at bounding box center [30, 103] width 29 height 28
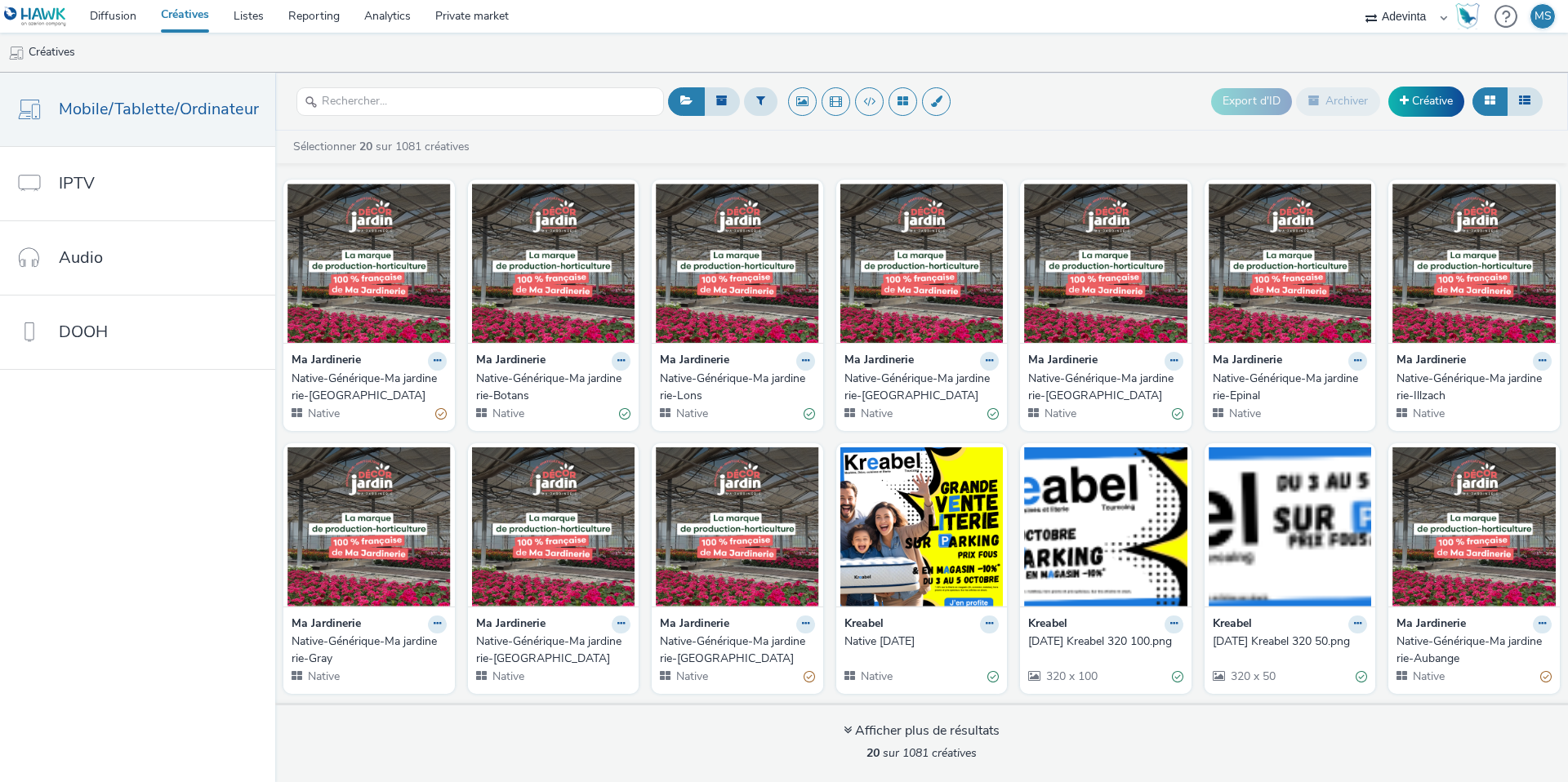
click at [1100, 352] on div "Ma Jardinerie" at bounding box center [1105, 362] width 155 height 19
click at [1099, 308] on img at bounding box center [1105, 263] width 163 height 159
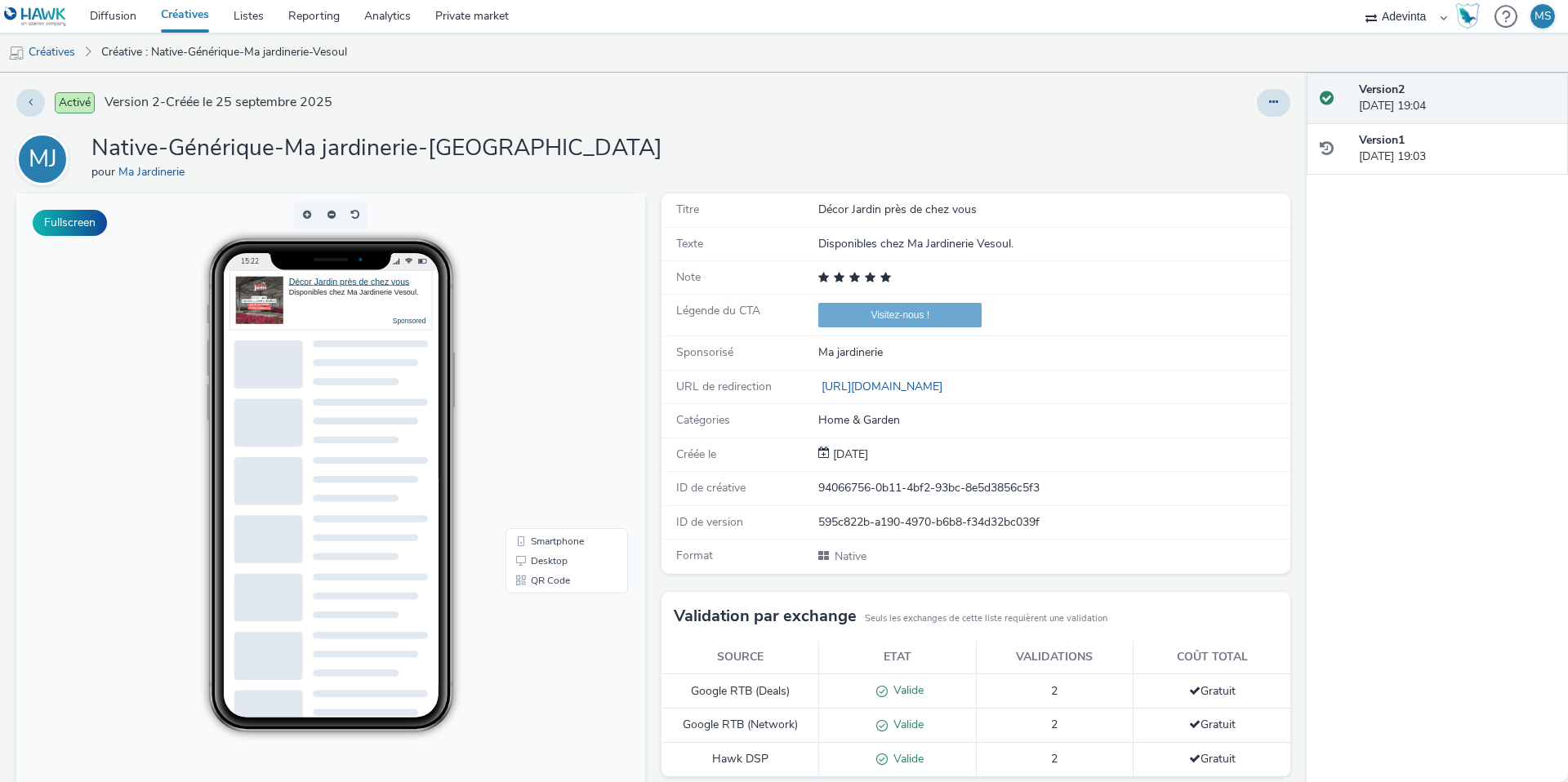
click at [1258, 112] on div at bounding box center [1273, 103] width 34 height 28
click at [1259, 108] on button at bounding box center [1273, 103] width 34 height 28
click at [1196, 130] on link "Modifier" at bounding box center [1229, 135] width 122 height 33
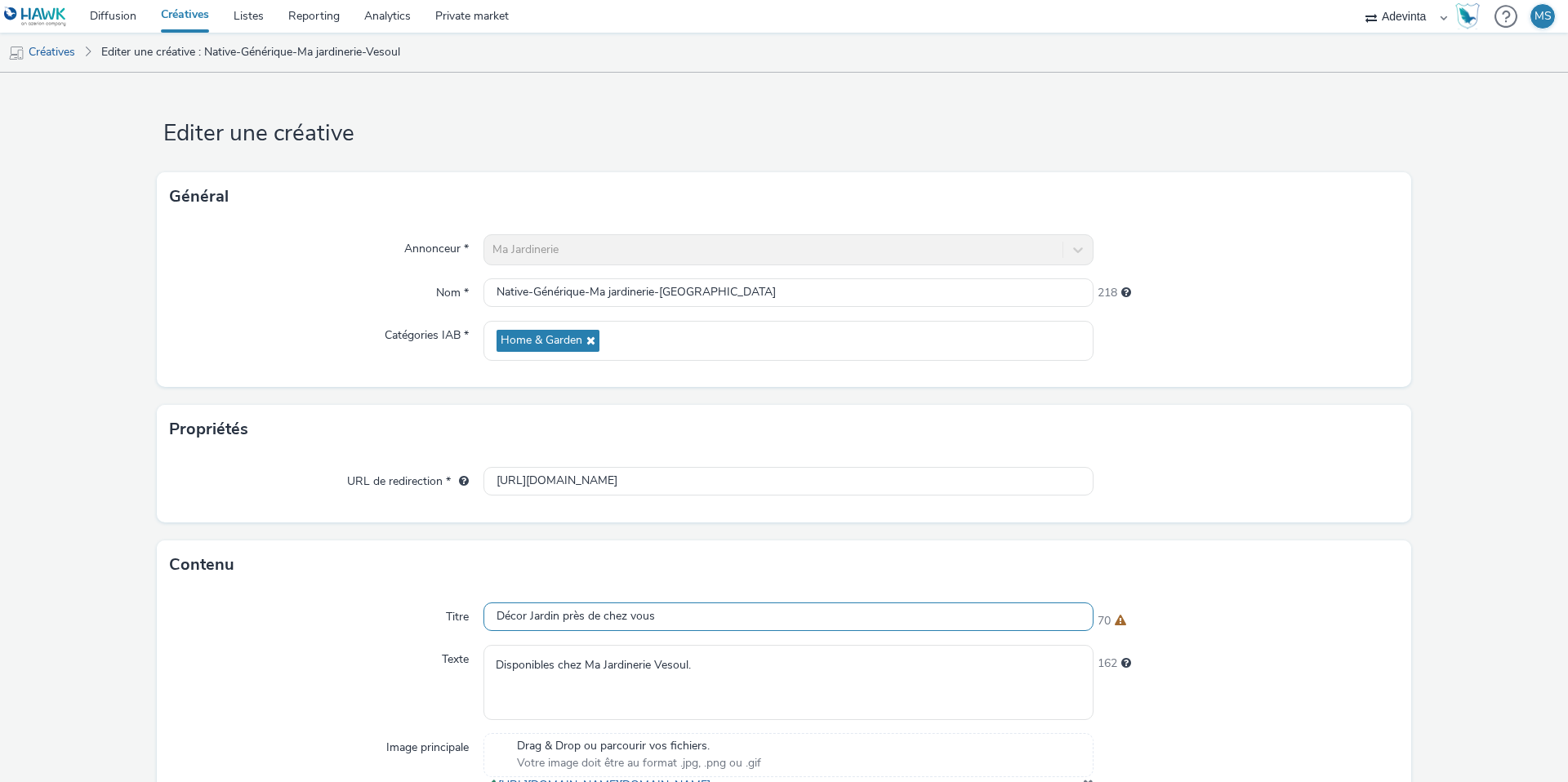
click at [548, 617] on input "Décor Jardin près de chez vous" at bounding box center [788, 616] width 610 height 29
paste input "Nos produits Décor Jardin"
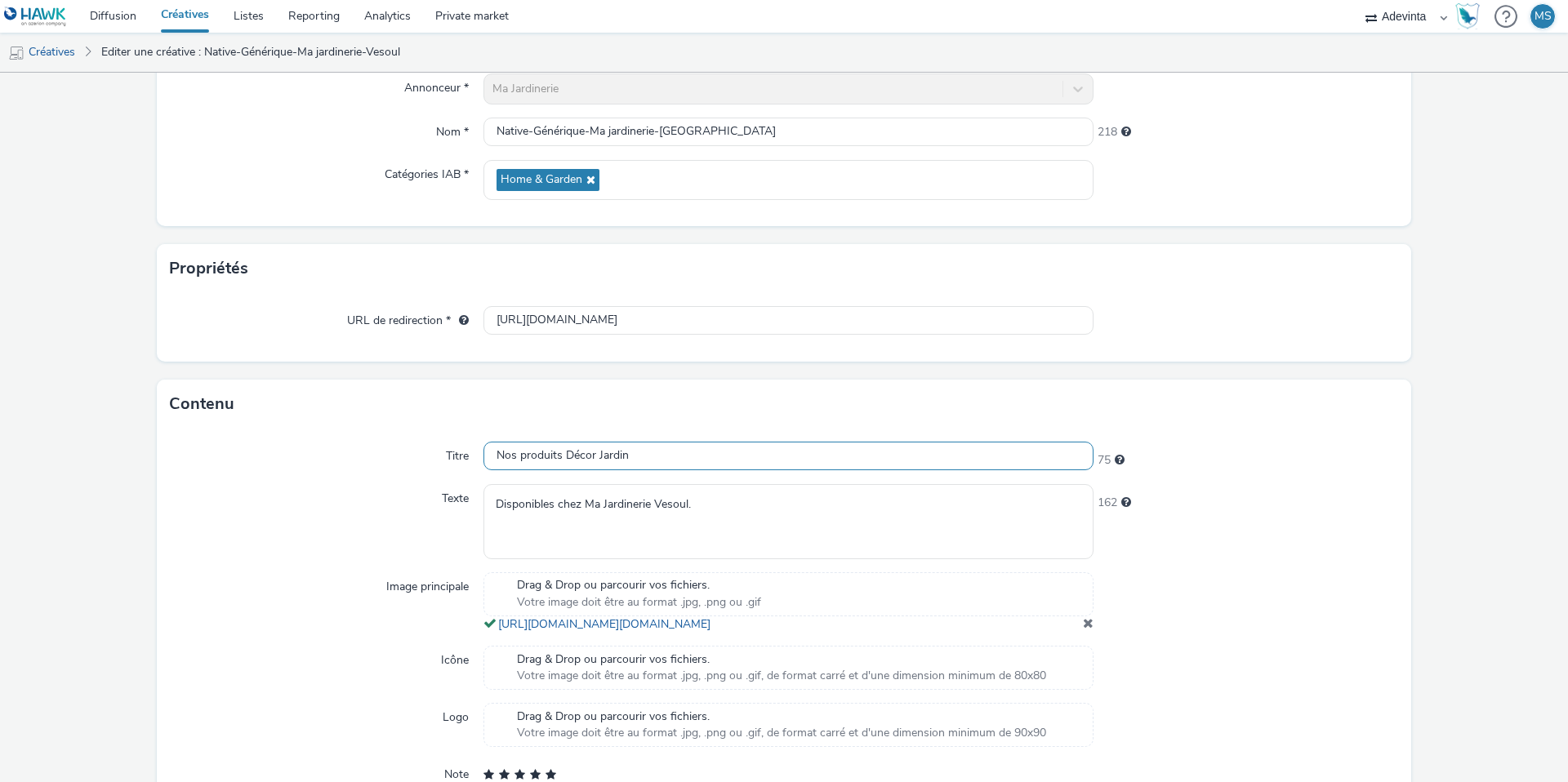
scroll to position [357, 0]
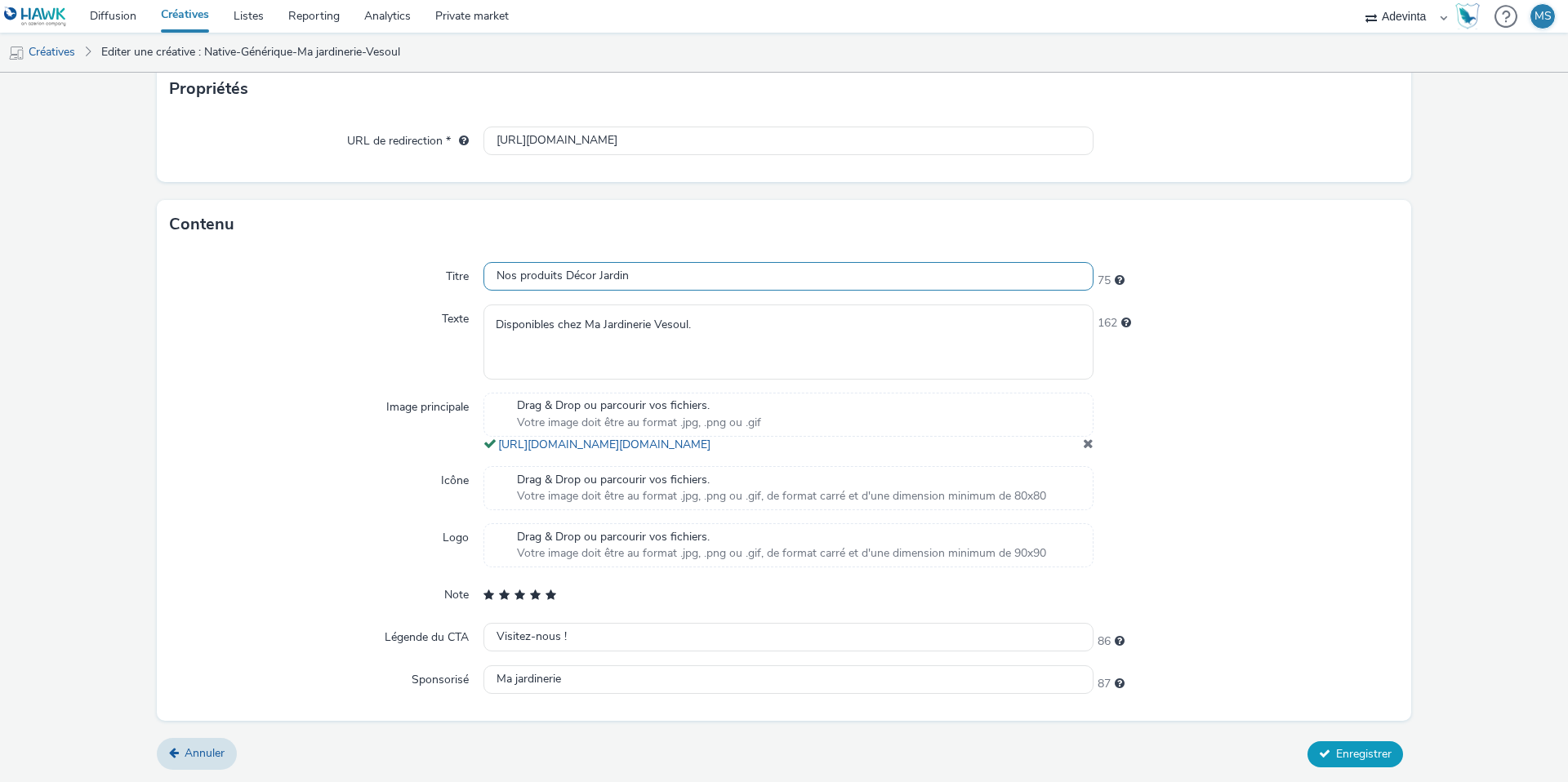
type input "Nos produits Décor Jardin"
click at [1322, 753] on icon at bounding box center [1324, 753] width 11 height 11
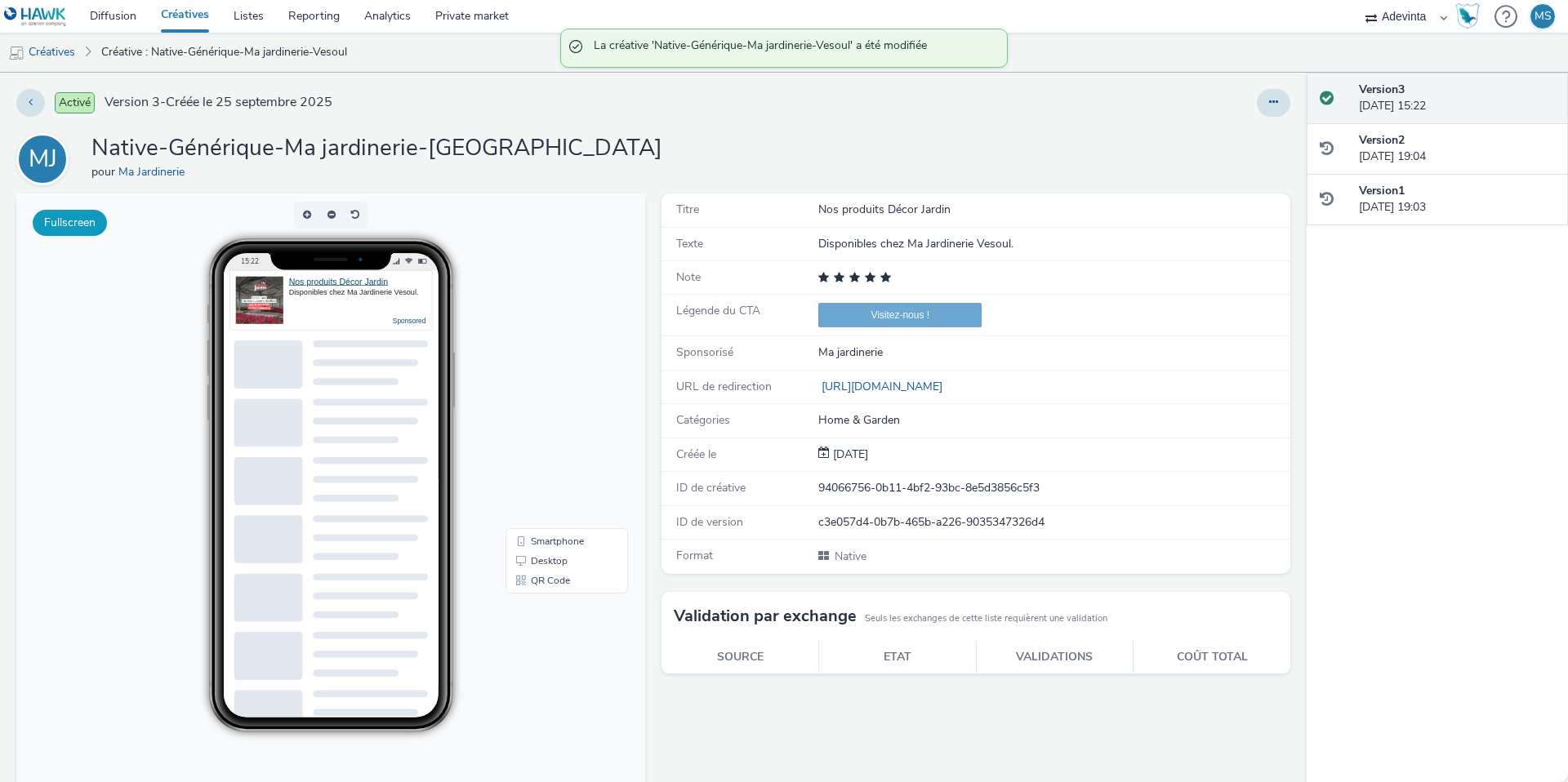
click at [83, 225] on button "Fullscreen" at bounding box center [70, 223] width 75 height 26
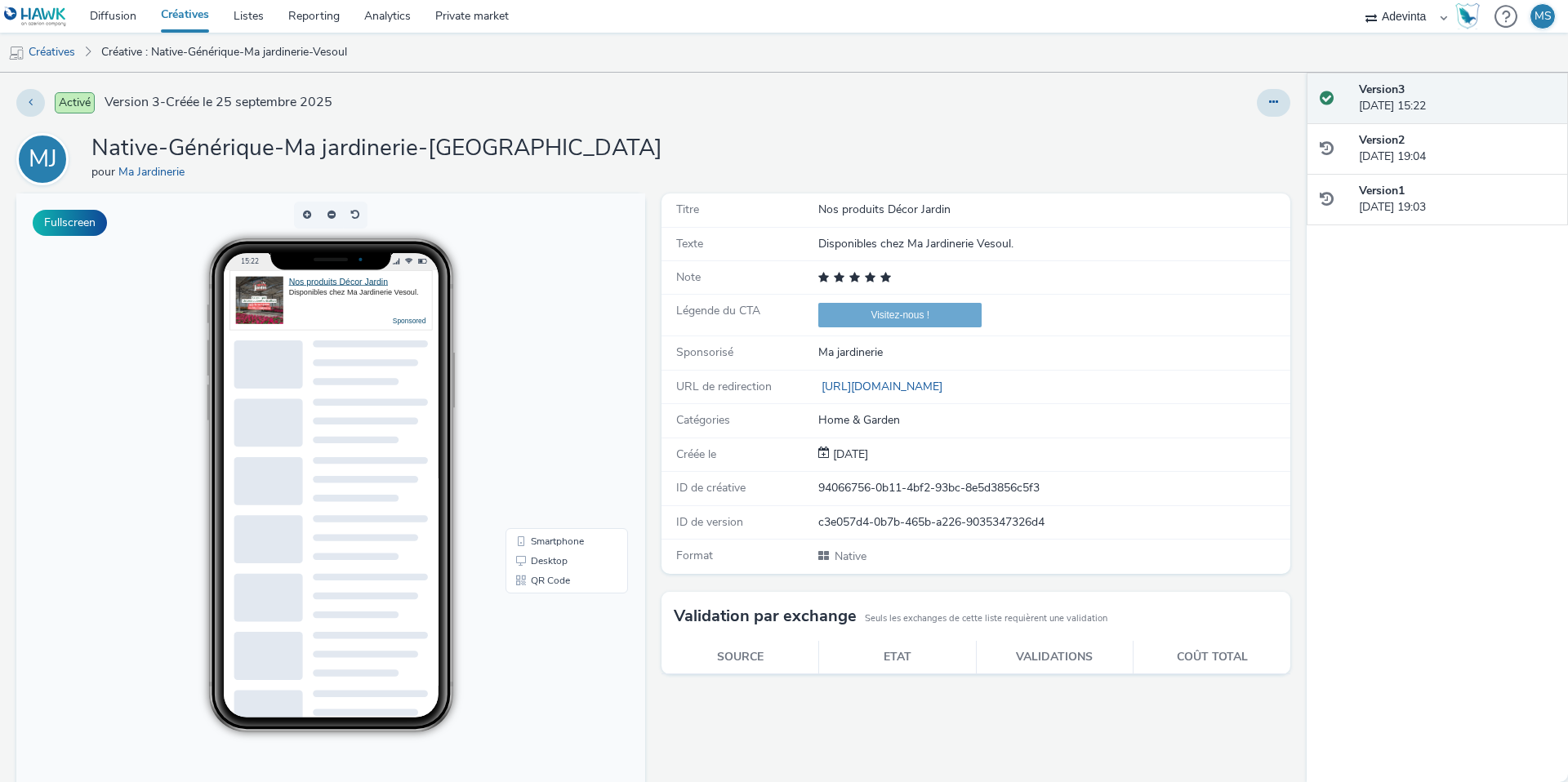
click at [14, 108] on div "Activé Version 3 - Créée le [DATE] MJ Native-Générique-Ma jardinerie-Vesoul pou…" at bounding box center [653, 428] width 1307 height 710
click at [22, 108] on button at bounding box center [30, 103] width 29 height 28
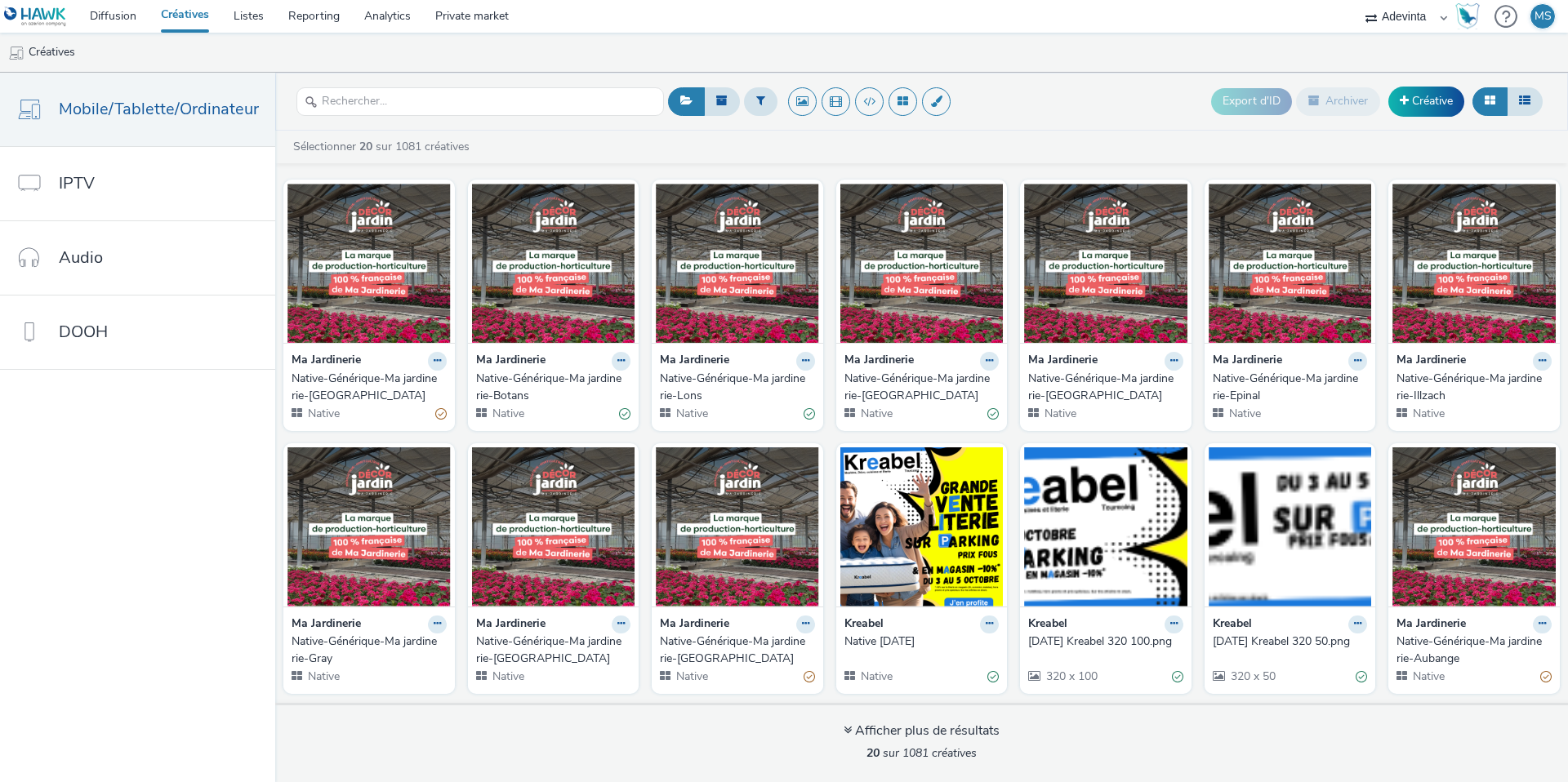
click at [940, 352] on div "Ma Jardinerie Native-Générique-Ma jardinerie-[GEOGRAPHIC_DATA] Native" at bounding box center [922, 386] width 172 height 88
click at [940, 312] on img at bounding box center [922, 263] width 163 height 159
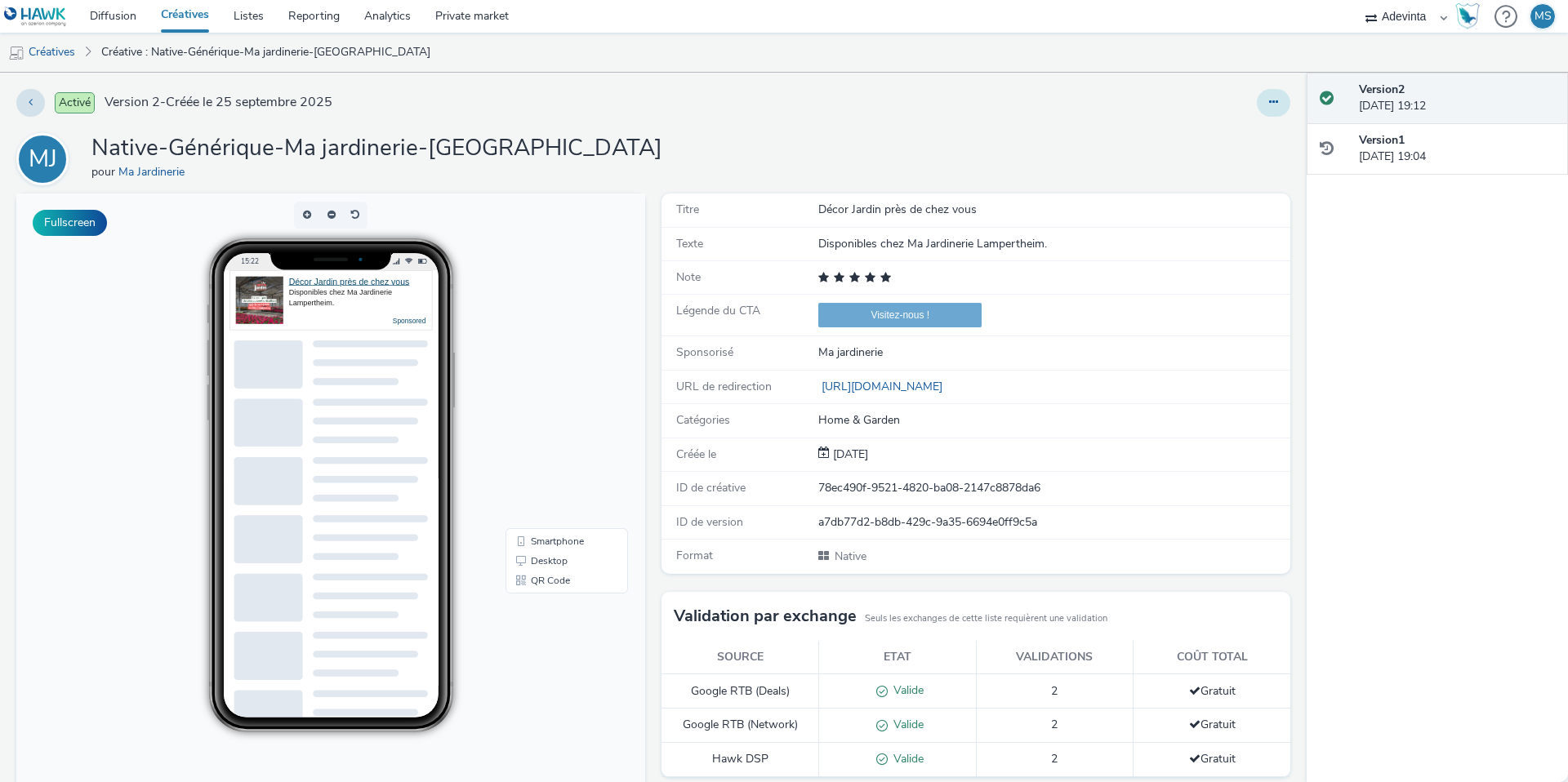
click at [1279, 105] on button at bounding box center [1273, 103] width 34 height 28
click at [1222, 137] on link "Modifier" at bounding box center [1229, 135] width 122 height 33
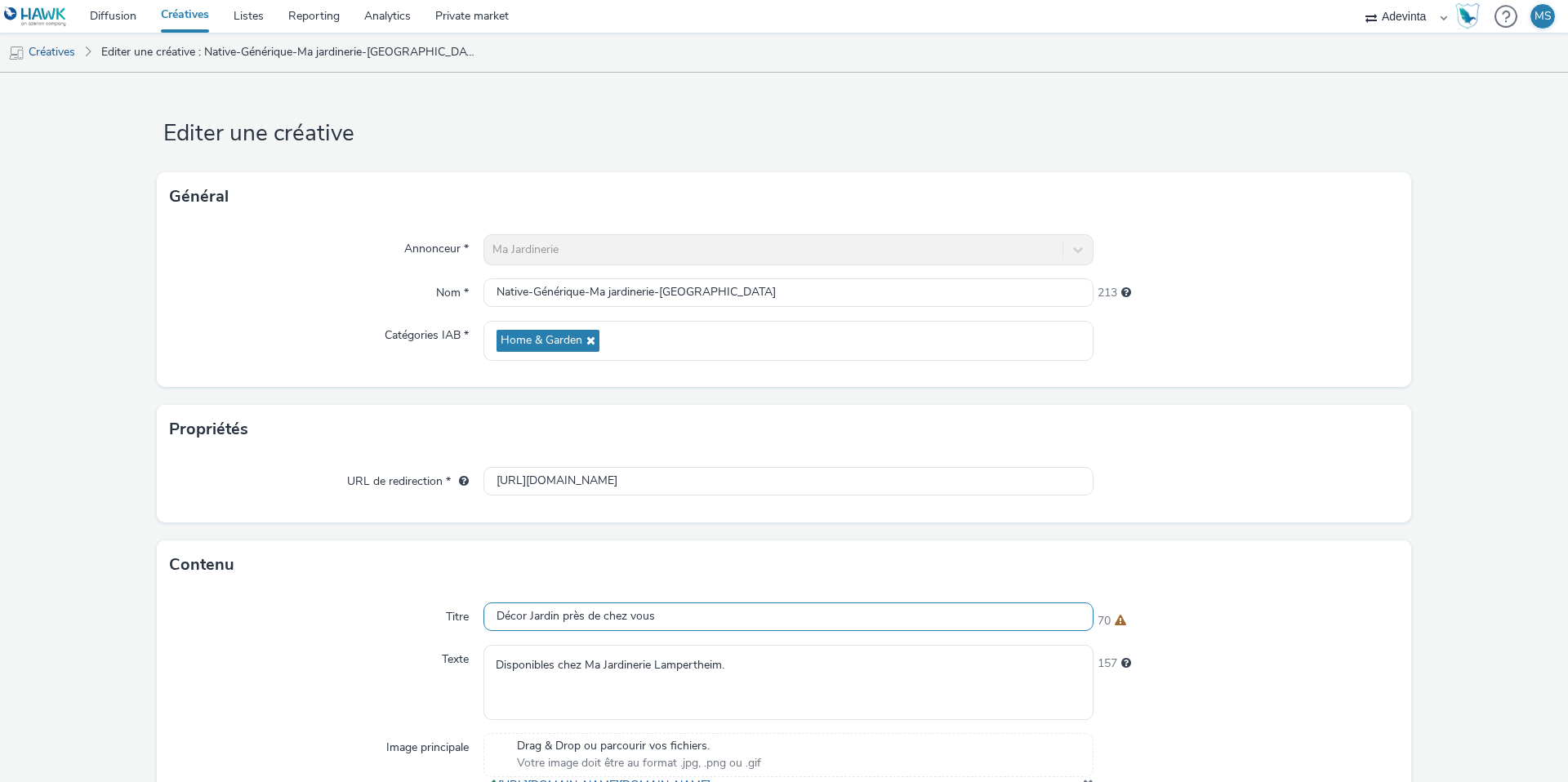
click at [573, 623] on input "Décor Jardin près de chez vous" at bounding box center [788, 616] width 610 height 29
paste input "Nos produits Décor Jardin"
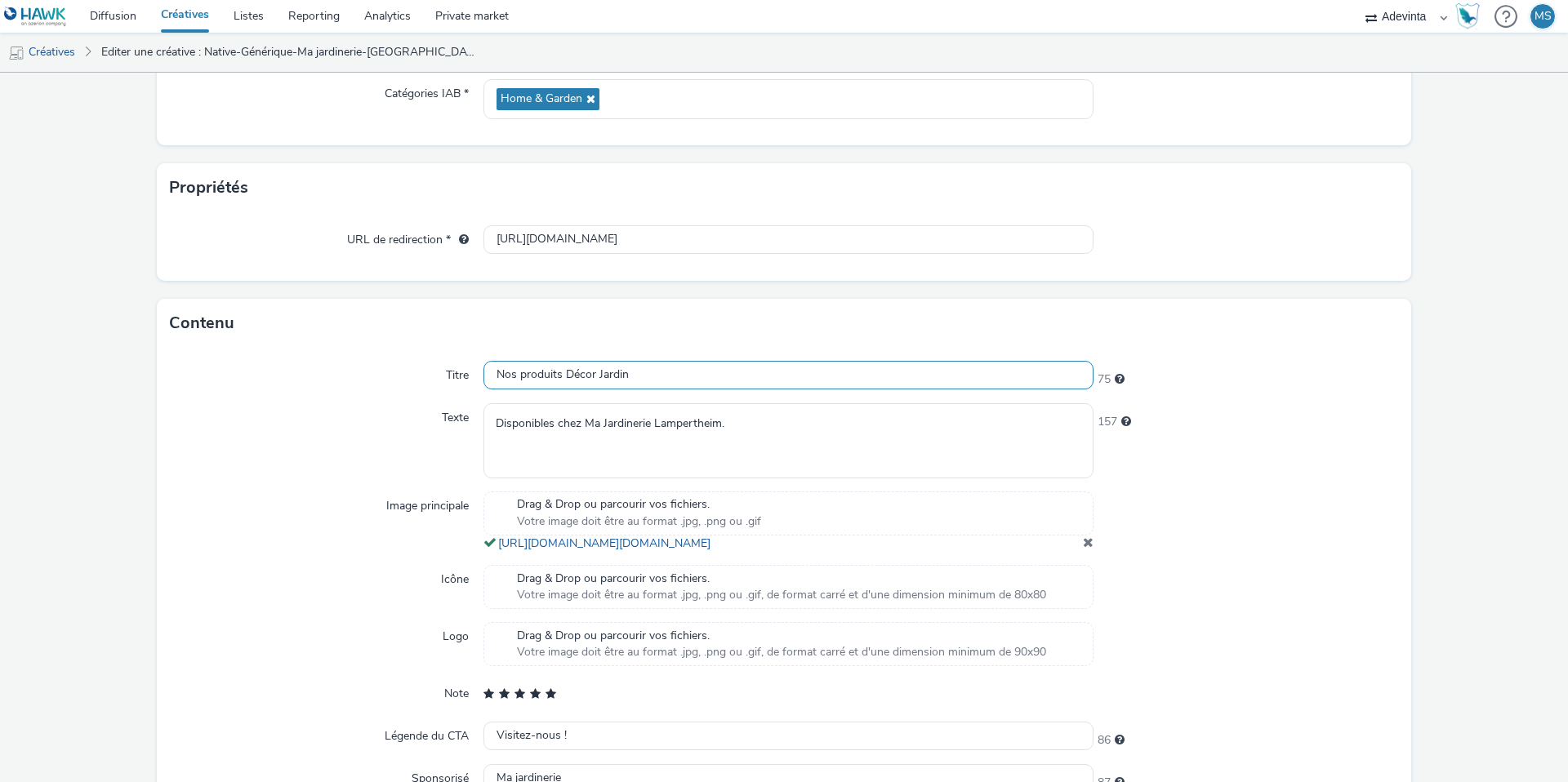
scroll to position [357, 0]
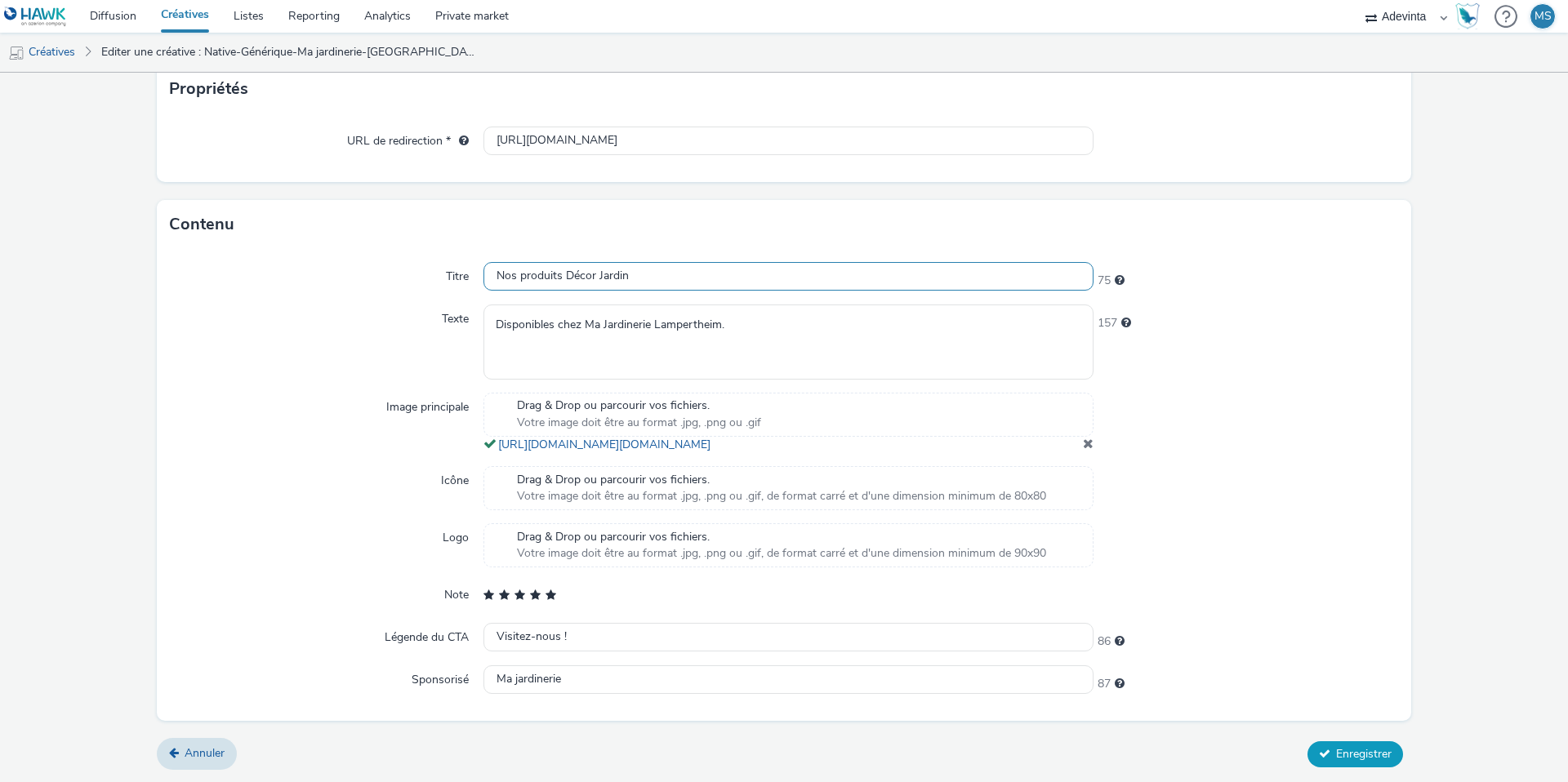
type input "Nos produits Décor Jardin"
click at [1335, 754] on span "Enregistrer" at bounding box center [1363, 754] width 56 height 16
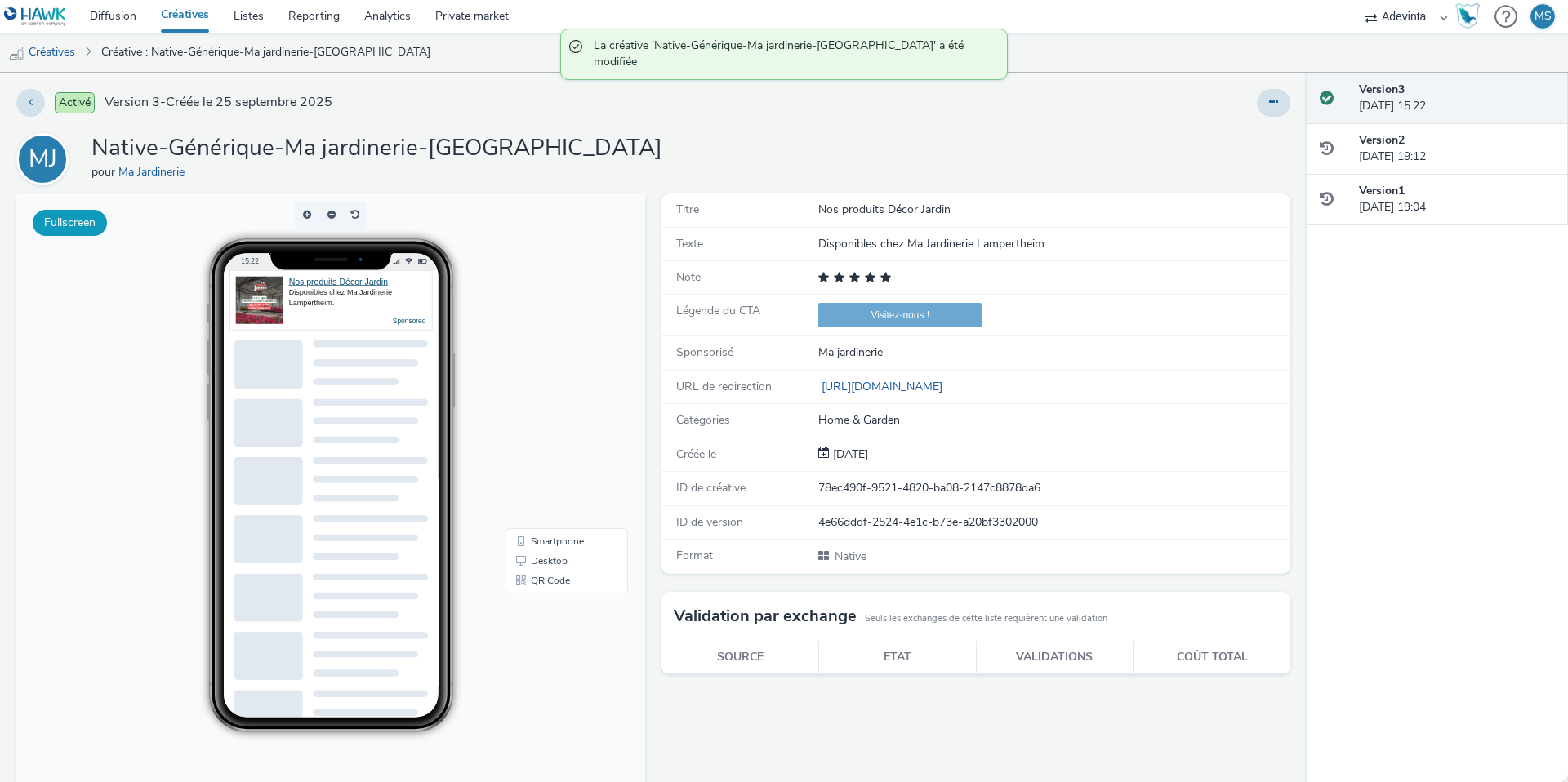
click at [73, 230] on button "Fullscreen" at bounding box center [70, 223] width 75 height 26
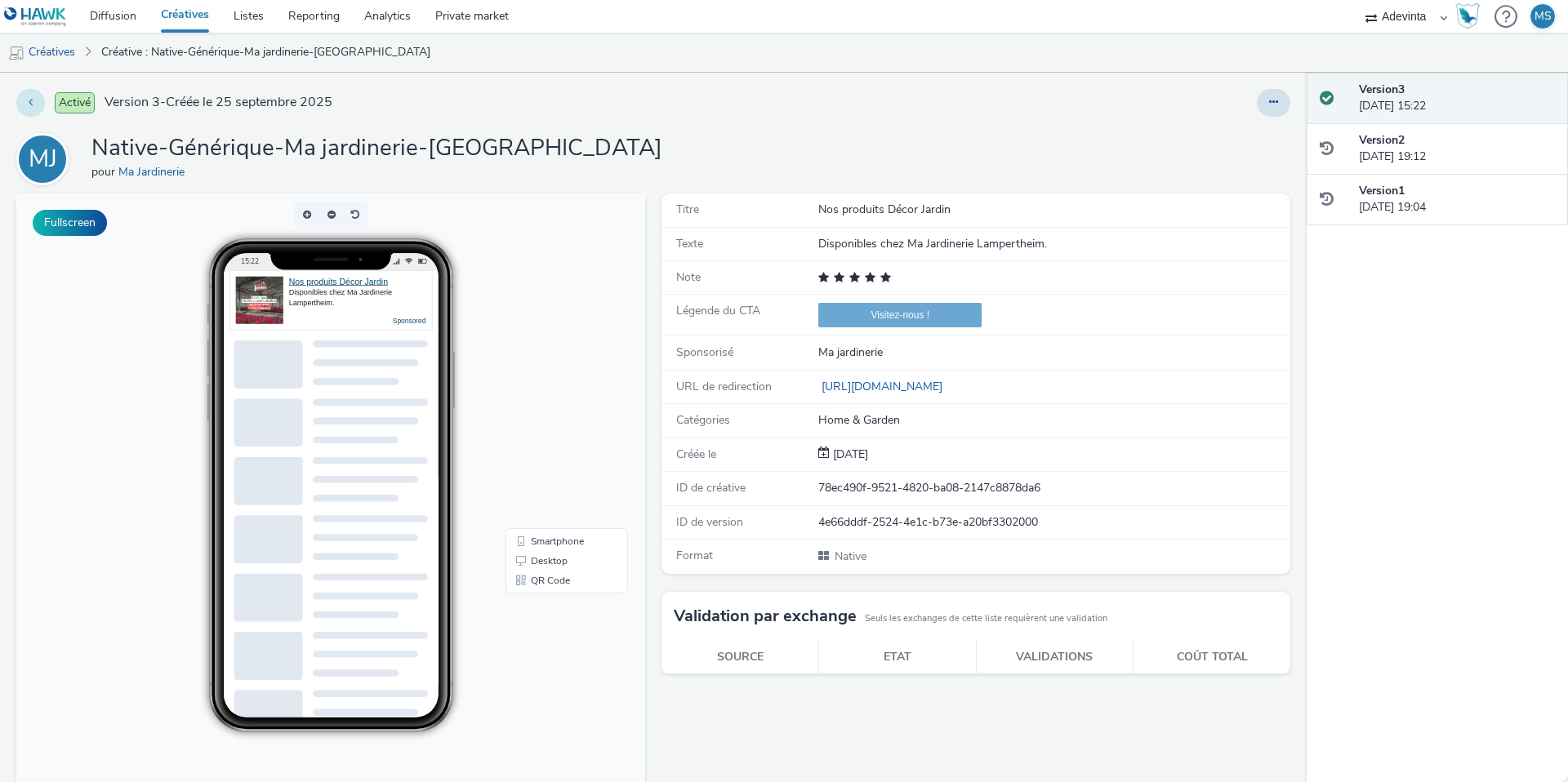
click at [33, 106] on button at bounding box center [30, 103] width 29 height 28
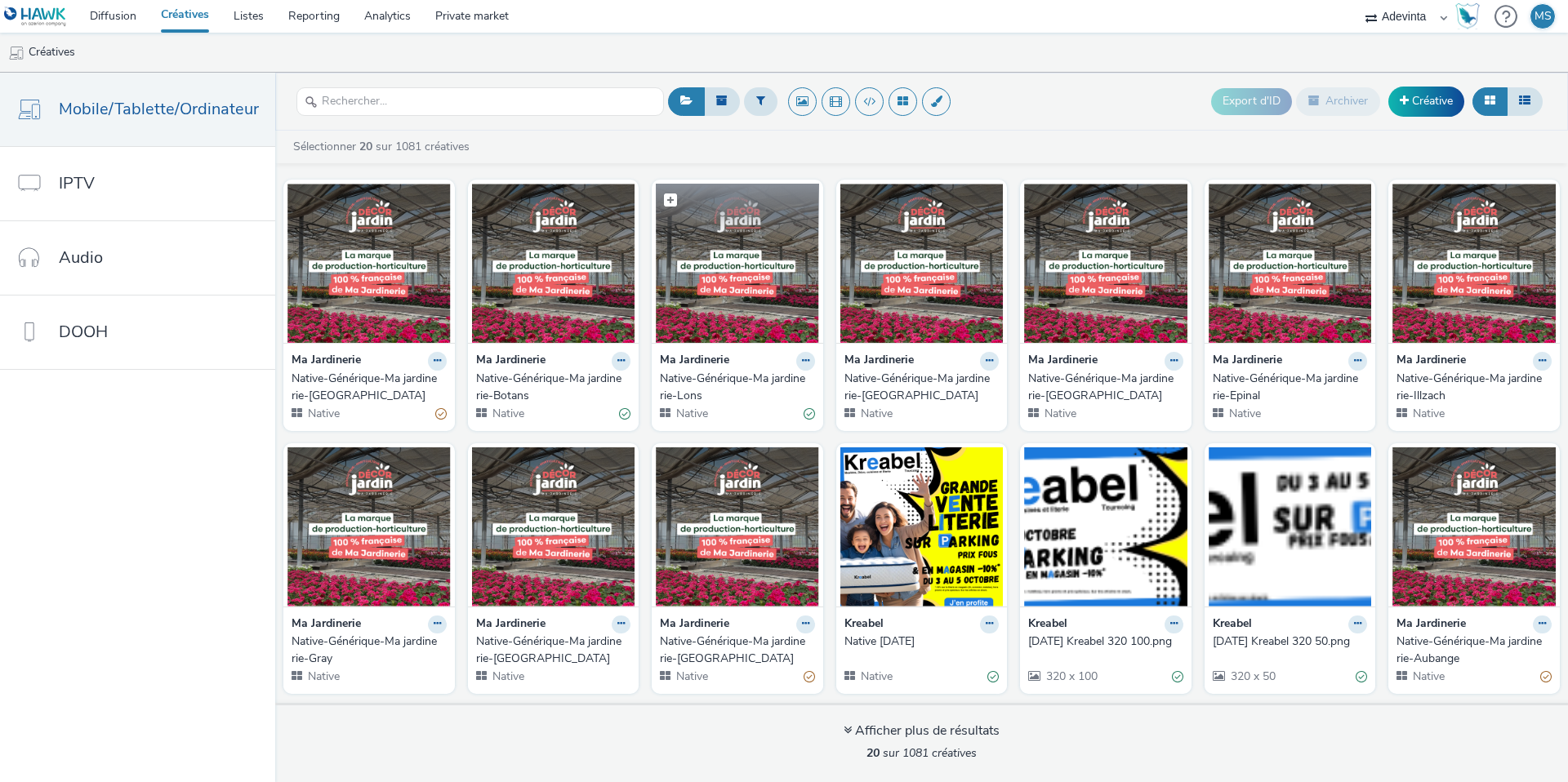
click at [732, 323] on img at bounding box center [738, 263] width 163 height 159
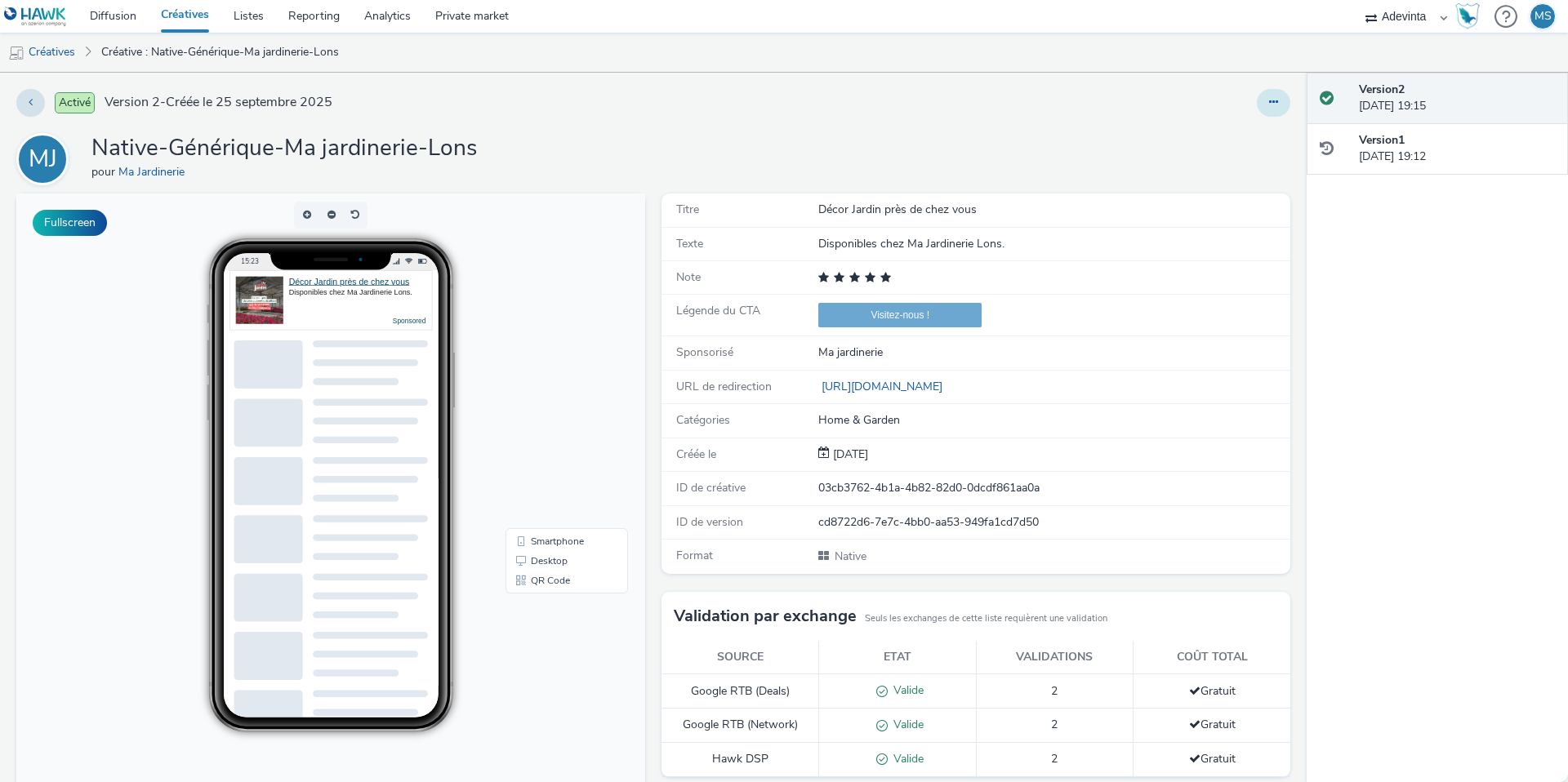
click at [1273, 95] on button at bounding box center [1273, 103] width 34 height 28
click at [1223, 145] on link "Modifier" at bounding box center [1229, 135] width 122 height 33
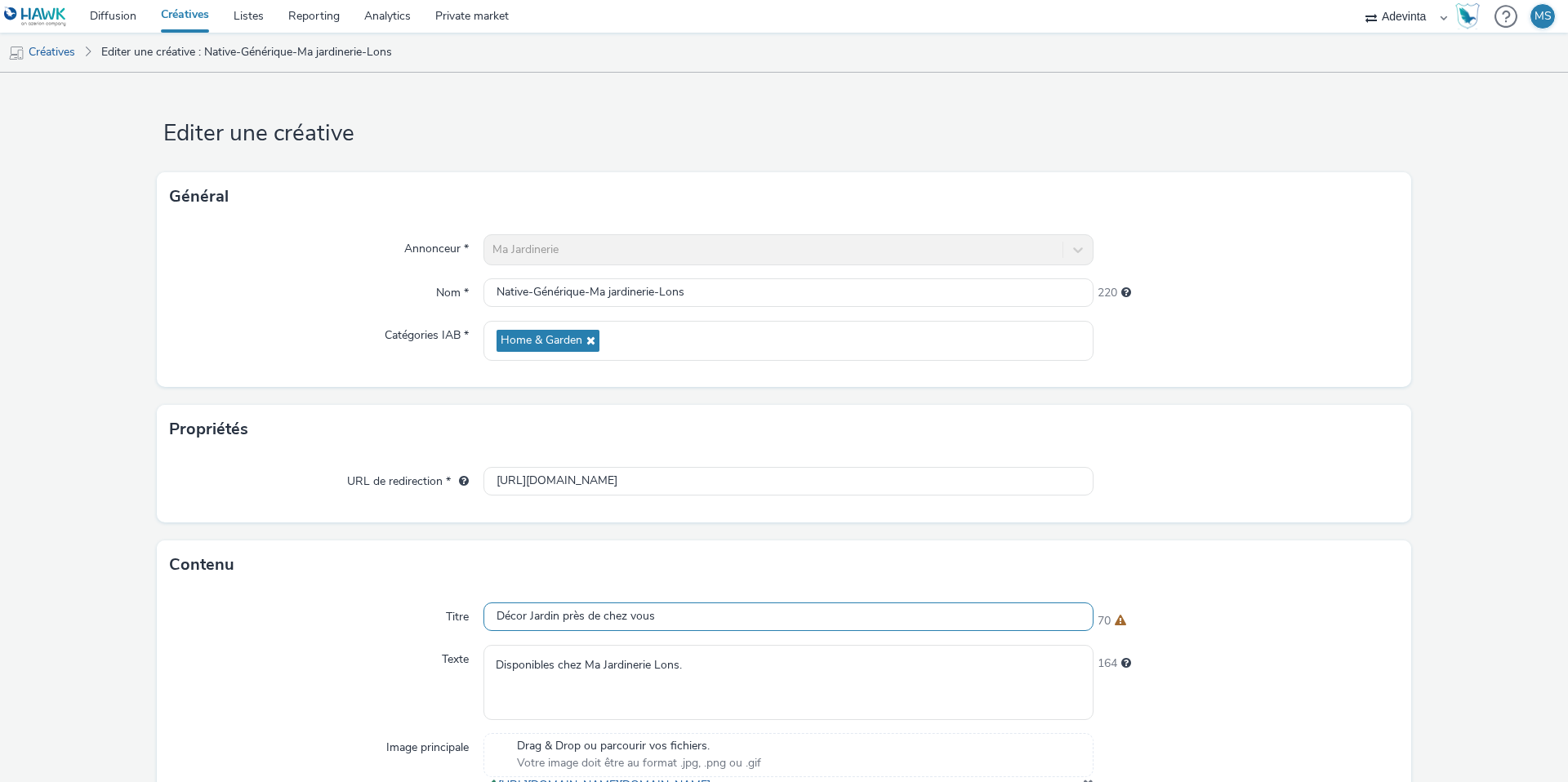
click at [529, 622] on input "Décor Jardin près de chez vous" at bounding box center [788, 616] width 610 height 29
click at [529, 621] on input "Décor Jardin près de chez vous" at bounding box center [788, 616] width 610 height 29
paste input "Nos produits Décor Jardin"
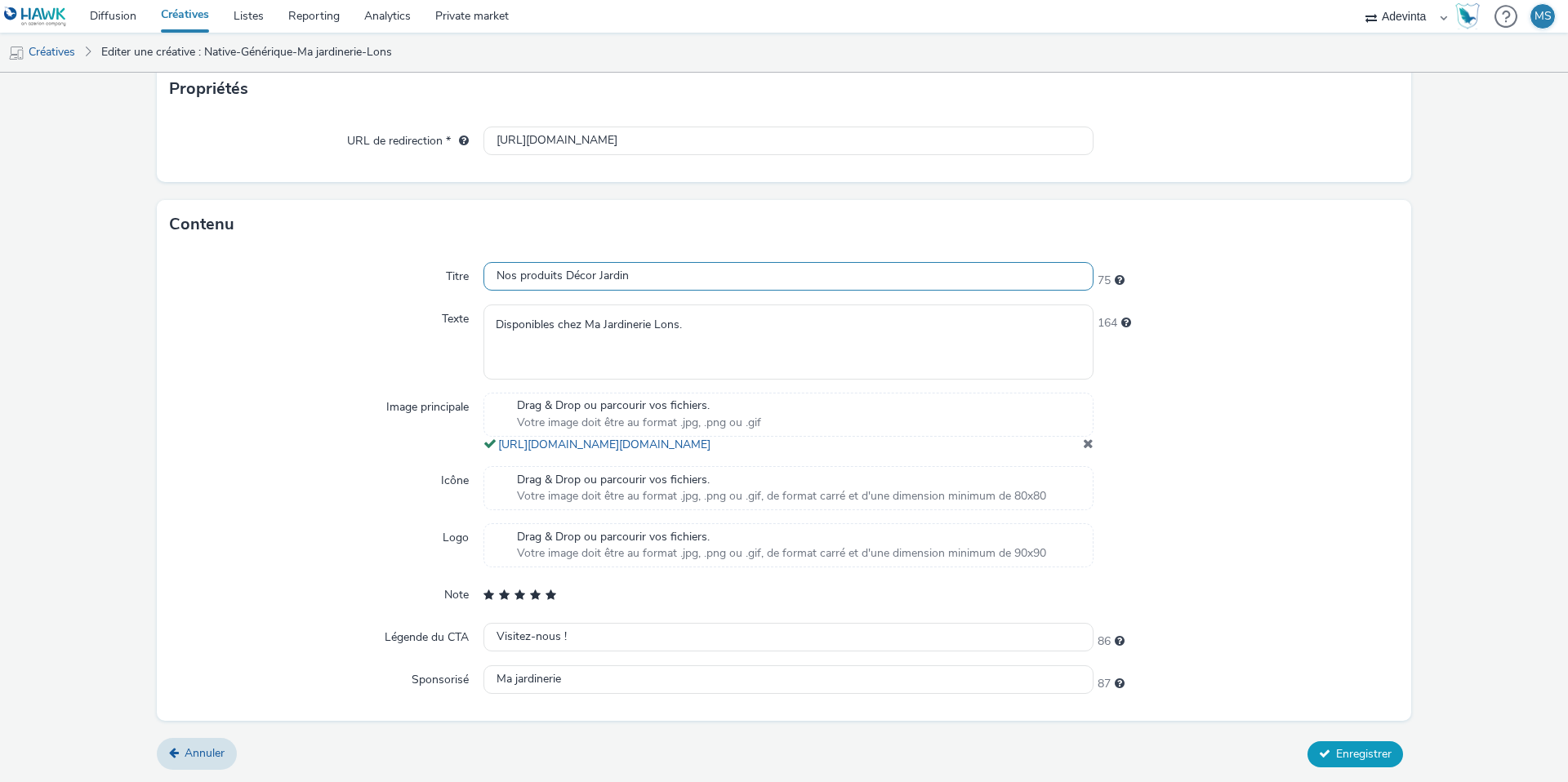
type input "Nos produits Décor Jardin"
click at [1368, 766] on button "Enregistrer" at bounding box center [1355, 754] width 95 height 26
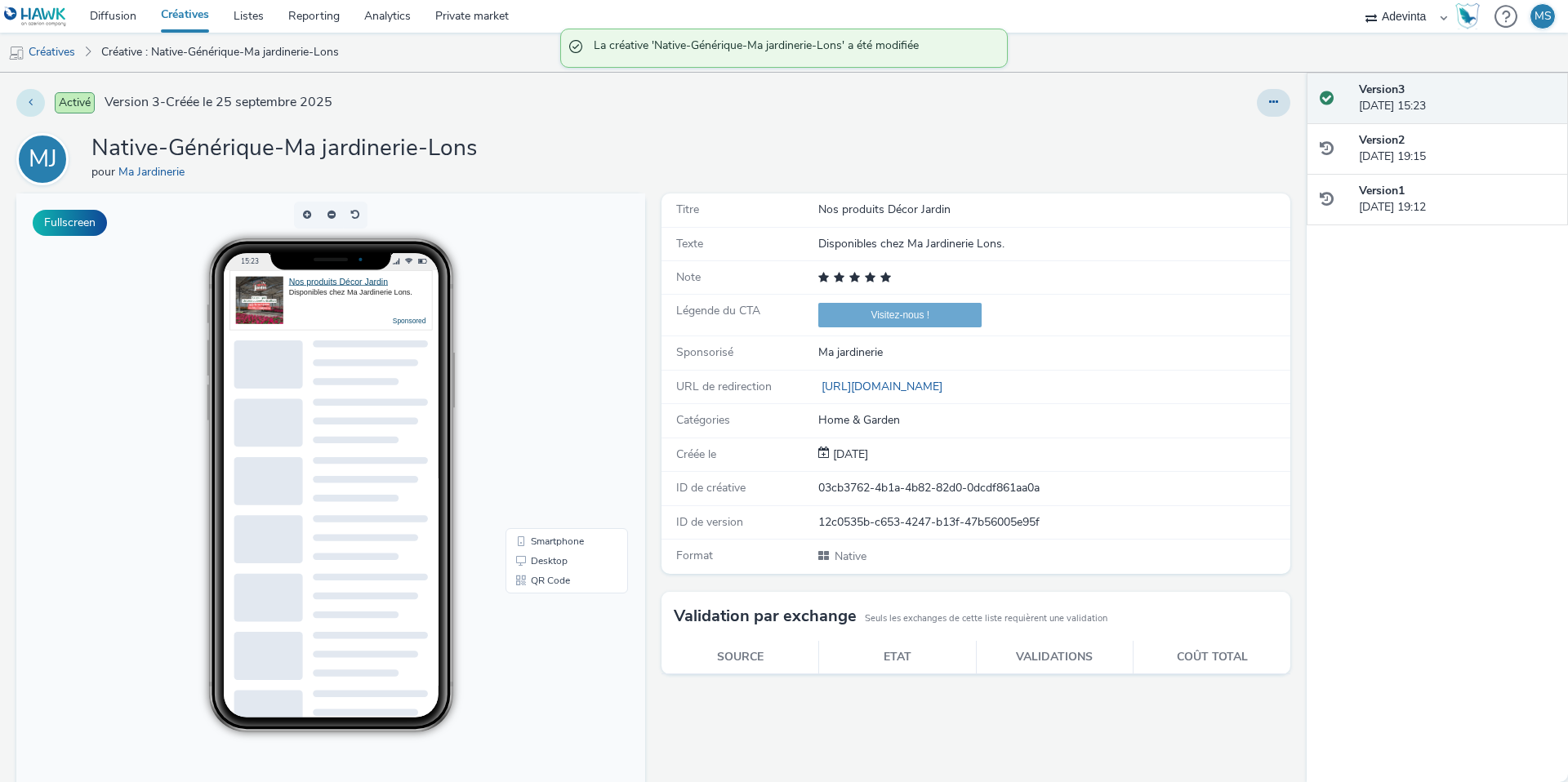
click at [27, 105] on button at bounding box center [30, 103] width 29 height 28
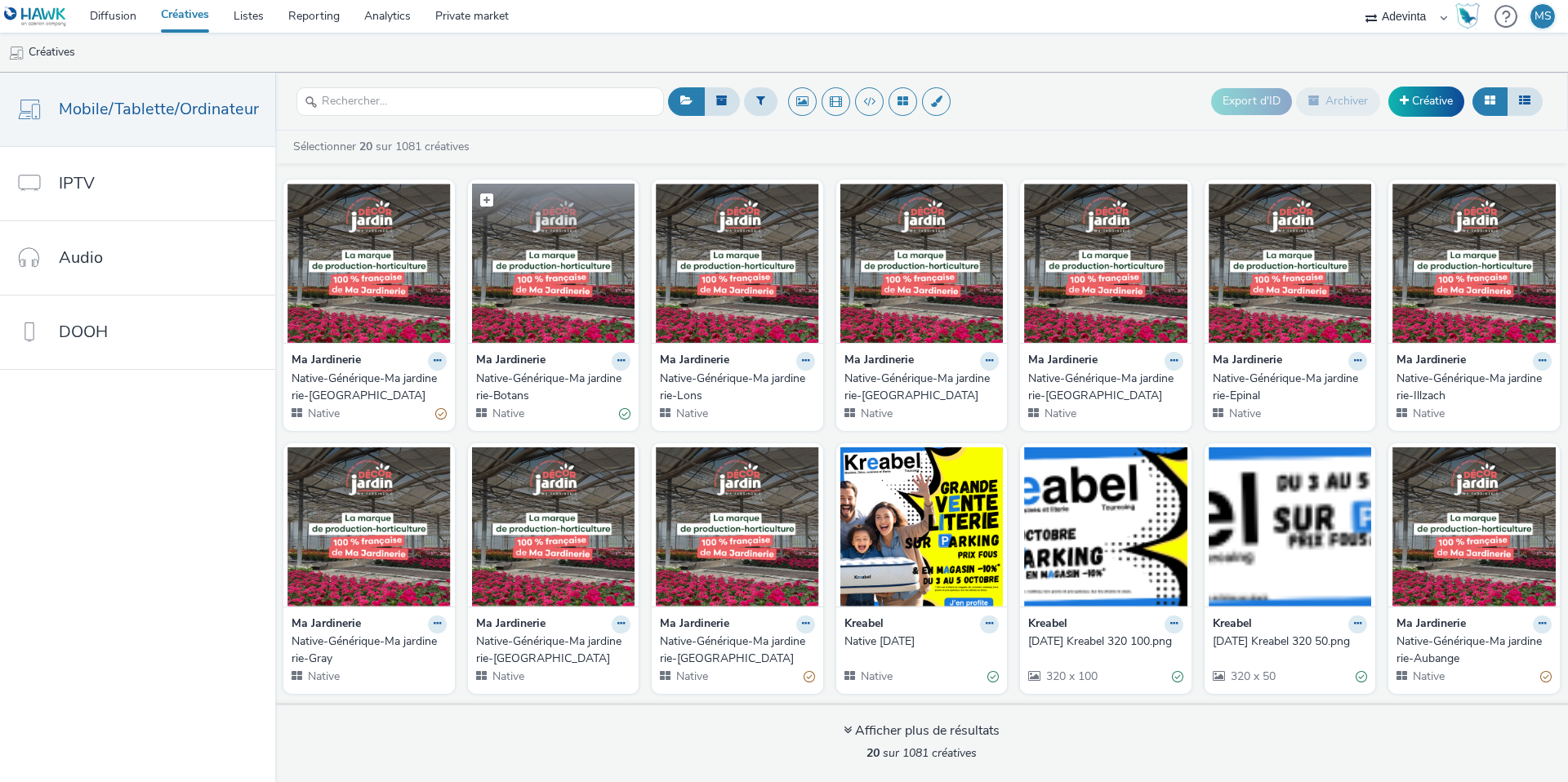
click at [531, 260] on img at bounding box center [554, 263] width 163 height 159
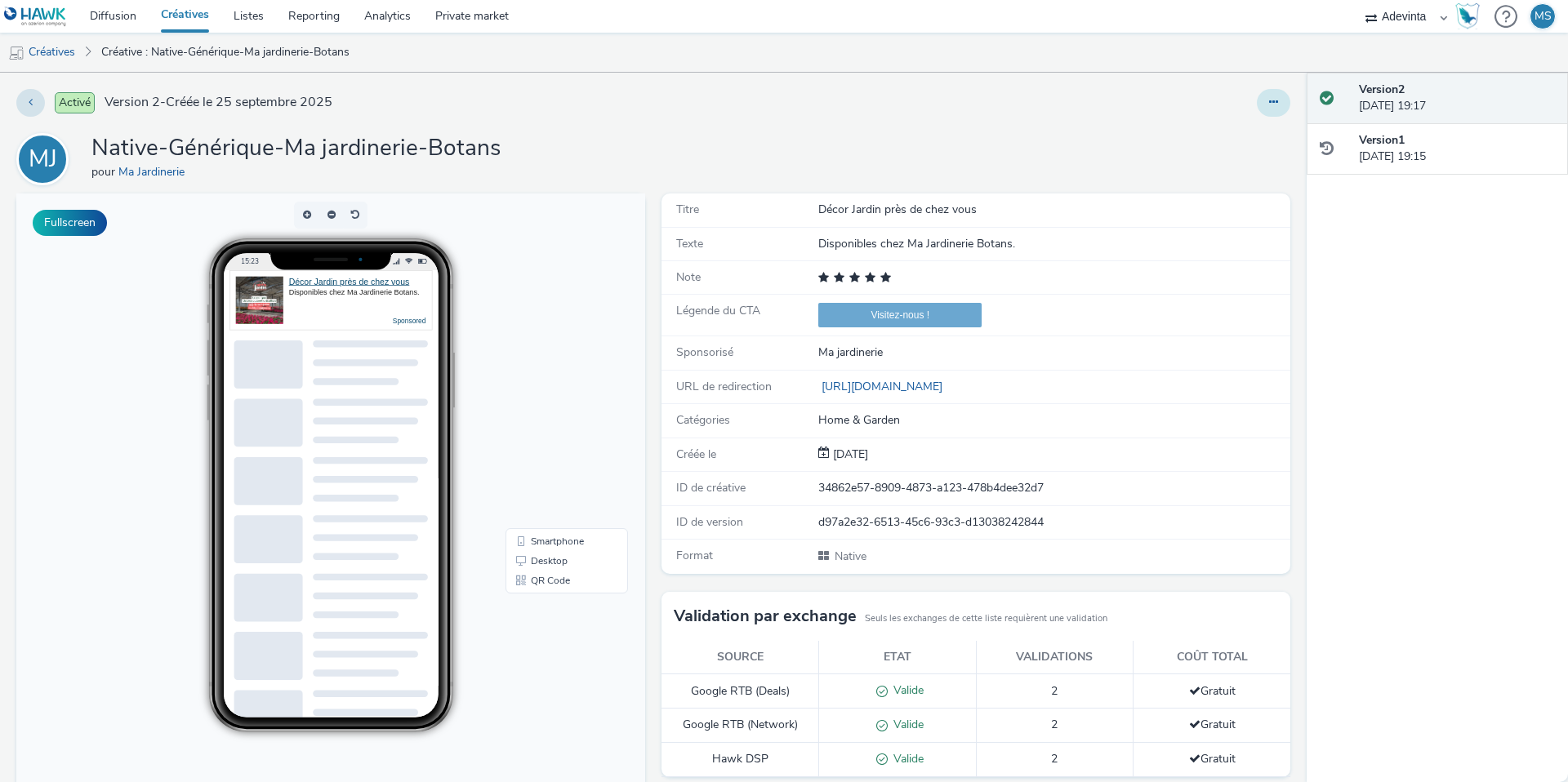
click at [1256, 104] on button at bounding box center [1273, 103] width 34 height 28
click at [1208, 135] on link "Modifier" at bounding box center [1229, 135] width 122 height 33
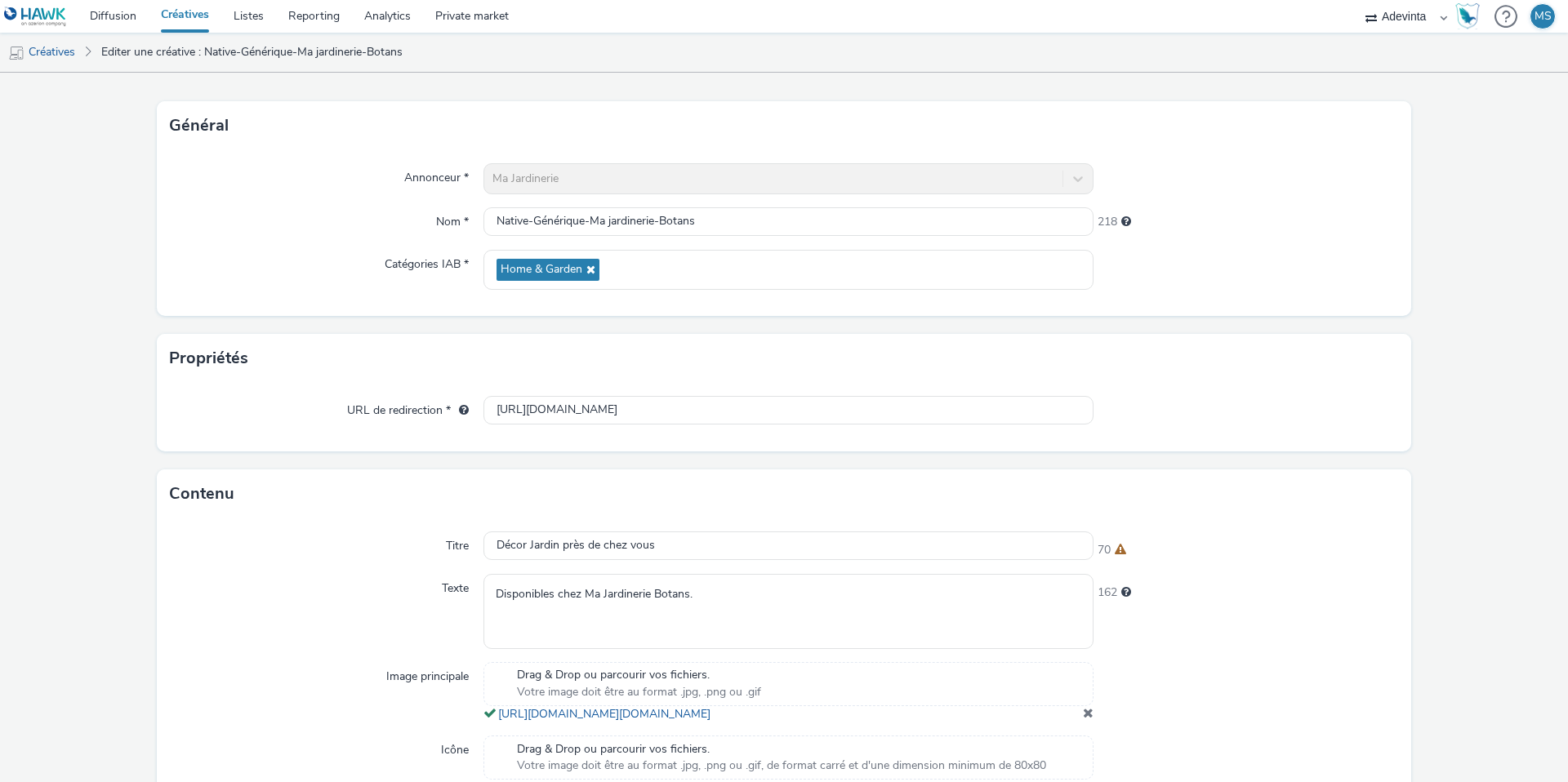
scroll to position [76, 0]
click at [528, 539] on input "Décor Jardin près de chez vous" at bounding box center [788, 542] width 610 height 29
paste input "Nos produits Décor Jardin"
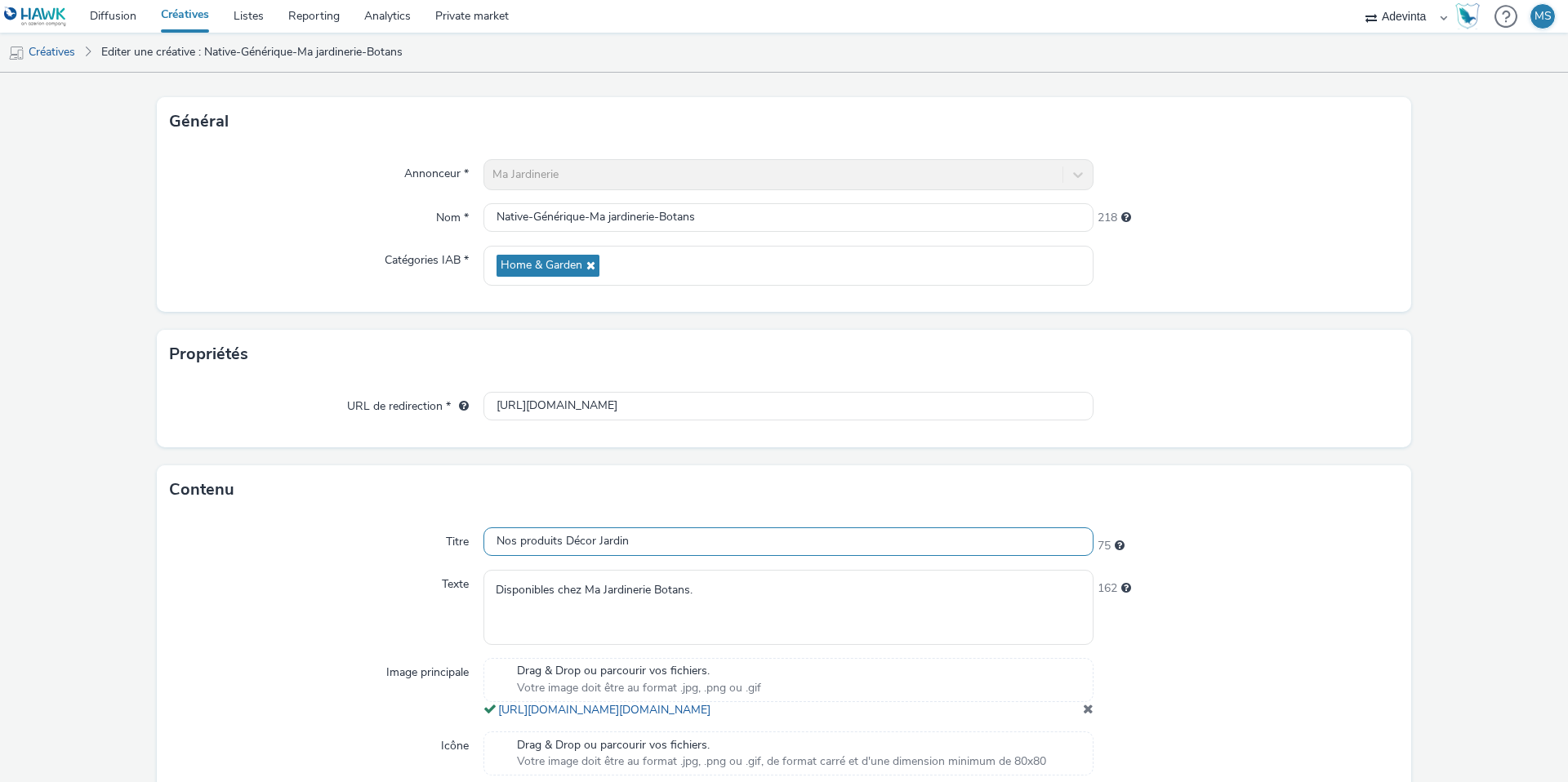
scroll to position [357, 0]
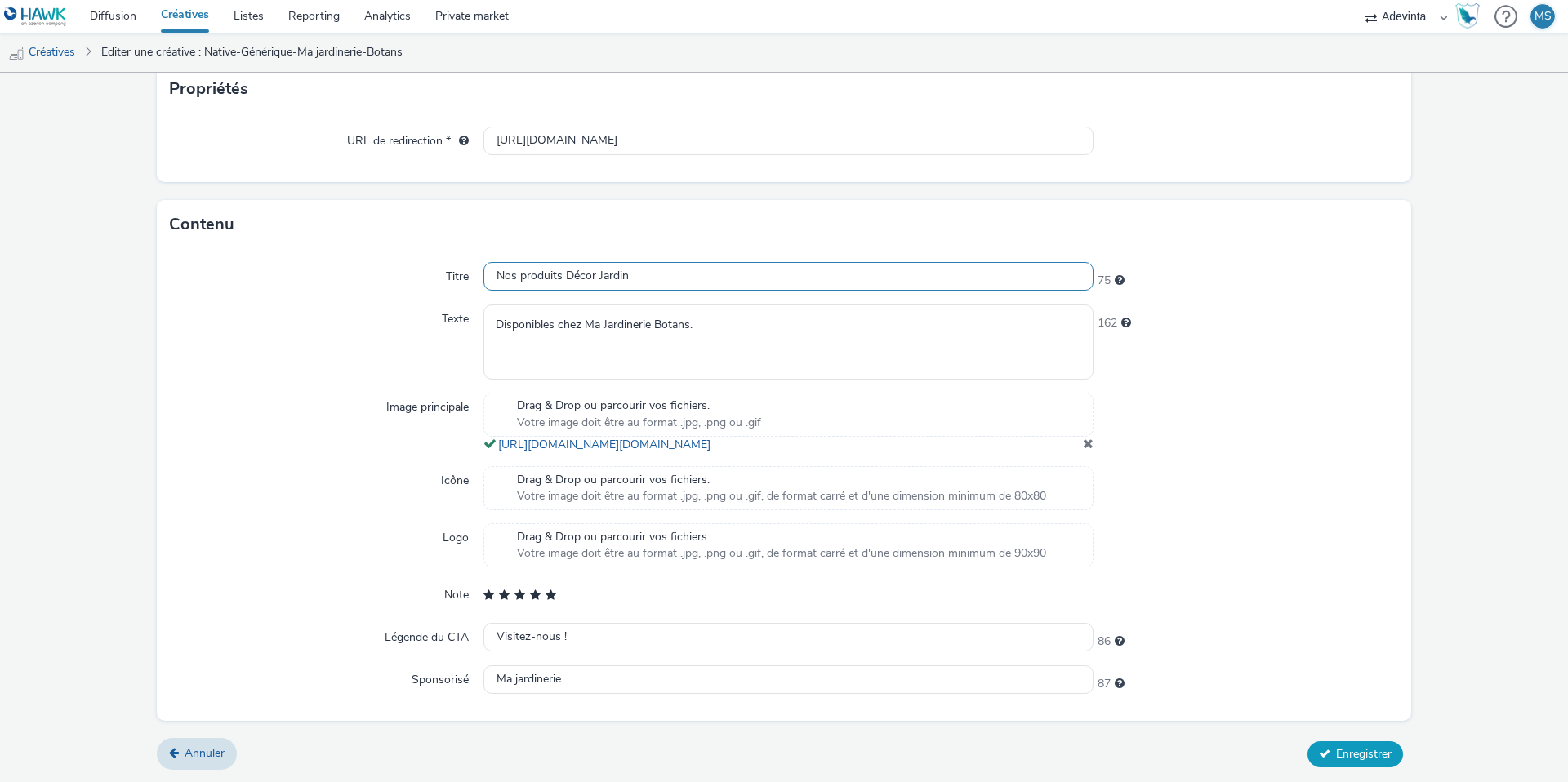
type input "Nos produits Décor Jardin"
click at [1322, 749] on icon at bounding box center [1324, 753] width 11 height 11
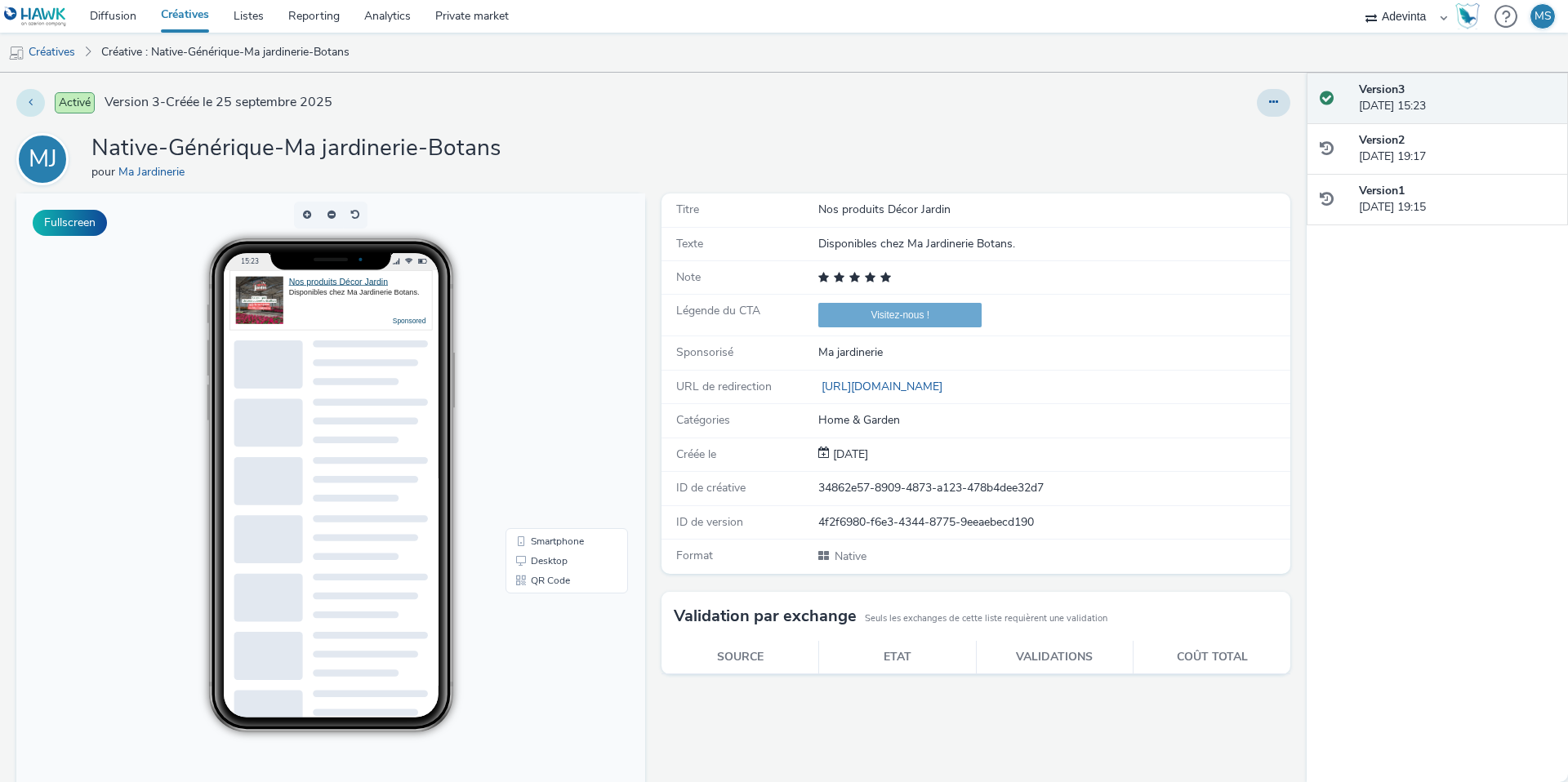
click at [31, 100] on icon at bounding box center [30, 102] width 4 height 11
click at [52, 228] on button "Fullscreen" at bounding box center [70, 223] width 75 height 26
click at [71, 225] on button "Fullscreen" at bounding box center [70, 223] width 75 height 26
